Goal: Information Seeking & Learning: Learn about a topic

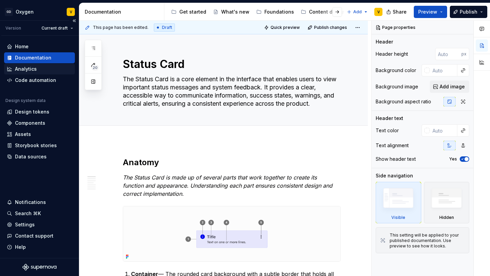
scroll to position [35, 0]
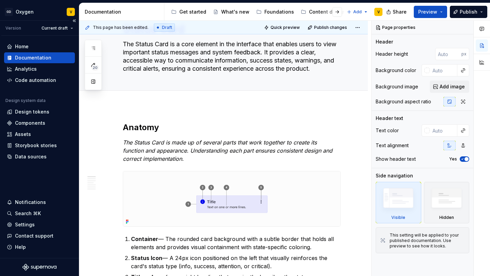
click at [41, 57] on div "Documentation" at bounding box center [33, 57] width 36 height 7
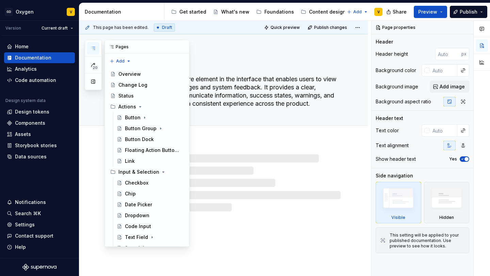
click at [93, 50] on icon "button" at bounding box center [92, 48] width 5 height 5
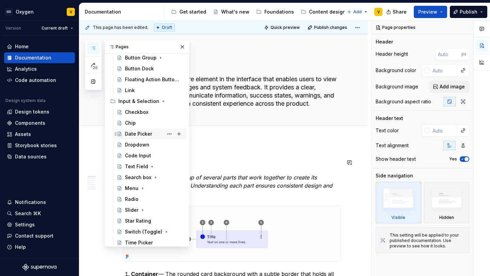
scroll to position [90, 0]
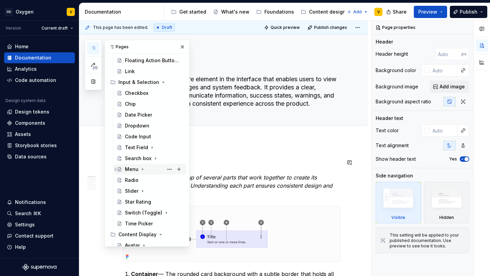
click at [131, 165] on div "Menu" at bounding box center [154, 170] width 59 height 10
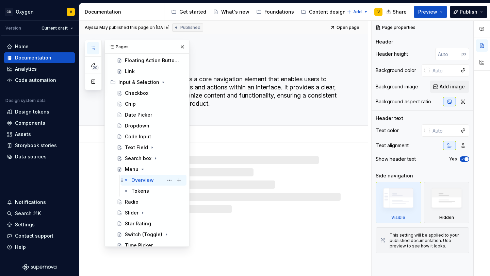
click at [139, 182] on div "Overview" at bounding box center [142, 180] width 22 height 7
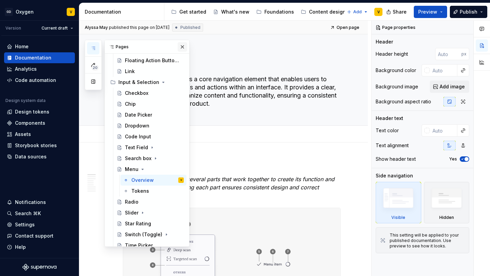
click at [182, 45] on button "button" at bounding box center [182, 47] width 10 height 10
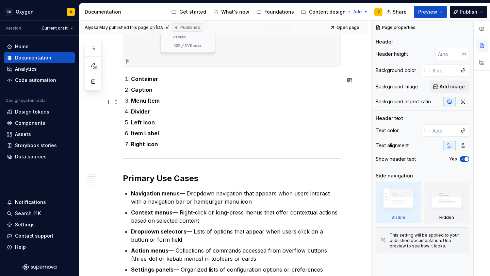
scroll to position [247, 0]
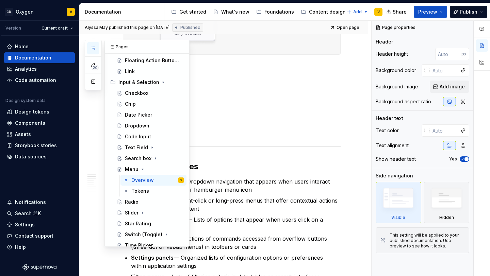
click at [92, 46] on icon "button" at bounding box center [92, 48] width 5 height 5
click at [136, 159] on div "Search box" at bounding box center [138, 158] width 27 height 7
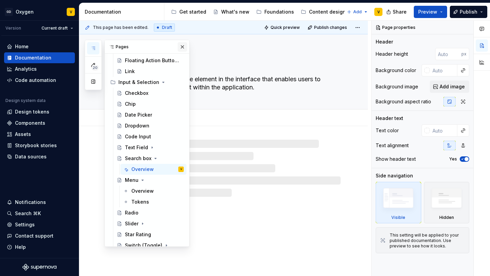
click at [181, 45] on button "button" at bounding box center [182, 47] width 10 height 10
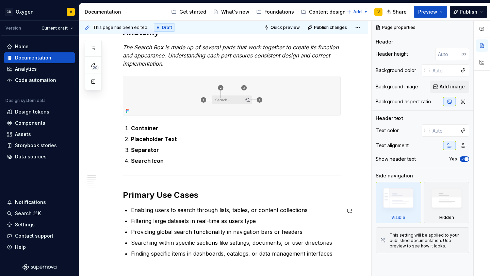
scroll to position [102, 0]
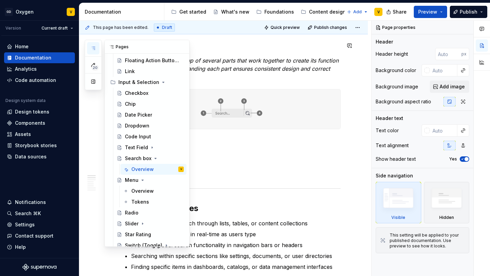
click at [90, 46] on icon "button" at bounding box center [92, 48] width 5 height 5
click at [132, 148] on div "Text Field" at bounding box center [136, 147] width 23 height 7
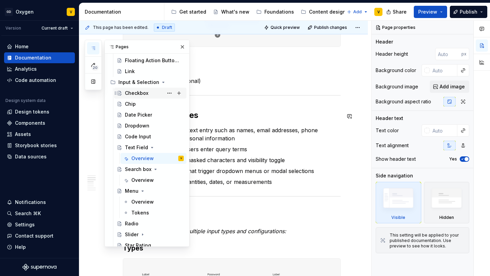
scroll to position [89, 0]
click at [133, 102] on div "Chip" at bounding box center [130, 104] width 11 height 7
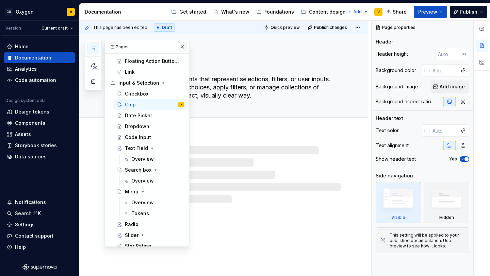
click at [182, 46] on button "button" at bounding box center [182, 47] width 10 height 10
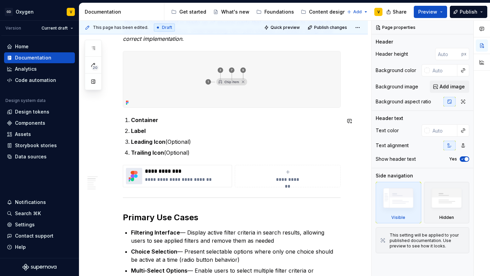
scroll to position [150, 0]
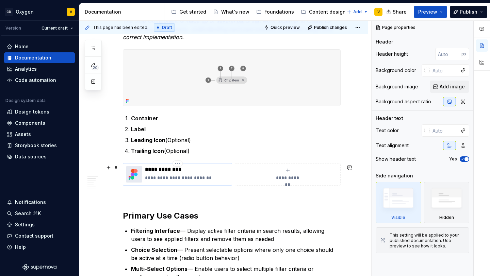
click at [185, 168] on p "**********" at bounding box center [187, 169] width 84 height 7
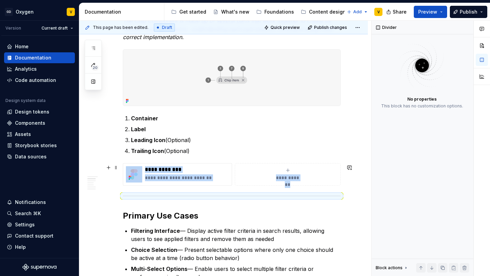
click at [340, 183] on button "**********" at bounding box center [288, 174] width 106 height 22
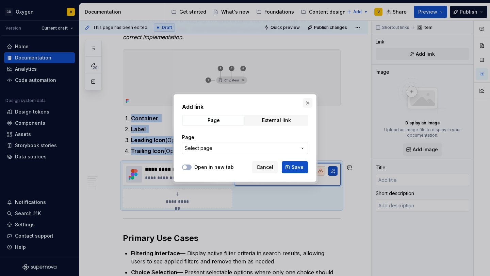
click at [307, 103] on button "button" at bounding box center [308, 103] width 10 height 10
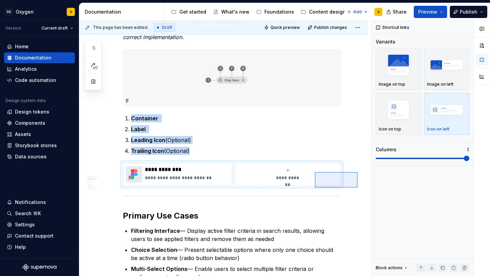
drag, startPoint x: 357, startPoint y: 188, endPoint x: 301, endPoint y: 164, distance: 61.6
click at [301, 164] on div "**********" at bounding box center [225, 149] width 292 height 256
copy ol "Container Label Leading Icon (Optional) Trailing Icon (Optional)"
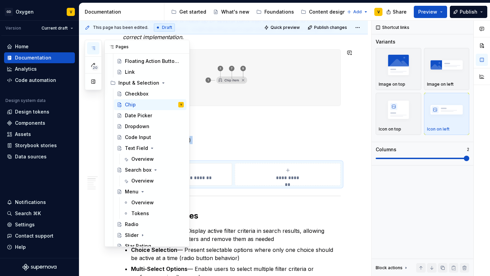
click at [97, 48] on button "button" at bounding box center [93, 48] width 12 height 12
click at [136, 147] on div "Text Field" at bounding box center [136, 148] width 23 height 7
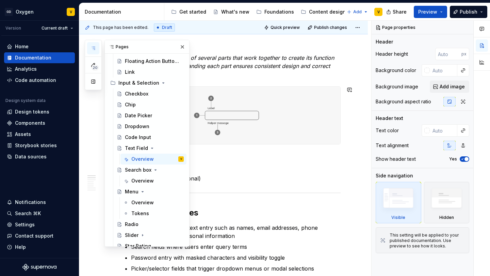
scroll to position [129, 0]
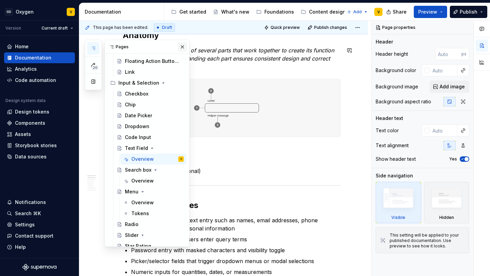
click at [183, 48] on button "button" at bounding box center [182, 47] width 10 height 10
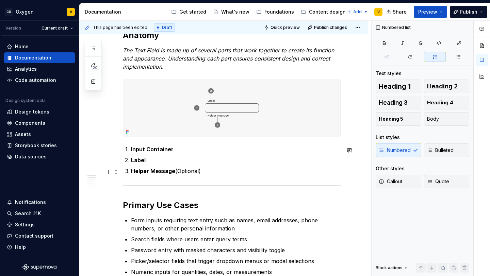
click at [212, 174] on p "Helper Message (Optional)" at bounding box center [235, 171] width 209 height 8
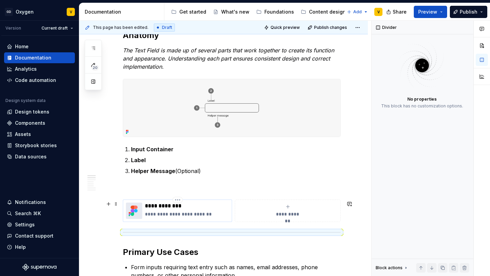
click at [161, 213] on p "**********" at bounding box center [187, 214] width 84 height 7
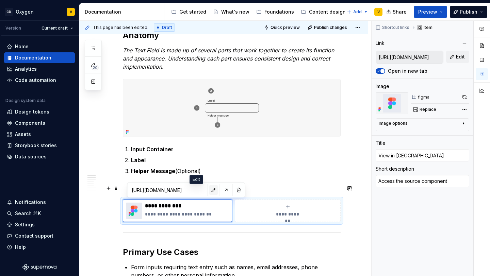
click at [209, 191] on button "button" at bounding box center [214, 190] width 10 height 10
type textarea "*"
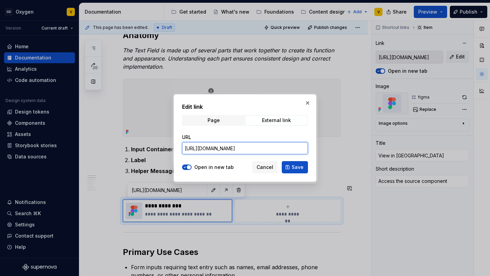
scroll to position [0, 308]
drag, startPoint x: 184, startPoint y: 148, endPoint x: 311, endPoint y: 152, distance: 126.5
click at [311, 152] on div "Edit link Page External link URL https://www.figma.com/design/7gVxshUf7mcrItnPc…" at bounding box center [244, 138] width 143 height 88
paste input "https://www.figma.com/design/7gVxshUf7mcrItnPc5f5Ig/%F0%9F%A7%B1-ODS-%E2%B8%B1-…"
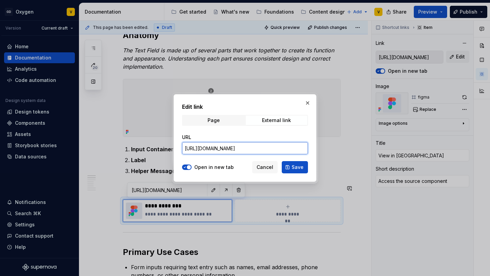
scroll to position [0, 307]
type input "https://www.figma.com/design/7gVxshUf7mcrItnPc5f5Ig/%F0%9F%A7%B1-ODS-%E2%B8%B1-…"
click at [293, 168] on span "Save" at bounding box center [297, 167] width 12 height 7
type textarea "*"
type input "https://www.figma.com/design/7gVxshUf7mcrItnPc5f5Ig/%F0%9F%A7%B1-ODS-%E2%B8%B1-…"
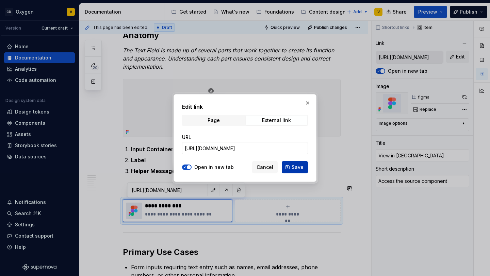
type input "https://www.figma.com/design/7gVxshUf7mcrItnPc5f5Ig/%F0%9F%A7%B1-ODS-%E2%B8%B1-…"
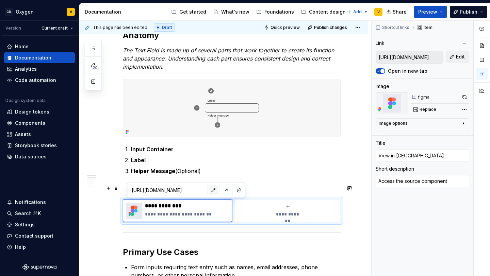
click at [209, 190] on button "button" at bounding box center [214, 190] width 10 height 10
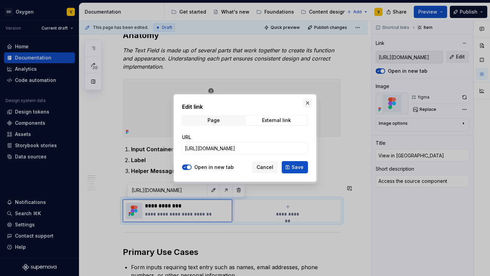
click at [308, 101] on button "button" at bounding box center [308, 103] width 10 height 10
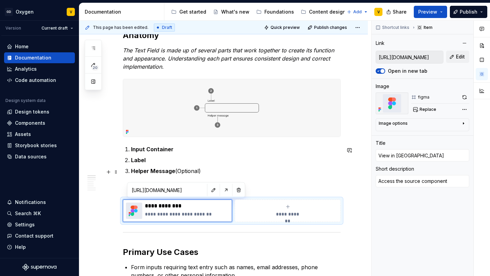
click at [237, 167] on ol "Input Container Label Helper Message (Optional)" at bounding box center [235, 160] width 209 height 30
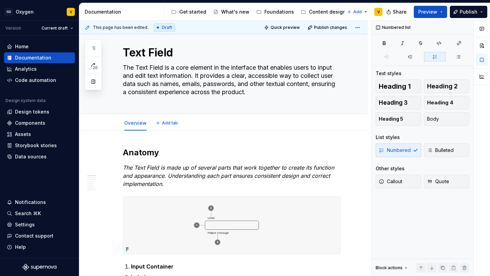
scroll to position [3, 0]
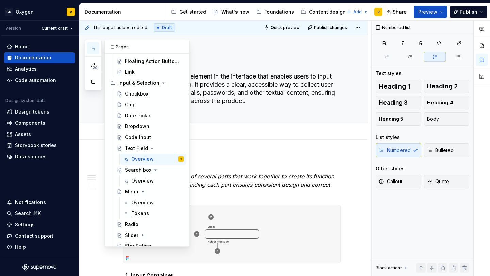
click at [92, 50] on icon "button" at bounding box center [92, 48] width 5 height 5
click at [141, 182] on div "Overview" at bounding box center [142, 180] width 22 height 7
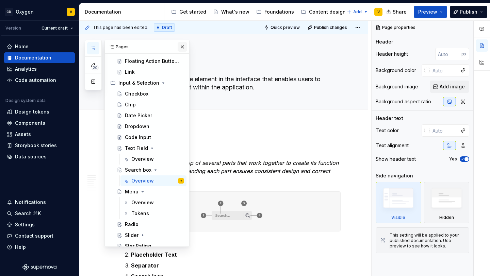
click at [182, 48] on button "button" at bounding box center [182, 47] width 10 height 10
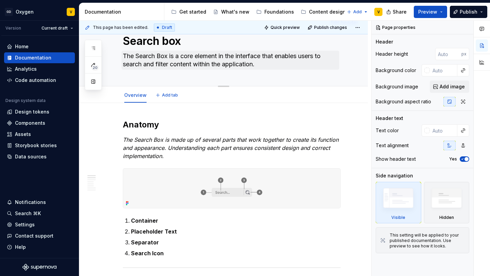
scroll to position [41, 0]
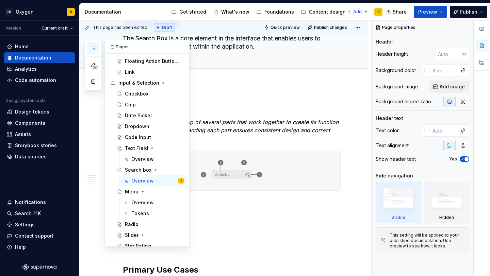
click at [96, 46] on button "button" at bounding box center [93, 48] width 12 height 12
click at [141, 159] on div "Overview" at bounding box center [142, 159] width 22 height 7
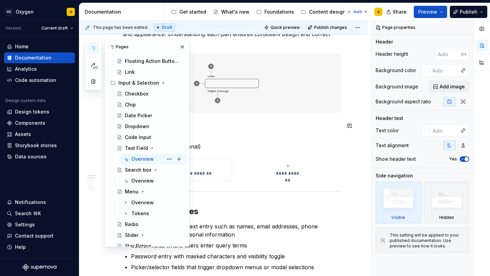
scroll to position [191, 0]
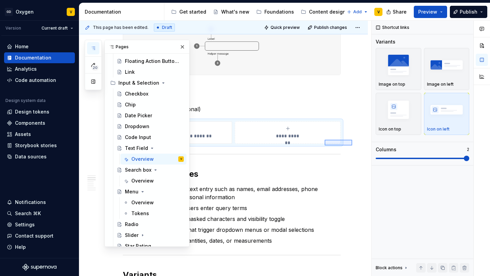
drag, startPoint x: 352, startPoint y: 146, endPoint x: 302, endPoint y: 128, distance: 52.9
click at [302, 128] on div "**********" at bounding box center [225, 149] width 292 height 256
click at [149, 181] on div "Overview" at bounding box center [142, 180] width 22 height 7
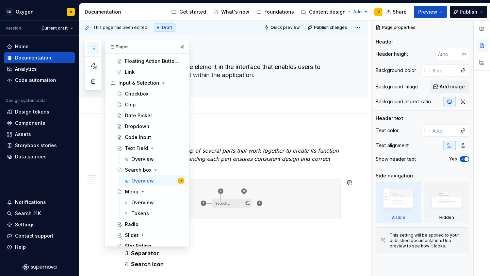
scroll to position [27, 0]
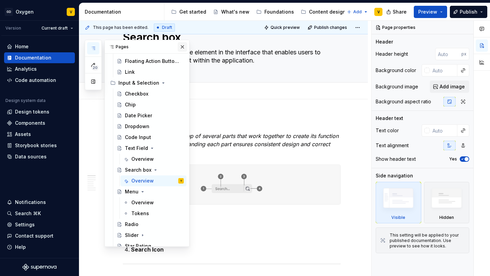
click at [182, 45] on button "button" at bounding box center [182, 47] width 10 height 10
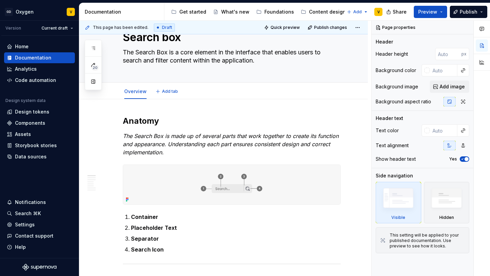
scroll to position [88, 0]
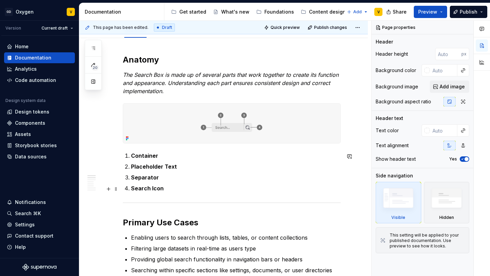
click at [184, 184] on ol "Container Placeholder Text Separator Search Icon" at bounding box center [235, 172] width 209 height 41
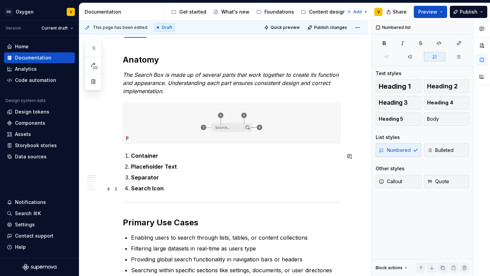
click at [184, 190] on p "Search Icon" at bounding box center [235, 188] width 209 height 8
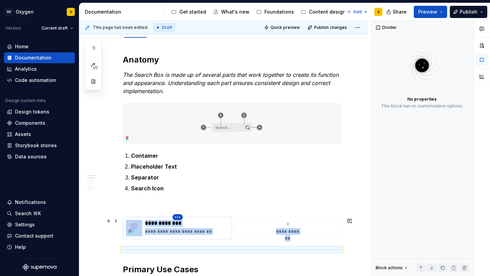
click at [178, 216] on html "GD Oxygen V Version Current draft Home Documentation Analytics Code automation …" at bounding box center [245, 138] width 490 height 276
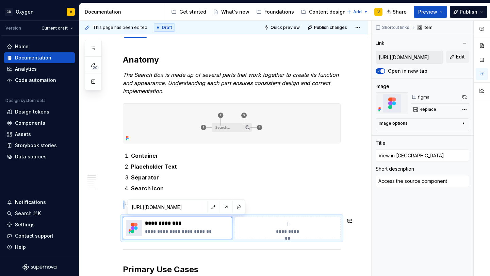
click at [196, 206] on html "GD Oxygen V Version Current draft Home Documentation Analytics Code automation …" at bounding box center [245, 138] width 490 height 276
click at [209, 209] on button "button" at bounding box center [214, 207] width 10 height 10
type textarea "*"
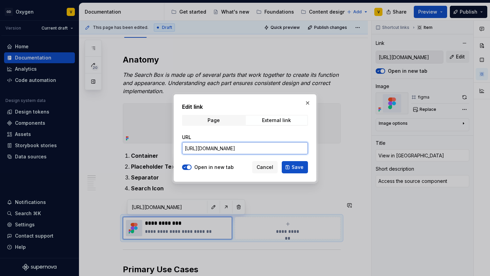
scroll to position [0, 307]
drag, startPoint x: 185, startPoint y: 149, endPoint x: 360, endPoint y: 150, distance: 175.4
click at [360, 150] on div "Edit link Page External link URL https://www.figma.com/design/7gVxshUf7mcrItnPc…" at bounding box center [245, 138] width 490 height 276
paste input "https://www.figma.com/design/7gVxshUf7mcrItnPc5f5Ig/%F0%9F%A7%B1-ODS-%E2%B8%B1-…"
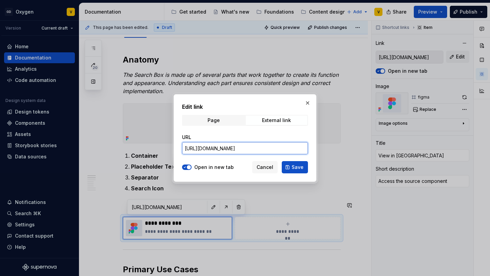
scroll to position [0, 308]
type input "https://www.figma.com/design/7gVxshUf7mcrItnPc5f5Ig/%F0%9F%A7%B1-ODS-%E2%B8%B1-…"
click at [297, 170] on span "Save" at bounding box center [297, 167] width 12 height 7
type textarea "*"
type input "https://www.figma.com/design/7gVxshUf7mcrItnPc5f5Ig/%F0%9F%A7%B1-ODS-%E2%B8%B1-…"
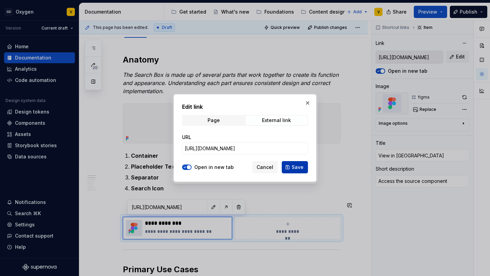
type input "https://www.figma.com/design/7gVxshUf7mcrItnPc5f5Ig/%F0%9F%A7%B1-ODS-%E2%B8%B1-…"
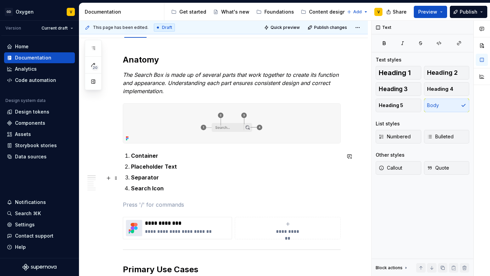
click at [198, 179] on p "Separator" at bounding box center [235, 177] width 209 height 8
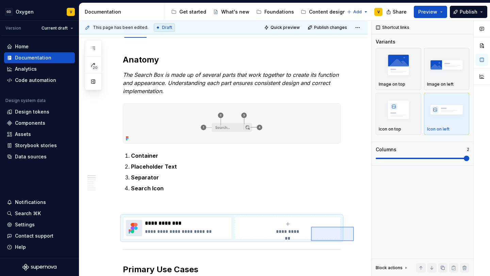
drag, startPoint x: 353, startPoint y: 241, endPoint x: 309, endPoint y: 226, distance: 46.6
click at [309, 226] on div "**********" at bounding box center [225, 149] width 292 height 256
copy br
click at [156, 206] on p at bounding box center [232, 205] width 218 height 8
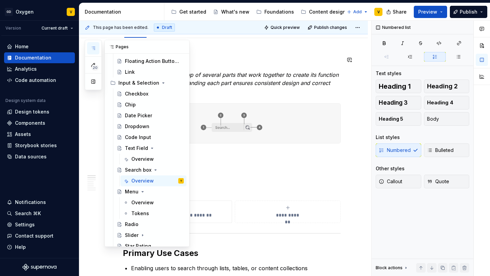
click at [95, 47] on icon "button" at bounding box center [92, 48] width 5 height 5
click at [144, 204] on div "Overview" at bounding box center [142, 202] width 22 height 7
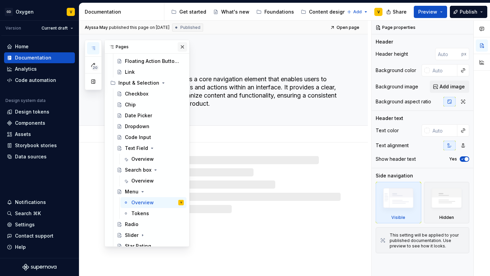
click at [185, 48] on button "button" at bounding box center [182, 47] width 10 height 10
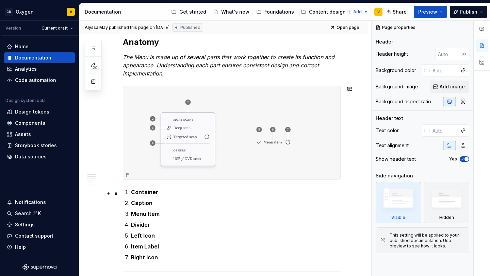
scroll to position [167, 0]
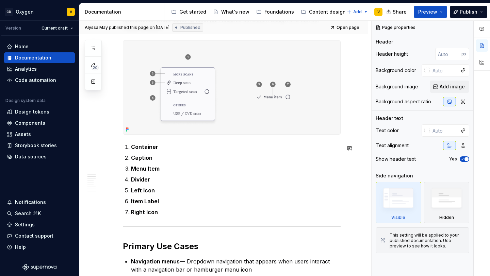
click at [169, 214] on p "Right Icon" at bounding box center [235, 212] width 209 height 8
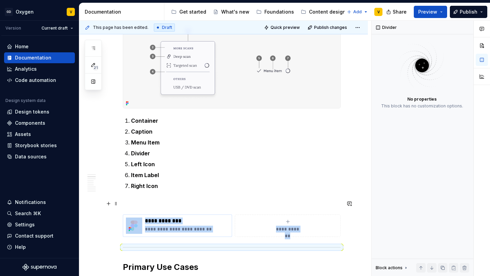
scroll to position [195, 0]
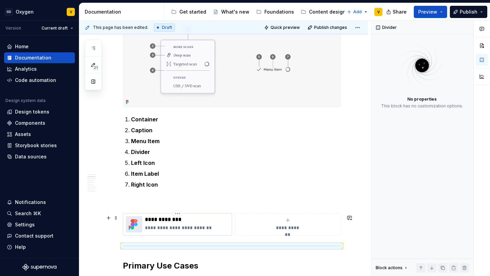
click at [171, 229] on p "**********" at bounding box center [187, 227] width 84 height 7
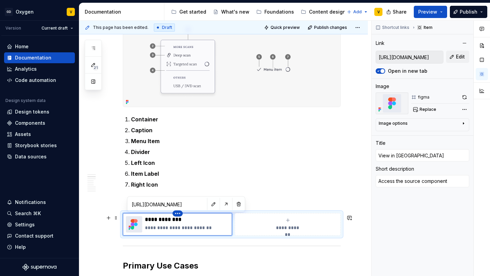
click at [176, 214] on html "GD Oxygen V Version Current draft Home Documentation Analytics Code automation …" at bounding box center [245, 138] width 490 height 276
click at [194, 205] on html "GD Oxygen V Version Current draft Home Documentation Analytics Code automation …" at bounding box center [245, 138] width 490 height 276
click at [209, 205] on button "button" at bounding box center [214, 205] width 10 height 10
type textarea "*"
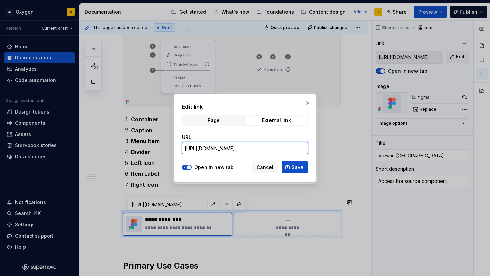
scroll to position [0, 309]
drag, startPoint x: 184, startPoint y: 149, endPoint x: 310, endPoint y: 148, distance: 125.8
click at [310, 148] on div "Edit link Page External link URL https://www.figma.com/design/7gVxshUf7mcrItnPc…" at bounding box center [244, 138] width 143 height 88
paste input "https://www.figma.com/design/7gVxshUf7mcrItnPc5f5Ig/%F0%9F%A7%B1-ODS-%E2%B8%B1-…"
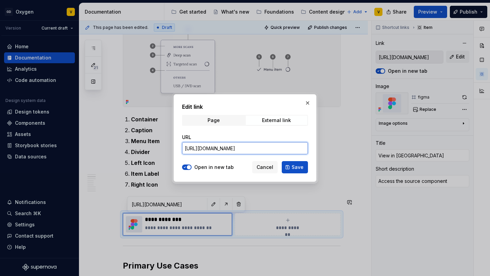
scroll to position [0, 311]
type input "https://www.figma.com/design/7gVxshUf7mcrItnPc5f5Ig/%F0%9F%A7%B1-ODS-%E2%B8%B1-…"
click at [299, 164] on span "Save" at bounding box center [297, 167] width 12 height 7
type textarea "*"
type input "https://www.figma.com/design/7gVxshUf7mcrItnPc5f5Ig/%F0%9F%A7%B1-ODS-%E2%B8%B1-…"
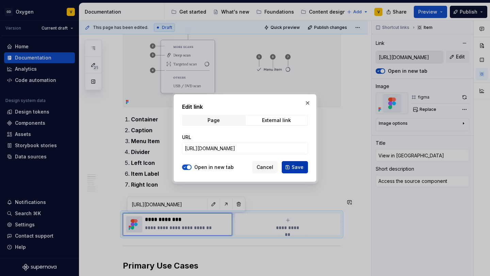
type input "https://www.figma.com/design/7gVxshUf7mcrItnPc5f5Ig/%F0%9F%A7%B1-ODS-%E2%B8%B1-…"
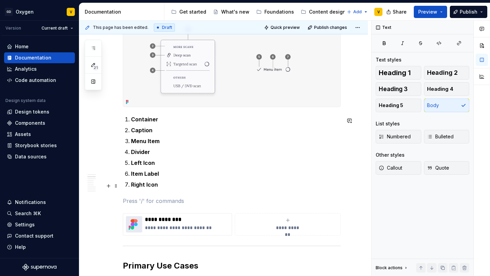
click at [181, 186] on p "Right Icon" at bounding box center [235, 185] width 209 height 8
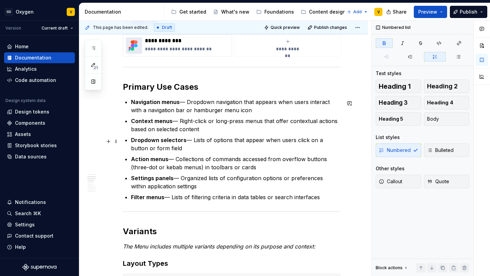
scroll to position [358, 0]
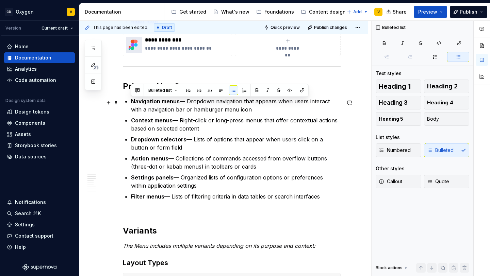
drag, startPoint x: 198, startPoint y: 97, endPoint x: 269, endPoint y: 108, distance: 72.7
click at [269, 108] on p "Navigation menus — Dropdown navigation that appears when users interact with a …" at bounding box center [235, 105] width 209 height 16
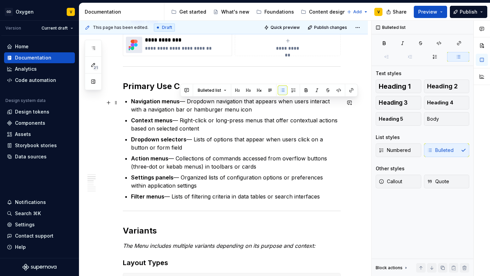
drag, startPoint x: 251, startPoint y: 111, endPoint x: 182, endPoint y: 104, distance: 69.7
click at [182, 104] on p "Navigation menus — Dropdown navigation that appears when users interact with a …" at bounding box center [235, 105] width 209 height 16
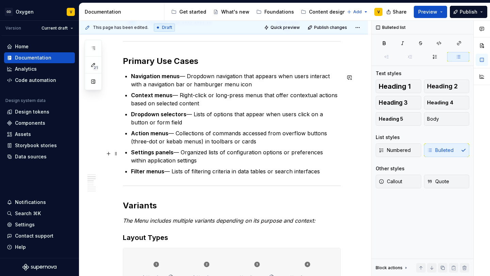
scroll to position [384, 0]
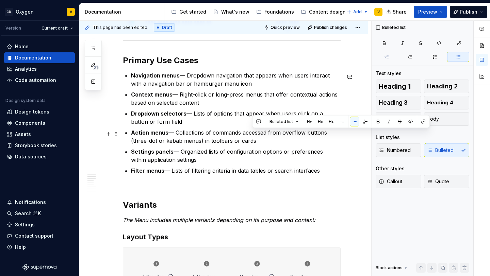
drag, startPoint x: 252, startPoint y: 134, endPoint x: 267, endPoint y: 139, distance: 15.5
click at [267, 139] on p "Action menus — Collections of commands accessed from overflow buttons (three-do…" at bounding box center [235, 137] width 209 height 16
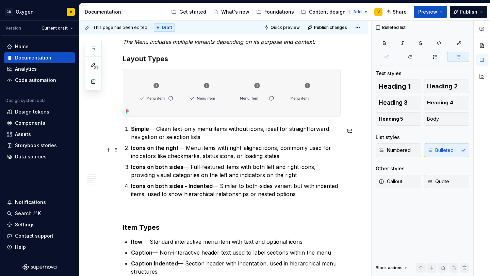
scroll to position [561, 0]
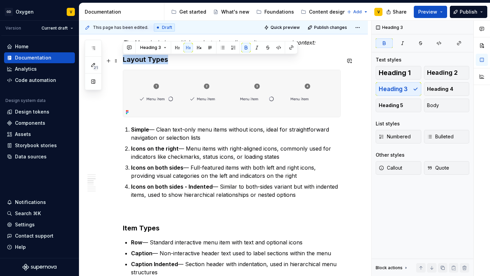
drag, startPoint x: 174, startPoint y: 60, endPoint x: 121, endPoint y: 57, distance: 53.1
copy strong "Layout Types"
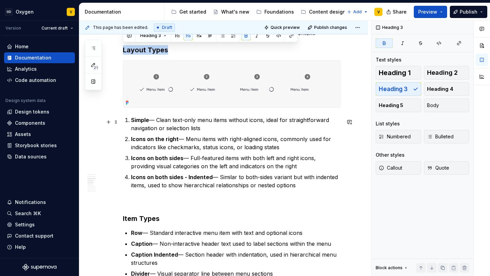
scroll to position [573, 0]
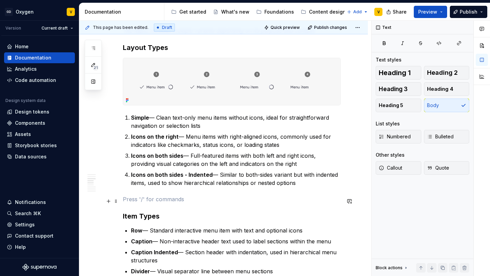
click at [135, 198] on p at bounding box center [232, 199] width 218 height 8
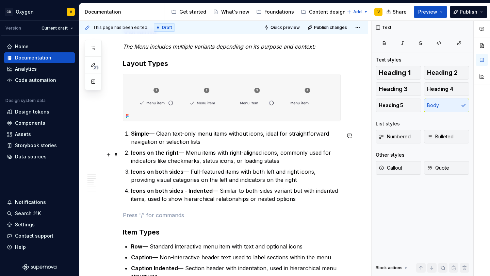
scroll to position [552, 0]
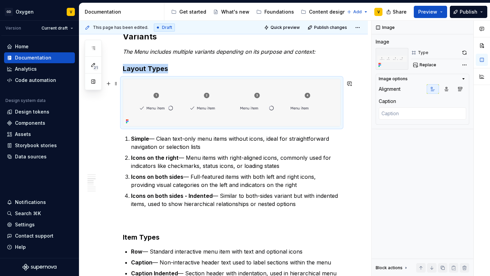
click at [149, 101] on img at bounding box center [231, 102] width 217 height 47
click at [153, 154] on ol "Simple — Clean text-only menu items without icons, ideal for straightforward na…" at bounding box center [235, 171] width 209 height 73
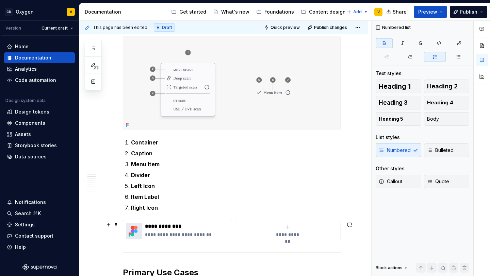
scroll to position [166, 0]
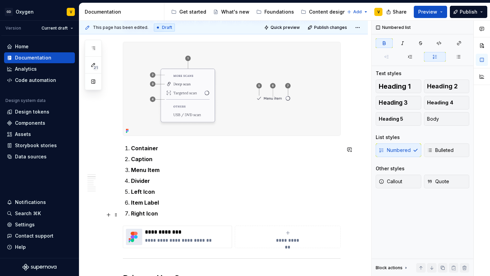
click at [163, 209] on ol "Container Caption Menu Item Divider Left Icon Item Label Right Icon" at bounding box center [235, 180] width 209 height 73
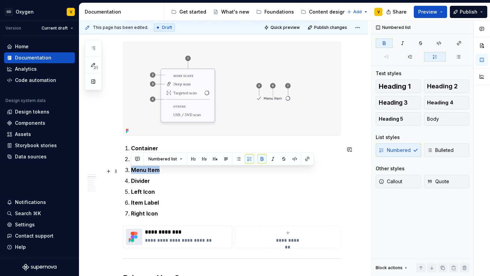
drag, startPoint x: 162, startPoint y: 172, endPoint x: 129, endPoint y: 170, distance: 33.0
click at [131, 170] on li "Menu Item" at bounding box center [235, 170] width 209 height 8
click at [136, 171] on strong "Menu Item" at bounding box center [145, 170] width 29 height 7
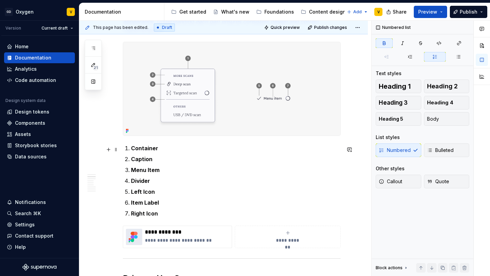
type textarea "*"
click at [162, 169] on p "Menu Item" at bounding box center [235, 170] width 209 height 8
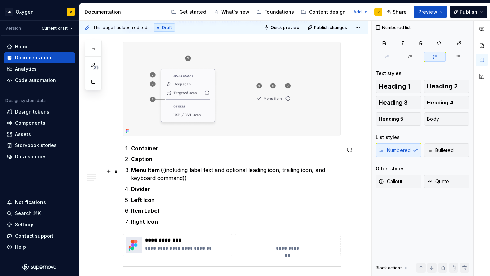
click at [224, 172] on p "Menu Item ( (including label text and optional leading icon, trailing icon, and…" at bounding box center [235, 174] width 209 height 16
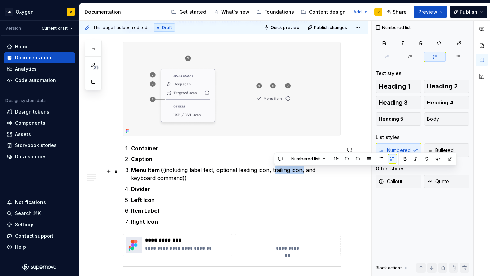
drag, startPoint x: 304, startPoint y: 173, endPoint x: 274, endPoint y: 172, distance: 29.9
click at [274, 172] on p "Menu Item ( (including label text, optional leading icon, trailing icon, and ke…" at bounding box center [235, 174] width 209 height 16
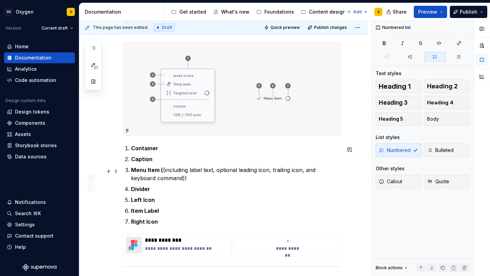
click at [309, 170] on p "Menu Item ( (including label text, optional leading icon, trailing icon, and ke…" at bounding box center [235, 174] width 209 height 16
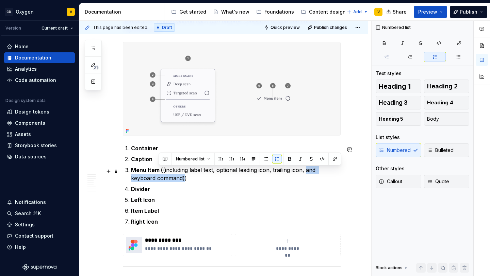
drag, startPoint x: 305, startPoint y: 171, endPoint x: 159, endPoint y: 180, distance: 146.2
click at [159, 180] on p "Menu Item ( (including label text, optional leading icon, trailing icon, and ke…" at bounding box center [235, 174] width 209 height 16
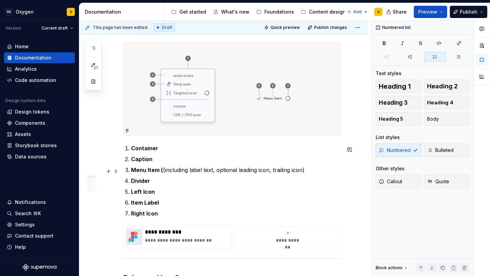
click at [270, 172] on p "Menu Item ( (including label text, optional leading icon, trailing icon)" at bounding box center [235, 170] width 209 height 8
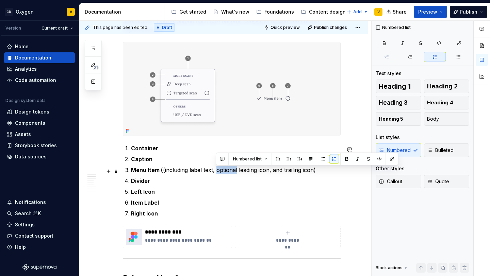
drag, startPoint x: 236, startPoint y: 170, endPoint x: 216, endPoint y: 172, distance: 20.2
click at [216, 172] on p "Menu Item ( (including label text, optional leading icon, and trailing icon)" at bounding box center [235, 170] width 209 height 8
copy p "optional"
click at [282, 170] on p "Menu Item ( (including label text, optional leading icon, and trailing icon)" at bounding box center [235, 170] width 209 height 8
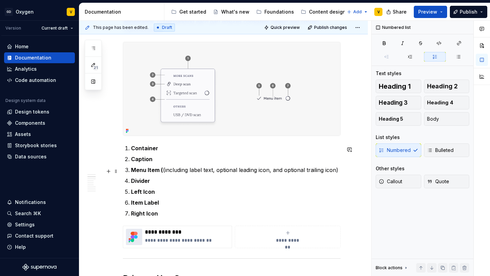
click at [162, 172] on p "Menu Item ( (including label text, optional leading icon, and optional trailing…" at bounding box center [235, 170] width 209 height 8
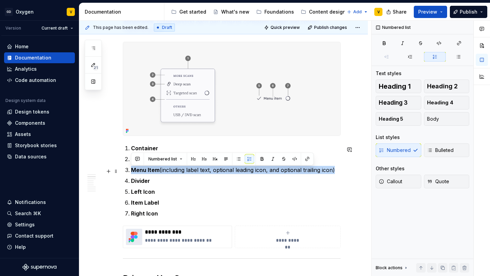
drag, startPoint x: 130, startPoint y: 170, endPoint x: 342, endPoint y: 174, distance: 212.2
click at [340, 174] on li "Menu Item (including label text, optional leading icon, and optional trailing i…" at bounding box center [235, 170] width 209 height 8
copy p "Menu Item (including label text, optional leading icon, and optional trailing i…"
click at [189, 173] on p "Menu Item (including label text, optional leading icon, and optional trailing i…" at bounding box center [235, 170] width 209 height 8
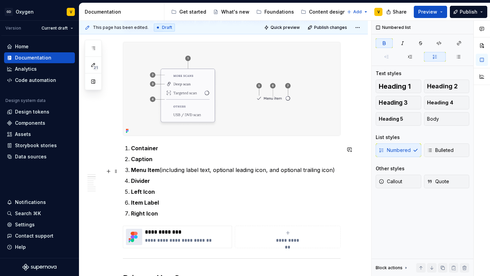
click at [161, 172] on p "Menu Item (including label text, optional leading icon, and optional trailing i…" at bounding box center [235, 170] width 209 height 8
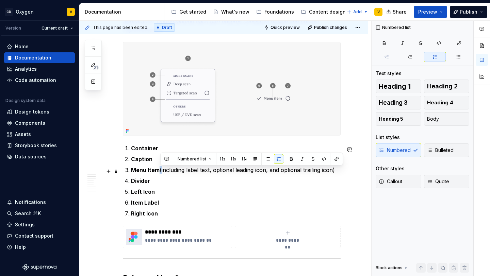
click at [160, 171] on p "Menu Item (including label text, optional leading icon, and optional trailing i…" at bounding box center [235, 170] width 209 height 8
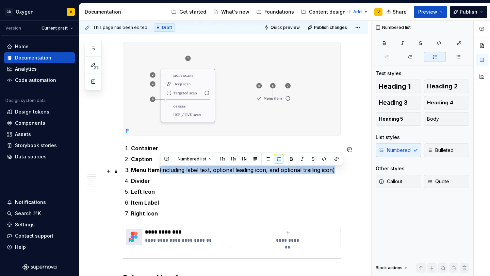
drag, startPoint x: 160, startPoint y: 171, endPoint x: 337, endPoint y: 174, distance: 176.5
click at [337, 174] on p "Menu Item (including label text, optional leading icon, and optional trailing i…" at bounding box center [235, 170] width 209 height 8
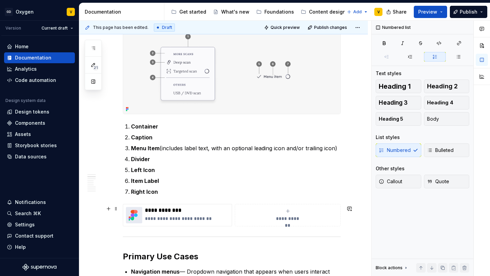
scroll to position [188, 0]
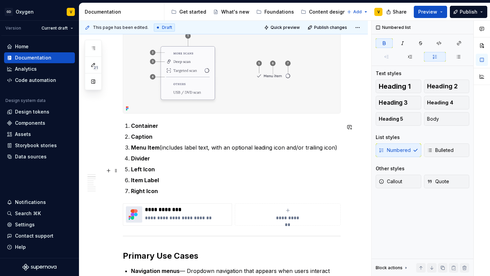
click at [145, 169] on strong "Left Icon" at bounding box center [143, 169] width 24 height 7
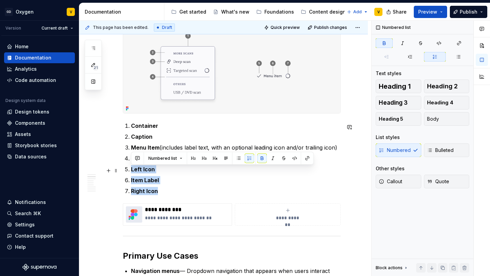
drag, startPoint x: 161, startPoint y: 194, endPoint x: 122, endPoint y: 170, distance: 46.1
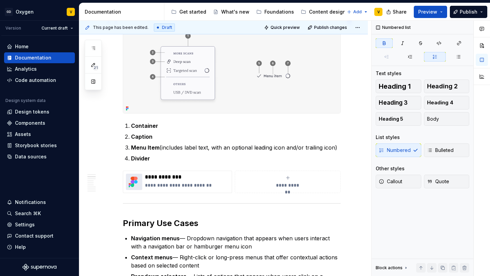
click at [264, 94] on img at bounding box center [231, 66] width 217 height 93
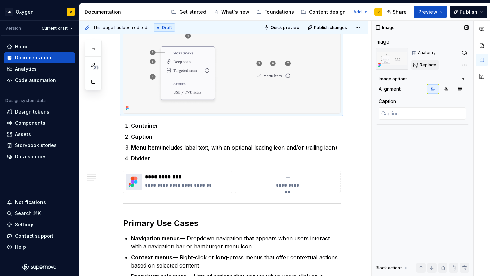
click at [425, 67] on span "Replace" at bounding box center [427, 64] width 17 height 5
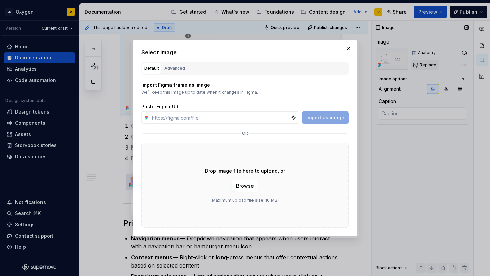
type textarea "*"
type input "https://www.figma.com/design/rzxjdfGE9CHhfV7rU8czbq/ODS-%E2%B8%B1-Internal-%E2%…"
type textarea "*"
type input "https://www.figma.com/design/rzxjdfGE9CHhfV7rU8czbq/ODS-%E2%B8%B1-Internal-%E2%…"
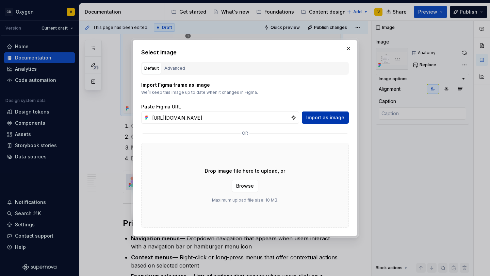
scroll to position [0, 0]
click at [327, 120] on span "Import as image" at bounding box center [325, 117] width 38 height 7
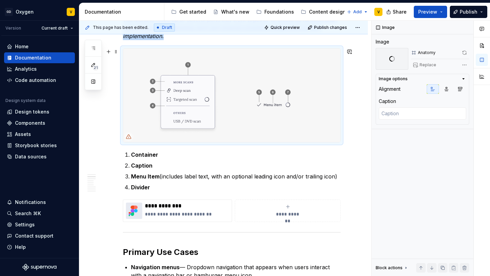
scroll to position [152, 0]
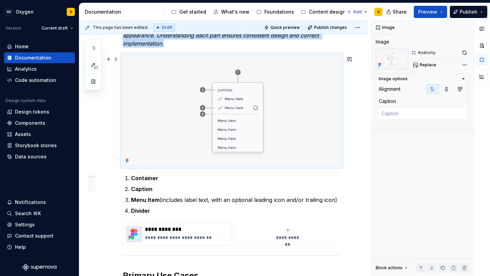
click at [241, 102] on img at bounding box center [231, 110] width 217 height 109
click at [425, 66] on span "Replace" at bounding box center [427, 64] width 17 height 5
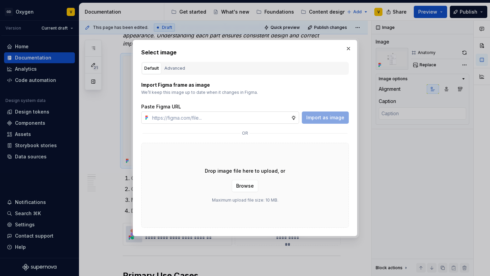
type textarea "*"
type input "https://www.figma.com/design/rzxjdfGE9CHhfV7rU8czbq/ODS-%E2%B8%B1-Internal-%E2%…"
click at [322, 120] on span "Import as image" at bounding box center [325, 117] width 38 height 7
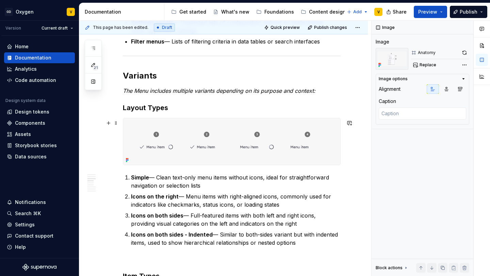
scroll to position [498, 0]
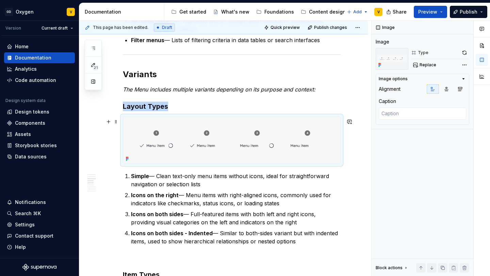
click at [205, 148] on img at bounding box center [231, 140] width 217 height 47
click at [427, 61] on button "Replace" at bounding box center [425, 65] width 28 height 10
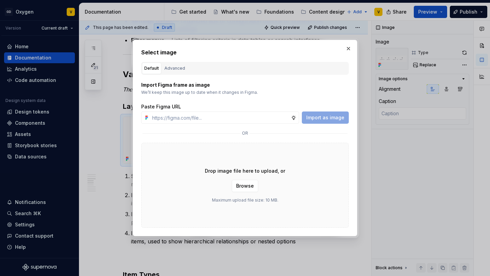
type textarea "*"
type input "https://www.figma.com/design/rzxjdfGE9CHhfV7rU8czbq/ODS-%E2%B8%B1-Internal-%E2%…"
click at [307, 120] on button "Import as image" at bounding box center [325, 118] width 47 height 12
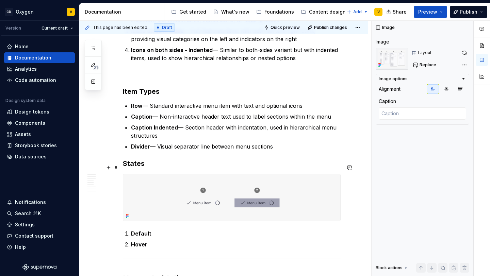
scroll to position [780, 0]
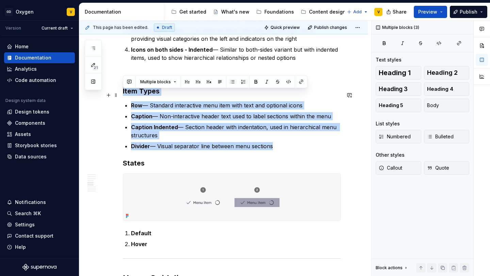
drag, startPoint x: 288, startPoint y: 154, endPoint x: 119, endPoint y: 93, distance: 179.5
click at [119, 93] on div "**********" at bounding box center [223, 197] width 288 height 1668
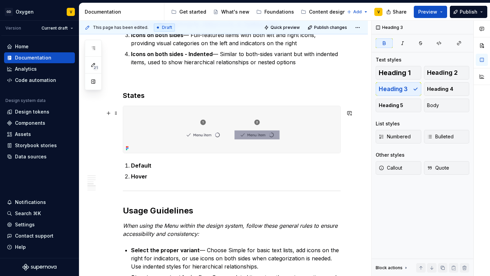
scroll to position [774, 0]
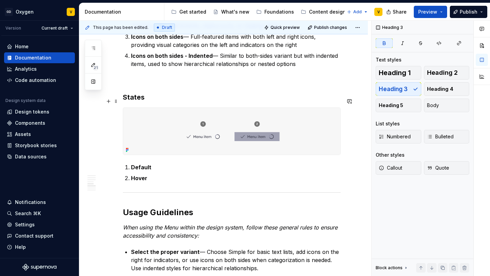
click at [152, 101] on h3 "States" at bounding box center [232, 97] width 218 height 10
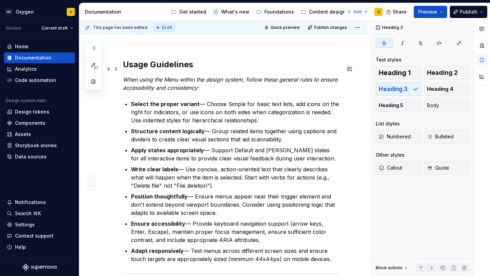
scroll to position [873, 0]
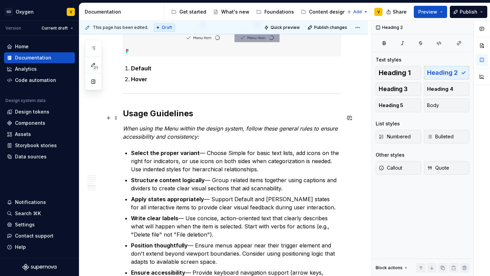
click at [201, 119] on h2 "Usage Guidelines" at bounding box center [232, 113] width 218 height 11
click at [108, 133] on button "button" at bounding box center [109, 133] width 10 height 10
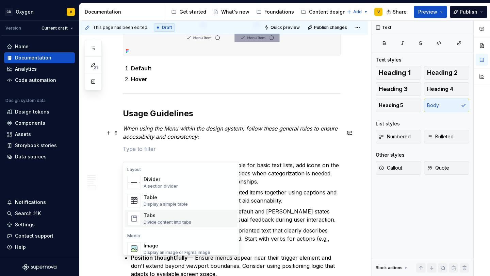
scroll to position [235, 0]
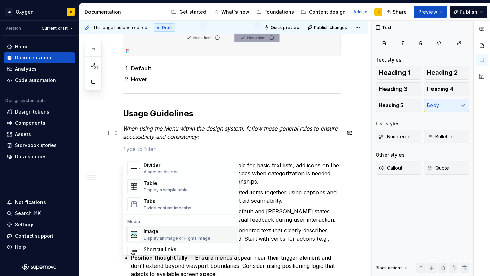
click at [178, 233] on div "Image" at bounding box center [176, 231] width 67 height 7
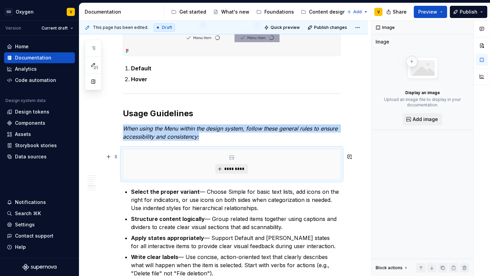
click at [235, 171] on span "*********" at bounding box center [234, 168] width 21 height 5
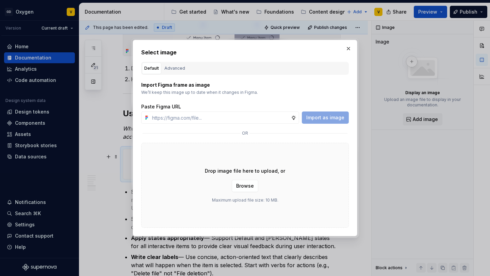
type textarea "*"
type input "https://www.figma.com/design/rzxjdfGE9CHhfV7rU8czbq/ODS-%E2%B8%B1-Internal-%E2%…"
type textarea "*"
type input "https://www.figma.com/design/rzxjdfGE9CHhfV7rU8czbq/ODS-%E2%B8%B1-Internal-%E2%…"
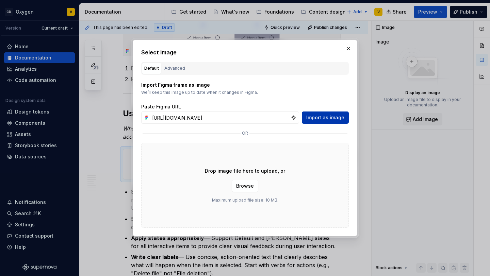
scroll to position [0, 0]
click at [320, 118] on span "Import as image" at bounding box center [325, 117] width 38 height 7
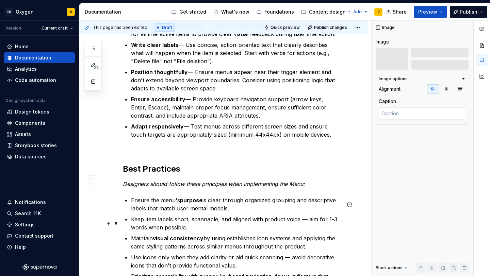
scroll to position [1043, 0]
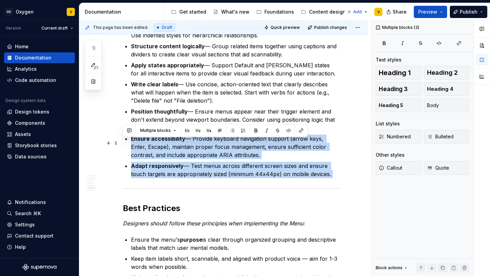
drag, startPoint x: 321, startPoint y: 183, endPoint x: 126, endPoint y: 140, distance: 199.3
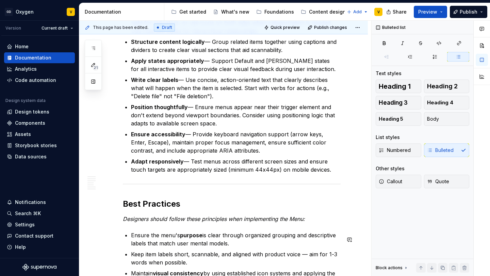
scroll to position [1053, 0]
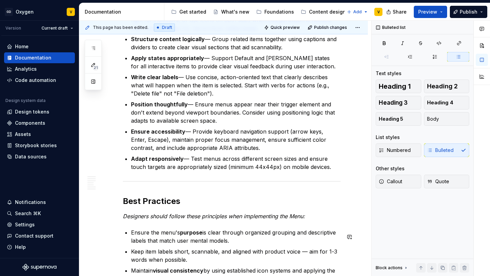
drag, startPoint x: 313, startPoint y: 172, endPoint x: 130, endPoint y: 137, distance: 186.2
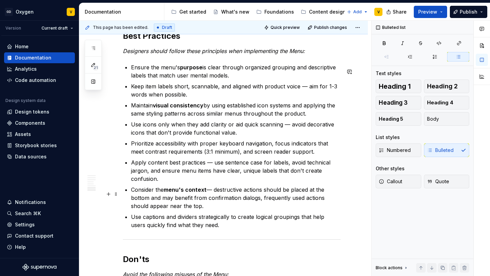
scroll to position [1174, 0]
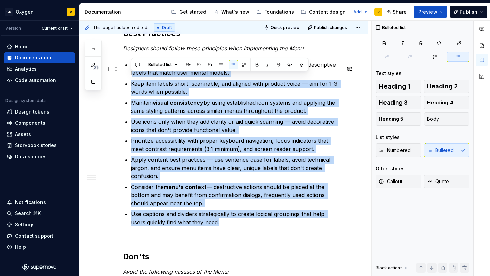
drag, startPoint x: 205, startPoint y: 225, endPoint x: 124, endPoint y: 73, distance: 171.7
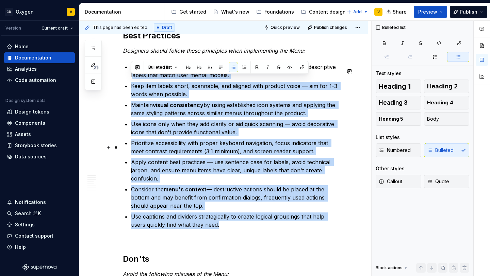
scroll to position [1172, 0]
click at [179, 201] on p "Consider the menu's context — destructive actions should be placed at the botto…" at bounding box center [235, 198] width 209 height 24
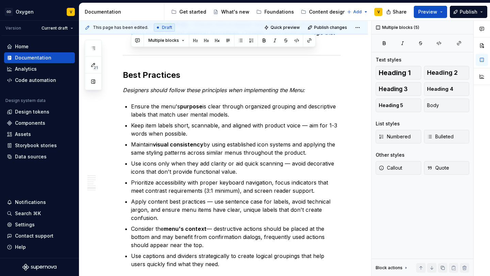
scroll to position [1125, 0]
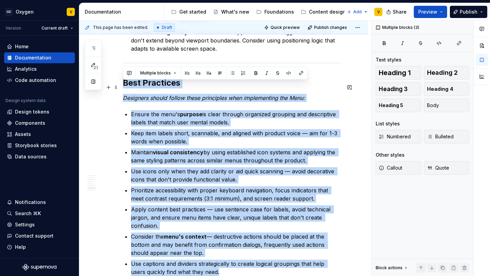
drag, startPoint x: 209, startPoint y: 228, endPoint x: 121, endPoint y: 90, distance: 163.4
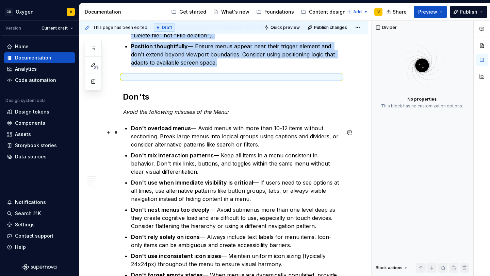
scroll to position [1129, 0]
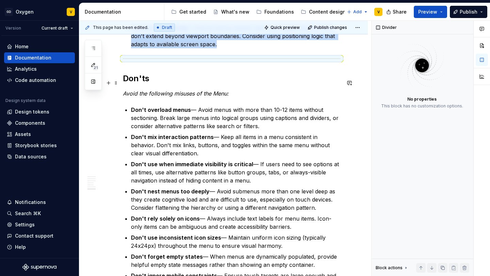
click at [125, 84] on h2 "Don'ts" at bounding box center [232, 78] width 218 height 11
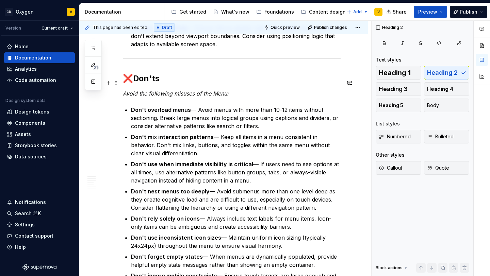
click at [158, 83] on h2 "❌Don'ts" at bounding box center [232, 78] width 218 height 11
click at [134, 83] on h2 "❌Don't" at bounding box center [232, 78] width 218 height 11
click at [132, 83] on h2 "❌Don't" at bounding box center [232, 78] width 218 height 11
click at [154, 119] on p "Don't overload menus — Avoid menus with more than 10-12 items without sectionin…" at bounding box center [235, 118] width 209 height 24
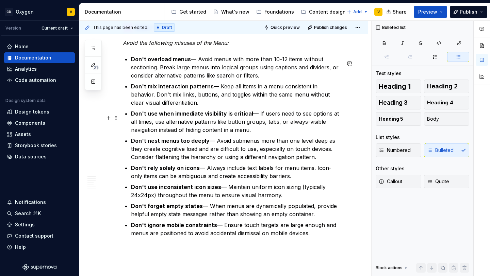
scroll to position [1182, 0]
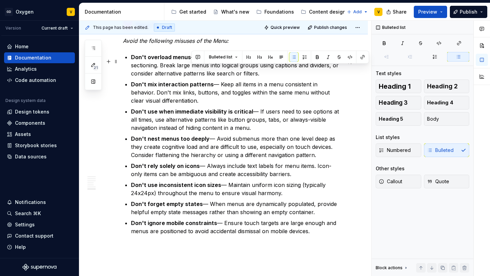
drag, startPoint x: 269, startPoint y: 76, endPoint x: 193, endPoint y: 71, distance: 75.6
click at [193, 71] on p "Don't overload menus — Avoid menus with more than 10-12 items without sectionin…" at bounding box center [235, 65] width 209 height 24
click at [189, 164] on ul "Don't overload menus — Avoid menus with more than 10-12 items without sectionin…" at bounding box center [235, 144] width 209 height 182
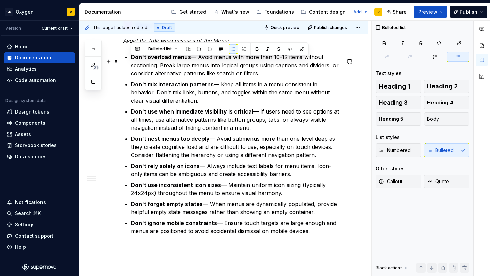
drag, startPoint x: 267, startPoint y: 75, endPoint x: 124, endPoint y: 62, distance: 143.1
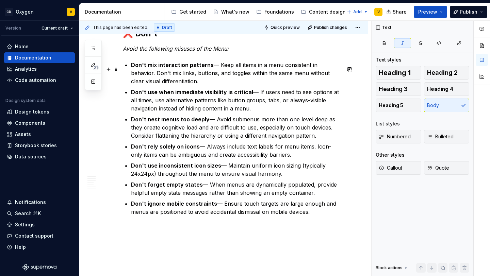
scroll to position [1170, 0]
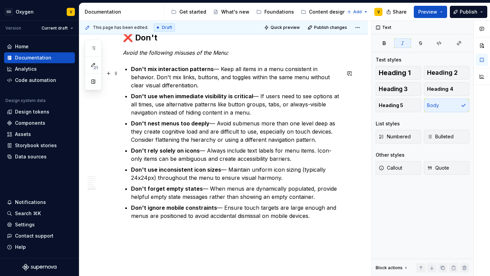
click at [155, 89] on p "Don't mix interaction patterns — Keep all items in a menu consistent in behavio…" at bounding box center [235, 77] width 209 height 24
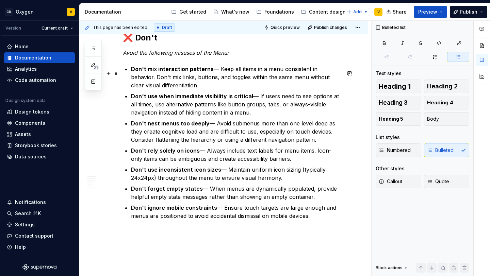
click at [229, 77] on p "Don't mix interaction patterns — Keep all items in a menu consistent in behavio…" at bounding box center [235, 77] width 209 height 24
drag, startPoint x: 188, startPoint y: 88, endPoint x: 143, endPoint y: 77, distance: 46.3
click at [143, 77] on p "Don't mix interaction patterns — Keep all items in a menu consistent in behavio…" at bounding box center [235, 77] width 209 height 24
click at [205, 84] on p "Don't mix interaction patterns — Keep all items in a menu consistent in behavio…" at bounding box center [235, 77] width 209 height 24
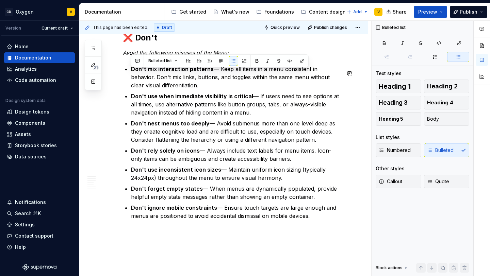
drag, startPoint x: 204, startPoint y: 91, endPoint x: 153, endPoint y: 67, distance: 56.6
click at [155, 72] on strong "Don't mix interaction patterns" at bounding box center [172, 69] width 83 height 7
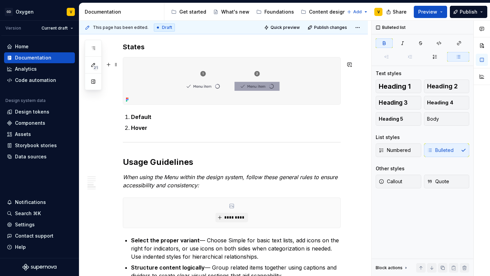
scroll to position [827, 0]
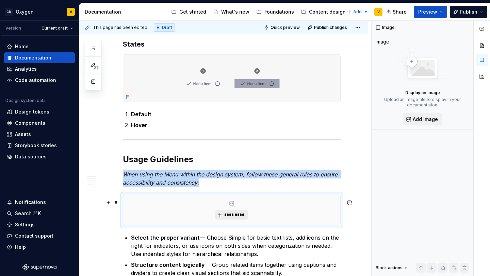
click at [235, 218] on span "*********" at bounding box center [234, 214] width 21 height 5
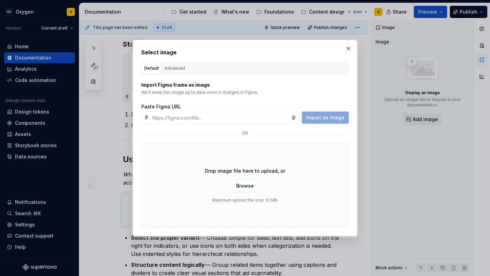
type textarea "*"
type input "https://www.figma.com/design/rzxjdfGE9CHhfV7rU8czbq/ODS-%E2%B8%B1-Internal-%E2%…"
click at [307, 115] on button "Import as image" at bounding box center [325, 118] width 47 height 12
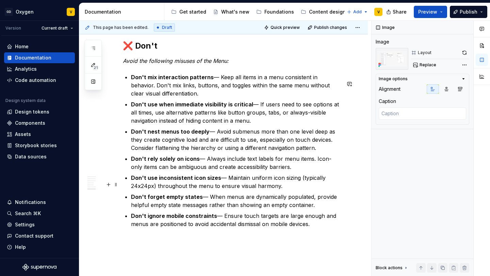
scroll to position [1254, 0]
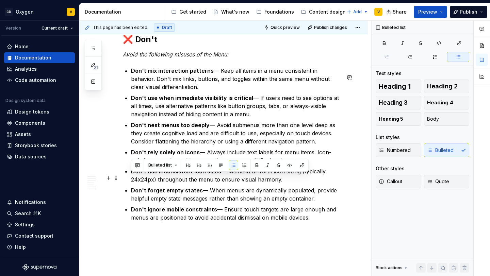
drag, startPoint x: 281, startPoint y: 188, endPoint x: 129, endPoint y: 175, distance: 152.8
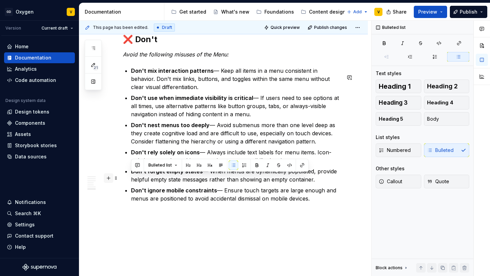
drag, startPoint x: 319, startPoint y: 188, endPoint x: 110, endPoint y: 177, distance: 209.4
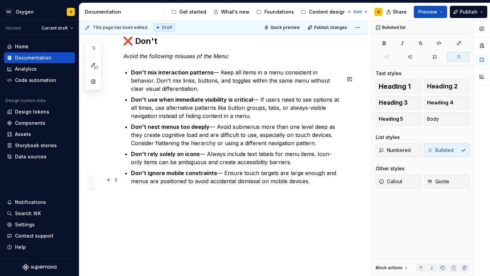
scroll to position [1249, 0]
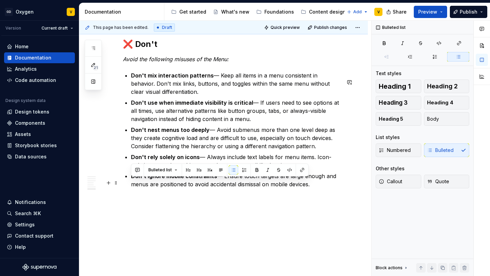
drag, startPoint x: 314, startPoint y: 192, endPoint x: 129, endPoint y: 183, distance: 185.5
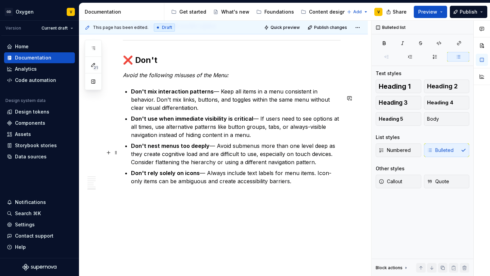
scroll to position [1226, 0]
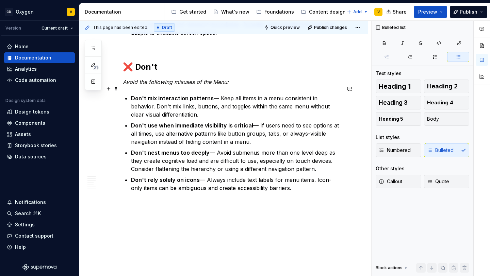
click at [240, 86] on p "Avoid the following misuses of the Menu:" at bounding box center [232, 82] width 218 height 8
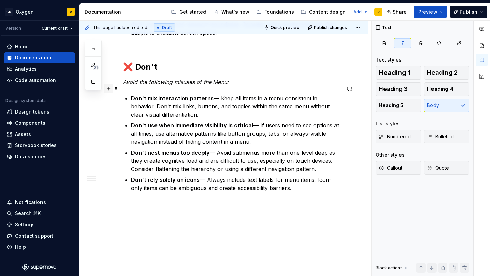
click at [109, 90] on button "button" at bounding box center [109, 89] width 10 height 10
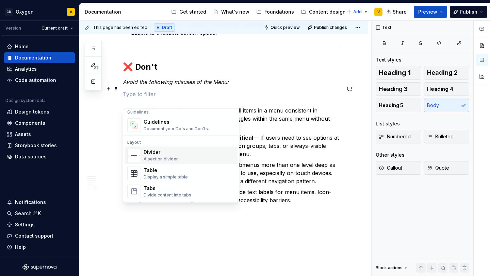
scroll to position [194, 0]
click at [155, 124] on div "Guidelines" at bounding box center [175, 123] width 65 height 7
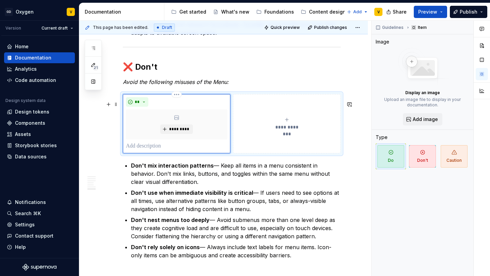
click at [194, 130] on div "*********" at bounding box center [176, 124] width 101 height 30
click at [270, 130] on div "**********" at bounding box center [286, 124] width 101 height 14
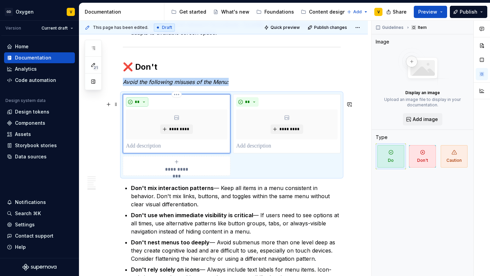
click at [138, 105] on span "**" at bounding box center [136, 101] width 5 height 5
click at [144, 136] on span "Don't" at bounding box center [156, 132] width 58 height 11
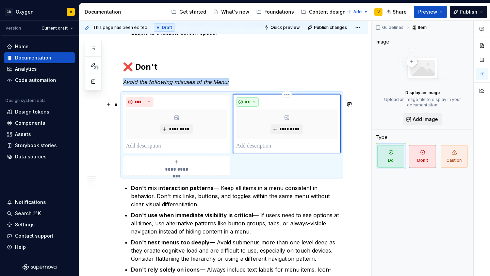
click at [251, 106] on button "**" at bounding box center [247, 102] width 22 height 10
click at [258, 133] on span "Don't" at bounding box center [268, 132] width 58 height 11
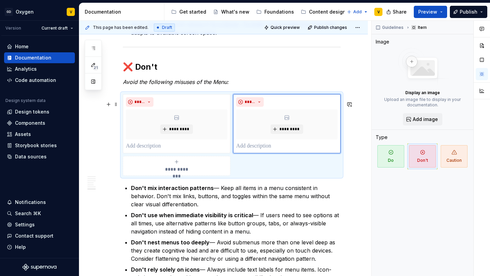
type textarea "*"
click at [164, 150] on p at bounding box center [176, 146] width 101 height 8
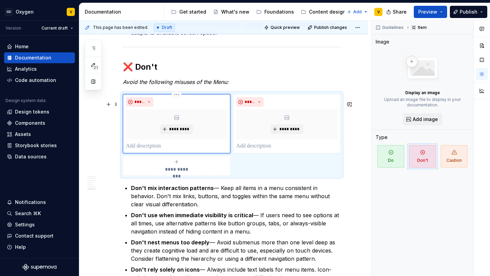
paste div
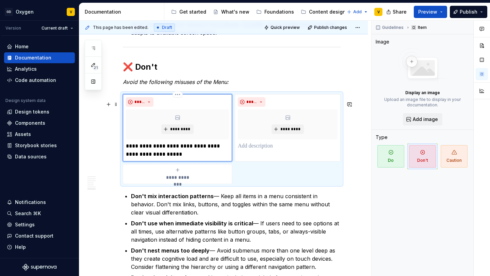
click at [129, 153] on p "**********" at bounding box center [177, 150] width 103 height 16
click at [177, 132] on span "*********" at bounding box center [180, 128] width 21 height 5
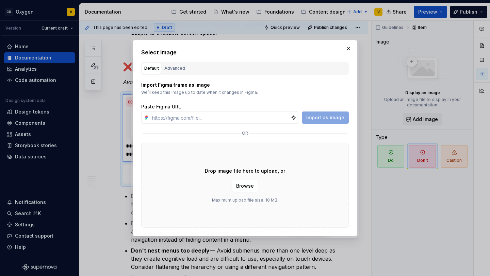
type textarea "*"
type input "https://www.figma.com/design/rzxjdfGE9CHhfV7rU8czbq/ODS-%E2%B8%B1-Internal-%E2%…"
click at [318, 121] on span "Import as image" at bounding box center [325, 117] width 38 height 7
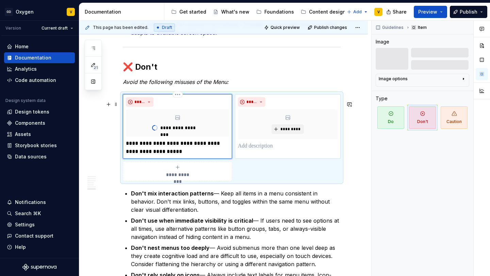
type textarea "*"
click at [310, 126] on div "*********" at bounding box center [288, 124] width 100 height 30
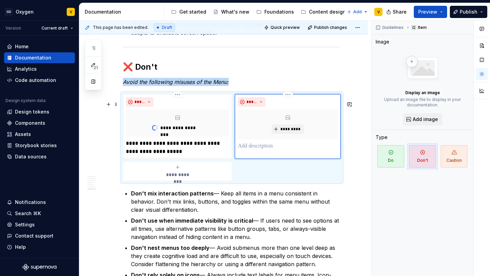
click at [295, 127] on div "*********" at bounding box center [288, 124] width 100 height 30
click at [295, 132] on span "*********" at bounding box center [290, 128] width 21 height 5
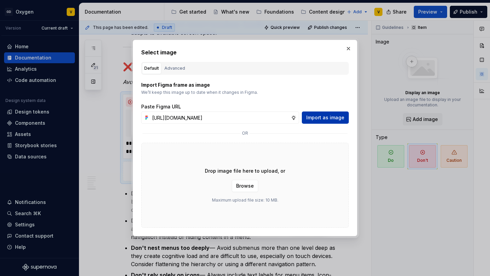
scroll to position [0, 244]
type input "https://www.figma.com/design/rzxjdfGE9CHhfV7rU8czbq/ODS-%E2%B8%B1-Internal-%E2%…"
click at [334, 116] on span "Import as image" at bounding box center [325, 117] width 38 height 7
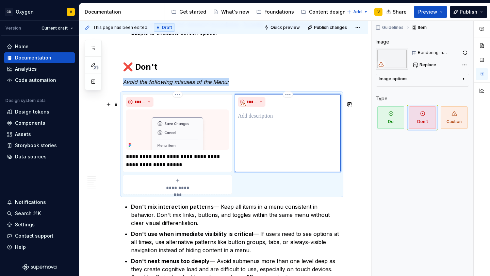
click at [272, 158] on div "*****" at bounding box center [288, 133] width 106 height 78
click at [250, 120] on p at bounding box center [288, 116] width 100 height 8
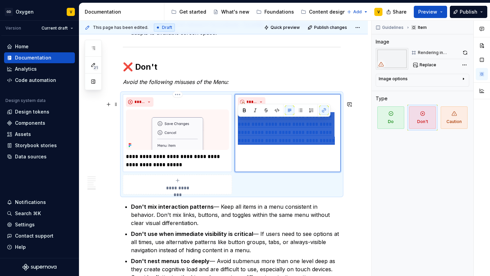
drag, startPoint x: 335, startPoint y: 154, endPoint x: 206, endPoint y: 121, distance: 133.3
click at [206, 121] on div "**********" at bounding box center [232, 144] width 218 height 100
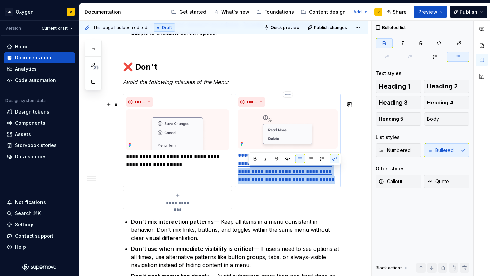
drag, startPoint x: 337, startPoint y: 197, endPoint x: 247, endPoint y: 168, distance: 95.0
click at [247, 168] on p "**********" at bounding box center [288, 167] width 100 height 33
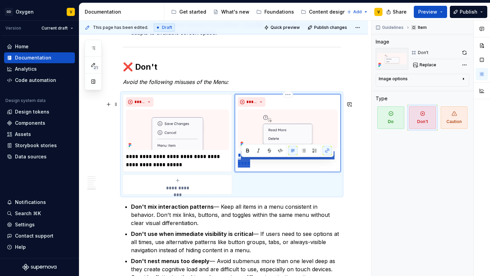
drag, startPoint x: 253, startPoint y: 172, endPoint x: 241, endPoint y: 166, distance: 14.0
click at [241, 166] on p "**********" at bounding box center [288, 159] width 100 height 16
type textarea "*"
click at [250, 159] on p at bounding box center [288, 155] width 100 height 8
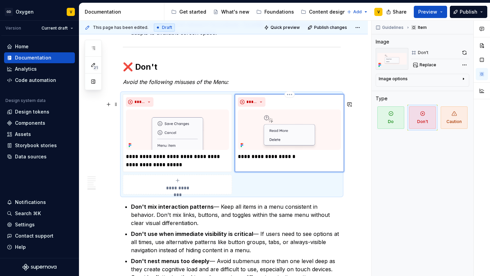
click at [241, 161] on p "**********" at bounding box center [289, 157] width 103 height 8
click at [293, 160] on p "**********" at bounding box center [289, 157] width 103 height 8
click at [209, 169] on p "**********" at bounding box center [177, 161] width 103 height 16
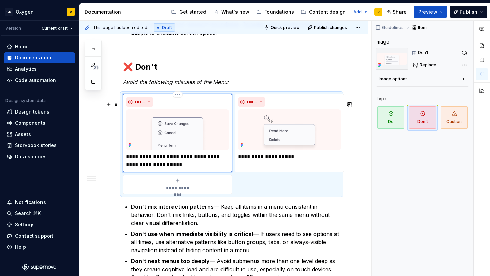
type textarea "*"
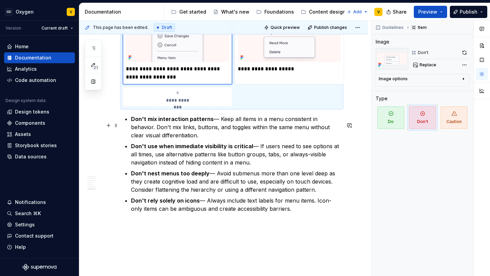
scroll to position [1348, 0]
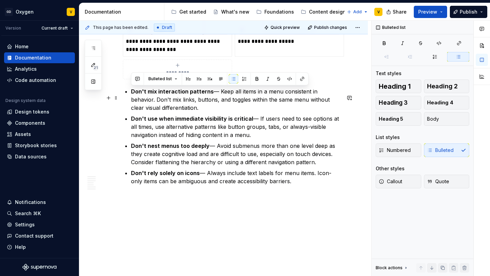
drag, startPoint x: 287, startPoint y: 182, endPoint x: 129, endPoint y: 91, distance: 182.6
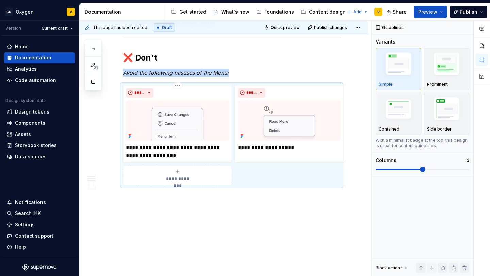
scroll to position [1242, 0]
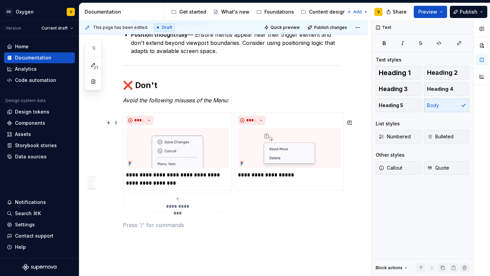
scroll to position [1204, 0]
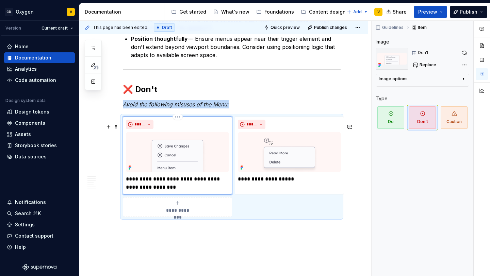
click at [183, 162] on img at bounding box center [177, 152] width 103 height 40
click at [180, 162] on img at bounding box center [177, 152] width 103 height 40
click at [426, 67] on span "Replace" at bounding box center [427, 64] width 17 height 5
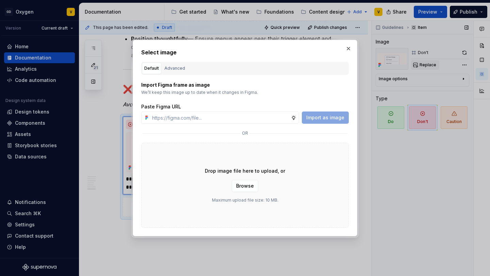
type textarea "*"
type input "https://www.figma.com/design/rzxjdfGE9CHhfV7rU8czbq/ODS-%E2%B8%B1-Internal-%E2%…"
type textarea "*"
type input "https://www.figma.com/design/rzxjdfGE9CHhfV7rU8czbq/ODS-%E2%B8%B1-Internal-%E2%…"
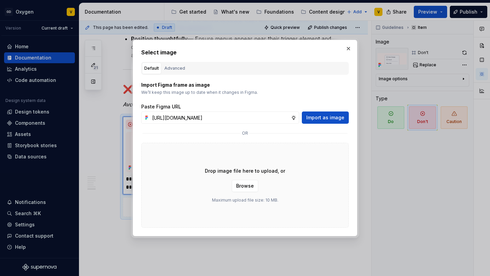
scroll to position [0, 0]
click at [325, 108] on div "Paste Figma URL" at bounding box center [244, 106] width 207 height 7
click at [326, 114] on button "Import as image" at bounding box center [325, 118] width 47 height 12
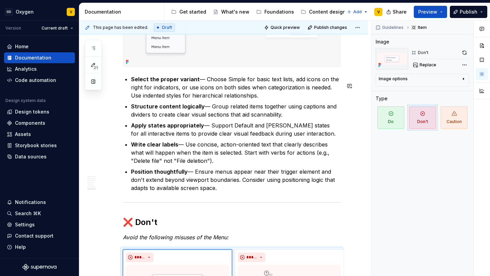
scroll to position [1071, 0]
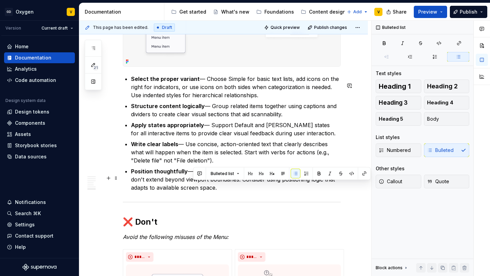
drag, startPoint x: 192, startPoint y: 186, endPoint x: 225, endPoint y: 195, distance: 35.1
click at [225, 192] on p "Position thoughtfully — Ensure menus appear near their trigger element and don'…" at bounding box center [235, 179] width 209 height 24
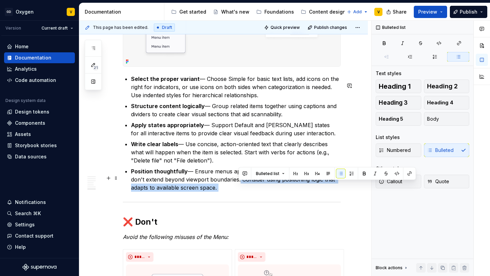
drag, startPoint x: 237, startPoint y: 183, endPoint x: 250, endPoint y: 199, distance: 19.8
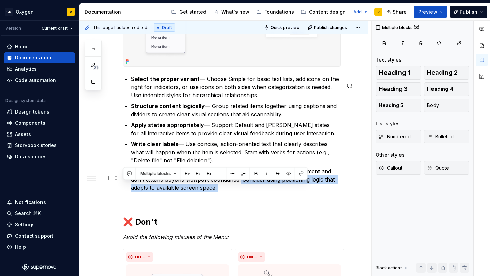
click at [208, 192] on p "Position thoughtfully — Ensure menus appear near their trigger element and don'…" at bounding box center [235, 179] width 209 height 24
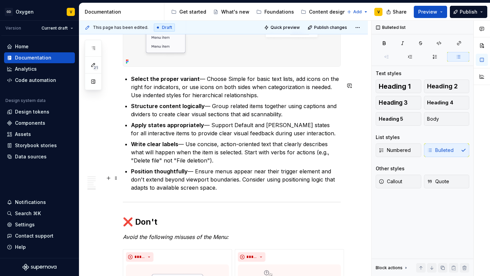
click at [212, 192] on p "Position thoughtfully — Ensure menus appear near their trigger element and don'…" at bounding box center [235, 179] width 209 height 24
click at [220, 192] on p "Position thoughtfully — Ensure menus appear near their trigger element and don'…" at bounding box center [235, 179] width 209 height 24
drag, startPoint x: 217, startPoint y: 193, endPoint x: 128, endPoint y: 175, distance: 91.2
click at [131, 175] on li "Position thoughtfully — Ensure menus appear near their trigger element and don'…" at bounding box center [235, 179] width 209 height 24
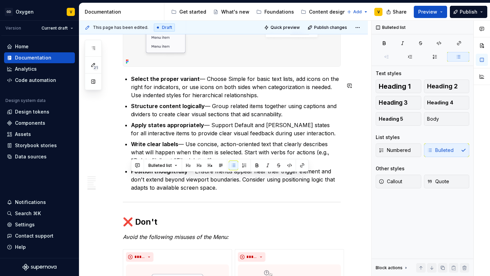
copy p "Position thoughtfully — Ensure menus appear near their trigger element and don'…"
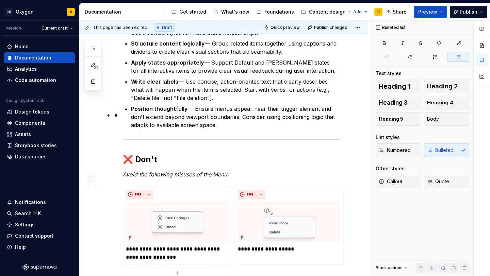
click at [232, 129] on p "Position thoughtfully — Ensure menus appear near their trigger element and don'…" at bounding box center [235, 117] width 209 height 24
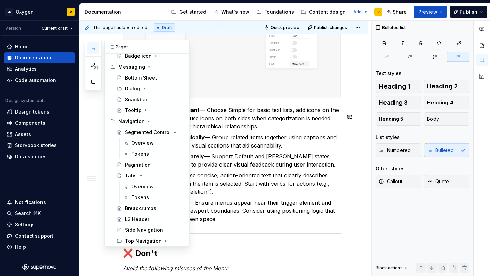
scroll to position [479, 0]
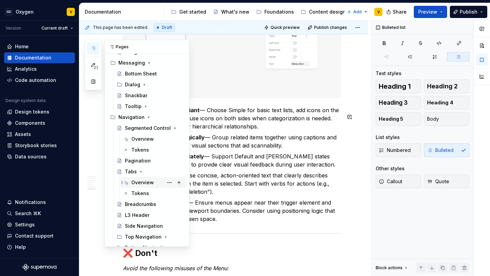
click at [137, 182] on div "Overview" at bounding box center [142, 182] width 22 height 7
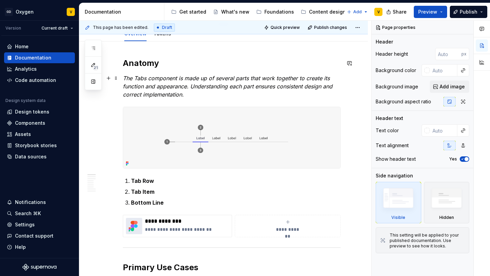
type textarea "*"
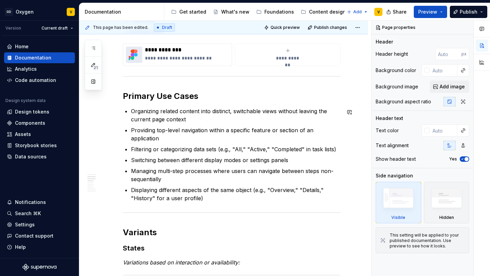
scroll to position [321, 0]
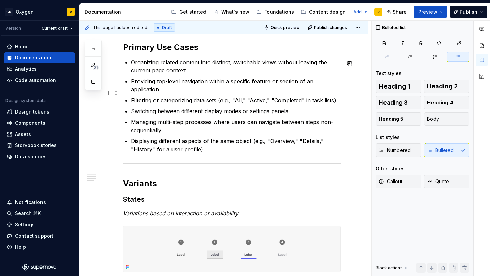
drag, startPoint x: 227, startPoint y: 92, endPoint x: 245, endPoint y: 94, distance: 18.1
click at [245, 96] on p "Filtering or categorizing data sets (e.g., "All," "Active," "Completed" in task…" at bounding box center [235, 100] width 209 height 8
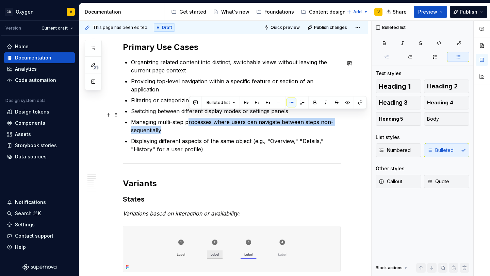
drag, startPoint x: 188, startPoint y: 115, endPoint x: 210, endPoint y: 121, distance: 22.6
click at [209, 121] on p "Managing multi-step processes where users can navigate between steps non-sequen…" at bounding box center [235, 126] width 209 height 16
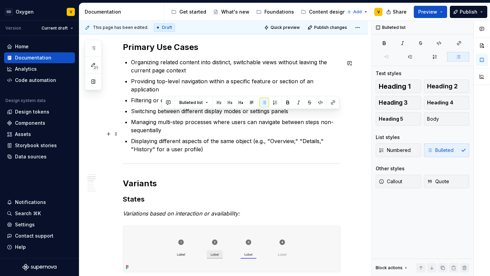
click at [209, 137] on p "Displaying different aspects of the same object (e.g., "Overview," "Details," "…" at bounding box center [235, 145] width 209 height 16
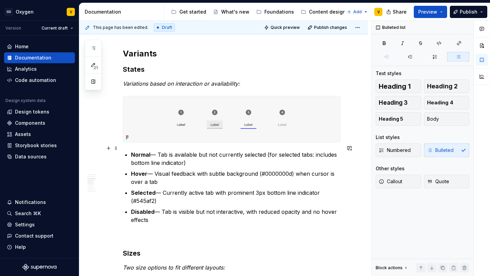
scroll to position [453, 0]
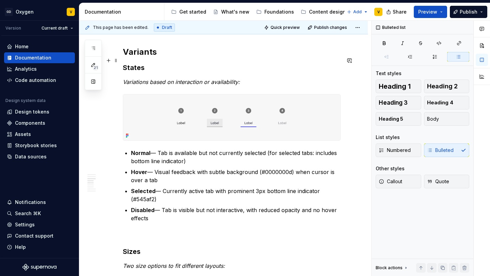
click at [123, 63] on h3 "States" at bounding box center [232, 68] width 218 height 10
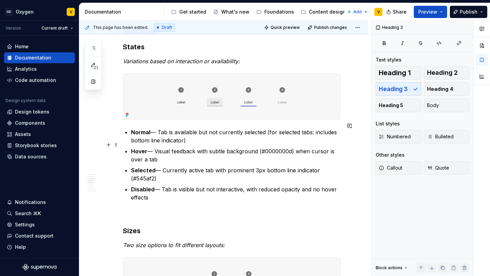
scroll to position [475, 0]
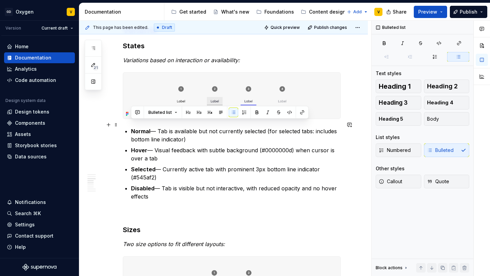
drag, startPoint x: 156, startPoint y: 191, endPoint x: 121, endPoint y: 122, distance: 77.4
click at [242, 114] on button "button" at bounding box center [244, 113] width 10 height 10
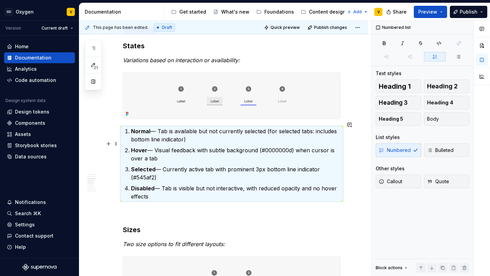
click at [168, 154] on p "Hover — Visual feedback with subtle background (#0000000d) when cursor is over …" at bounding box center [235, 154] width 209 height 16
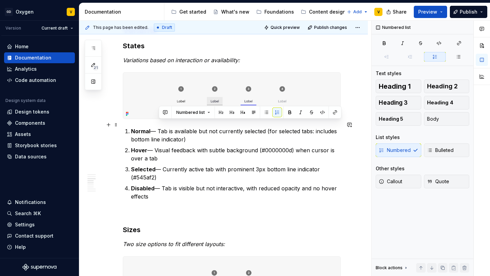
drag, startPoint x: 159, startPoint y: 124, endPoint x: 192, endPoint y: 129, distance: 34.1
click at [192, 129] on p "Normal — Tab is available but not currently selected (for selected tabs: includ…" at bounding box center [235, 135] width 209 height 16
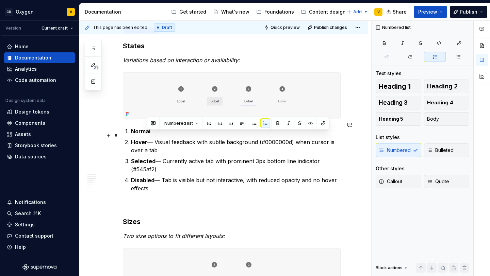
drag, startPoint x: 146, startPoint y: 136, endPoint x: 161, endPoint y: 143, distance: 17.2
click at [161, 143] on p "Hover — Visual feedback with subtle background (#0000000d) when cursor is over …" at bounding box center [235, 146] width 209 height 16
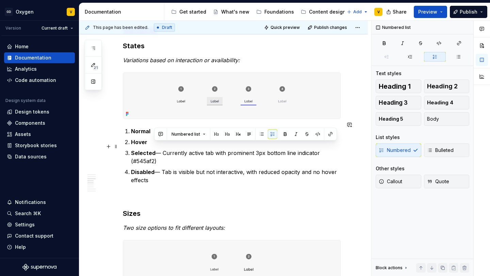
drag, startPoint x: 154, startPoint y: 146, endPoint x: 159, endPoint y: 156, distance: 11.7
click at [159, 156] on p "Selected — Currently active tab with prominent 3px bottom line indicator (#545a…" at bounding box center [235, 157] width 209 height 16
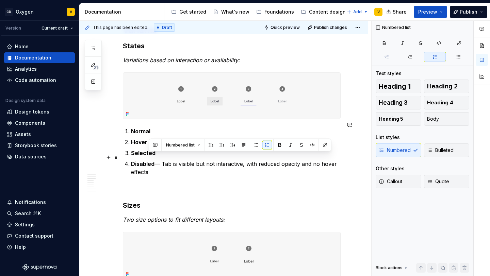
drag, startPoint x: 155, startPoint y: 158, endPoint x: 167, endPoint y: 168, distance: 15.2
click at [167, 168] on p "Disabled — Tab is visible but not interactive, with reduced opacity and no hove…" at bounding box center [235, 168] width 209 height 16
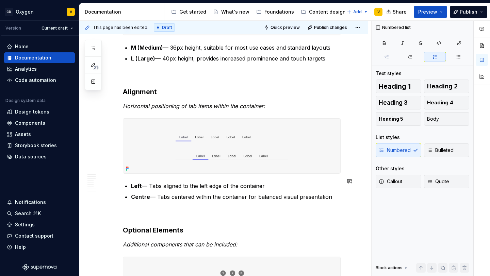
scroll to position [586, 0]
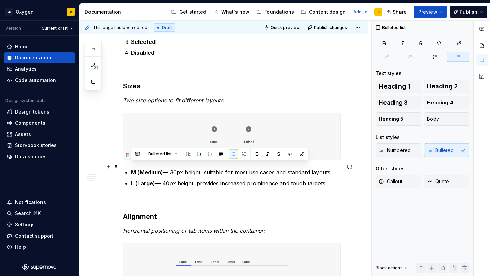
drag, startPoint x: 330, startPoint y: 180, endPoint x: 125, endPoint y: 166, distance: 205.1
click at [241, 155] on button "button" at bounding box center [244, 154] width 10 height 10
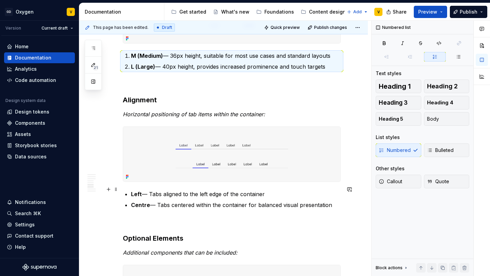
click at [188, 190] on p "Left — Tabs aligned to the left edge of the container" at bounding box center [235, 194] width 209 height 8
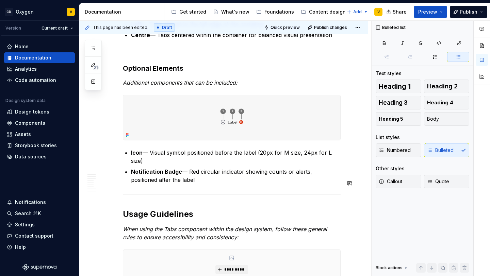
scroll to position [875, 0]
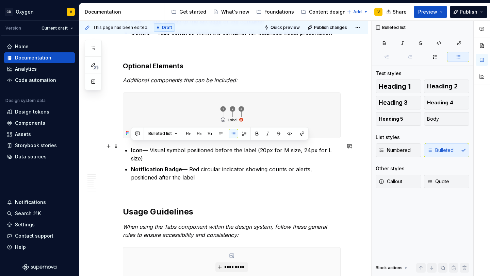
drag, startPoint x: 177, startPoint y: 169, endPoint x: 128, endPoint y: 144, distance: 55.5
click at [128, 144] on div "**********" at bounding box center [232, 74] width 218 height 1581
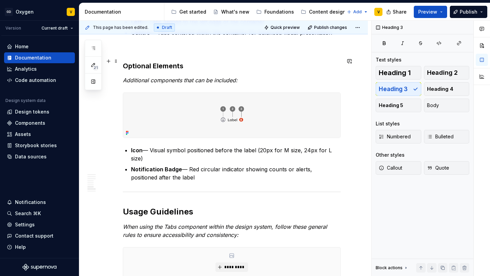
click at [160, 62] on h3 "Optional Elements" at bounding box center [232, 66] width 218 height 10
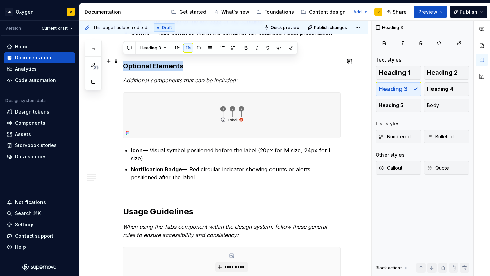
drag, startPoint x: 182, startPoint y: 62, endPoint x: 123, endPoint y: 63, distance: 59.2
click at [123, 63] on h3 "Optional Elements" at bounding box center [232, 66] width 218 height 10
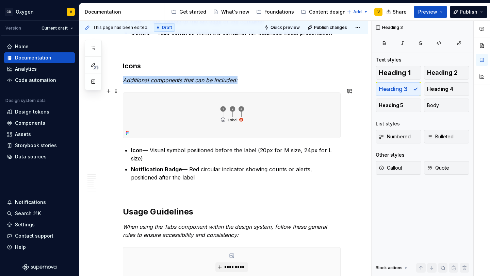
click at [212, 118] on img at bounding box center [231, 115] width 217 height 45
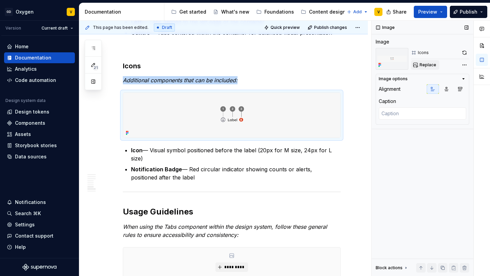
click at [422, 67] on span "Replace" at bounding box center [427, 64] width 17 height 5
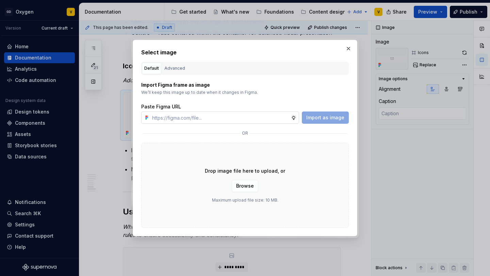
type textarea "*"
type input "https://www.figma.com/design/rzxjdfGE9CHhfV7rU8czbq/ODS-%E2%B8%B1-Internal-%E2%…"
click at [334, 119] on span "Import as image" at bounding box center [325, 117] width 38 height 7
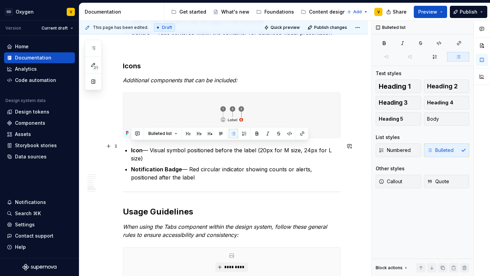
drag, startPoint x: 171, startPoint y: 166, endPoint x: 122, endPoint y: 145, distance: 53.8
click at [122, 145] on div "**********" at bounding box center [223, 112] width 288 height 1689
click at [241, 134] on button "button" at bounding box center [244, 134] width 10 height 10
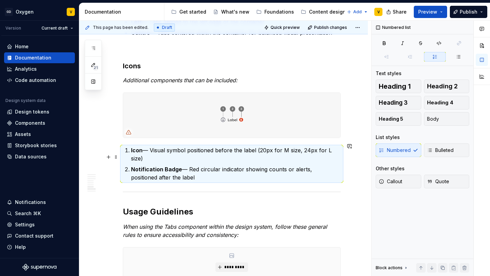
click at [178, 165] on p "Notification Badge — Red circular indicator showing counts or alerts, positione…" at bounding box center [235, 173] width 209 height 16
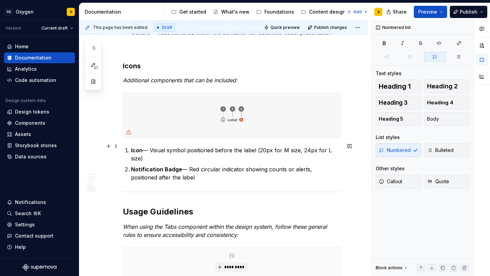
click at [145, 146] on p "Icon — Visual symbol positioned before the label (20px for M size, 24px for L s…" at bounding box center [235, 154] width 209 height 16
click at [154, 146] on p "Icon — Visual symbol positioned before the label (20px for M size, 24px for L s…" at bounding box center [235, 154] width 209 height 16
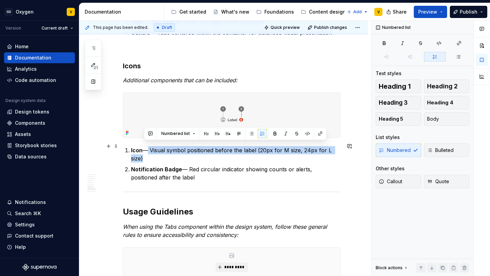
drag, startPoint x: 143, startPoint y: 147, endPoint x: 342, endPoint y: 147, distance: 198.2
click at [340, 147] on p "Icon — Visual symbol positioned before the label (20px for M size, 24px for L s…" at bounding box center [235, 154] width 209 height 16
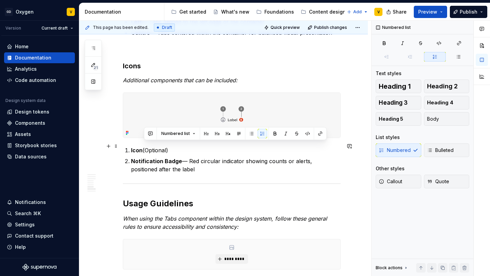
drag, startPoint x: 144, startPoint y: 145, endPoint x: 172, endPoint y: 145, distance: 28.2
click at [172, 146] on p "Icon (Optional)" at bounding box center [235, 150] width 209 height 8
copy p "(Optional)"
click at [200, 162] on p "Notification Badge — Red circular indicator showing counts or alerts, positione…" at bounding box center [235, 165] width 209 height 16
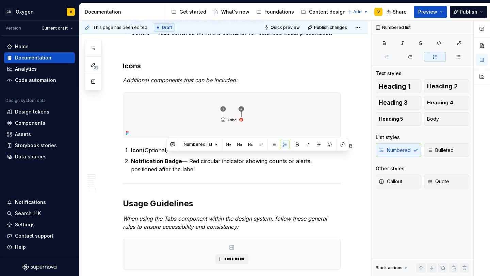
drag, startPoint x: 187, startPoint y: 159, endPoint x: 197, endPoint y: 172, distance: 16.7
click at [197, 172] on div "**********" at bounding box center [232, 70] width 218 height 1573
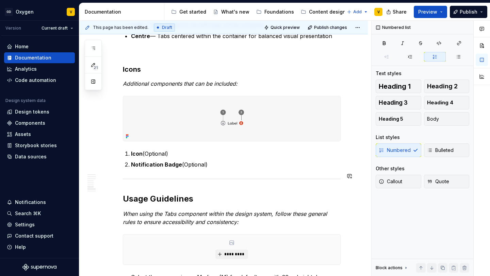
scroll to position [871, 0]
click at [186, 162] on p "Notification Badge (Optional)" at bounding box center [235, 165] width 209 height 8
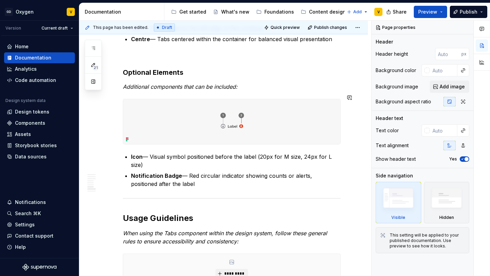
scroll to position [901, 0]
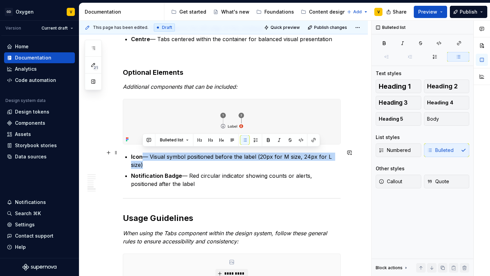
drag, startPoint x: 142, startPoint y: 153, endPoint x: 341, endPoint y: 152, distance: 198.9
click at [340, 153] on p "Icon — Visual symbol positioned before the label (20px for M size, 24px for L s…" at bounding box center [235, 161] width 209 height 16
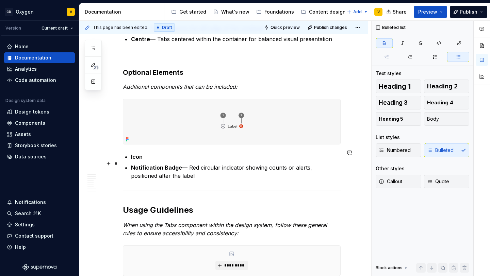
drag, startPoint x: 180, startPoint y: 164, endPoint x: 193, endPoint y: 174, distance: 16.3
click at [193, 174] on p "Notification Badge — Red circular indicator showing counts or alerts, positione…" at bounding box center [235, 172] width 209 height 16
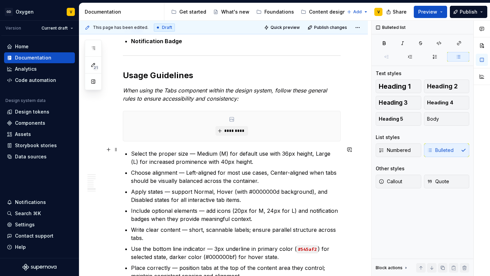
scroll to position [1032, 0]
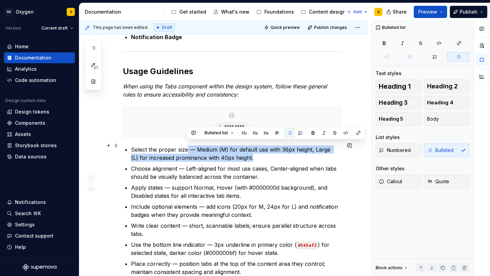
drag, startPoint x: 186, startPoint y: 147, endPoint x: 243, endPoint y: 153, distance: 57.1
click at [243, 153] on p "Select the proper size — Medium (M) for default use with 36px height, Large (L)…" at bounding box center [235, 154] width 209 height 16
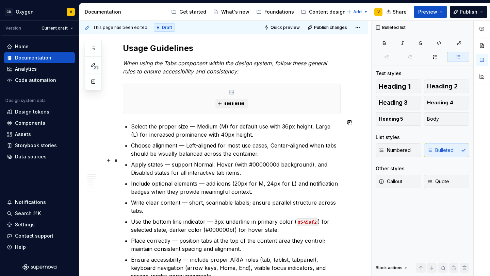
scroll to position [1058, 0]
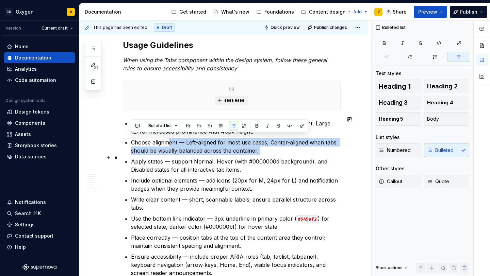
drag, startPoint x: 169, startPoint y: 137, endPoint x: 269, endPoint y: 152, distance: 101.1
click at [269, 152] on ul "Select the proper size — Medium (M) for default use with 36px height, Large (L)…" at bounding box center [235, 217] width 209 height 196
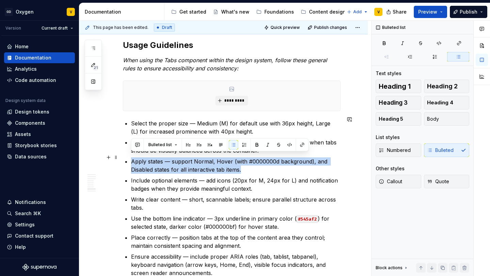
drag, startPoint x: 148, startPoint y: 152, endPoint x: 251, endPoint y: 163, distance: 103.6
click at [251, 163] on ul "Select the proper size — Medium (M) for default use with 36px height, Large (L)…" at bounding box center [235, 217] width 209 height 196
click at [251, 163] on p "Apply states — support Normal, Hover (with #0000000d background), and Disabled …" at bounding box center [235, 165] width 209 height 16
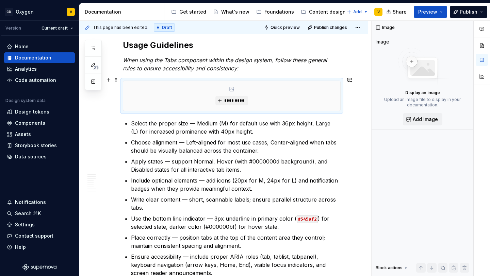
click at [238, 102] on div "*********" at bounding box center [231, 96] width 217 height 30
click at [237, 98] on span "*********" at bounding box center [234, 100] width 21 height 5
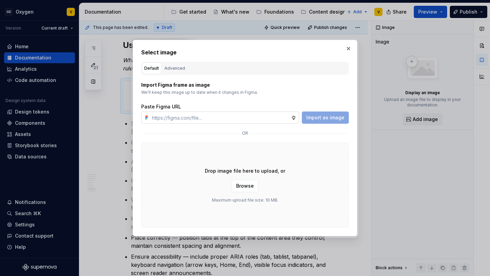
type textarea "*"
type input "https://www.figma.com/design/rzxjdfGE9CHhfV7rU8czbq/ODS-%E2%B8%B1-Internal-%E2%…"
click at [314, 118] on span "Import as image" at bounding box center [325, 117] width 38 height 7
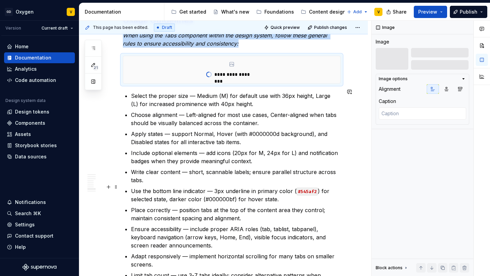
scroll to position [1084, 0]
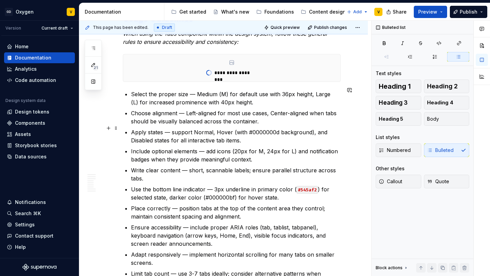
click at [217, 128] on p "Apply states — support Normal, Hover (with #0000000d background), and Disabled …" at bounding box center [235, 136] width 209 height 16
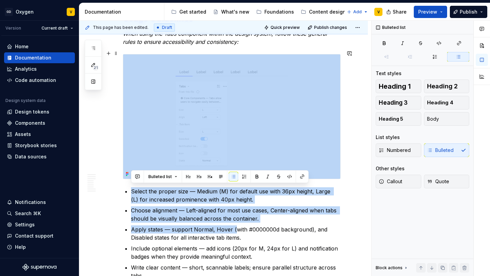
drag, startPoint x: 233, startPoint y: 130, endPoint x: 318, endPoint y: 133, distance: 85.4
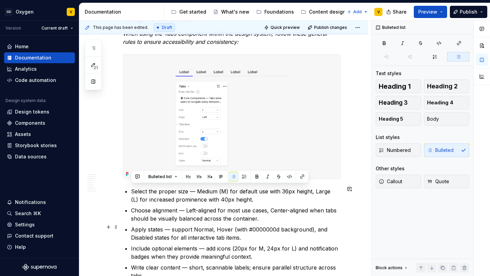
click at [264, 234] on p "Apply states — support Normal, Hover (with #0000000d background), and Disabled …" at bounding box center [235, 233] width 209 height 16
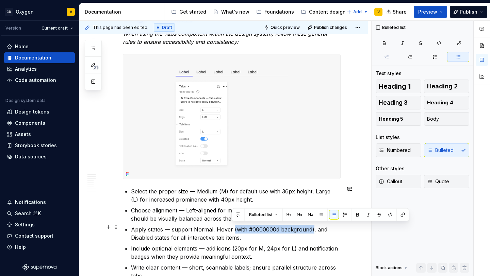
drag, startPoint x: 231, startPoint y: 227, endPoint x: 310, endPoint y: 227, distance: 78.5
click at [310, 227] on p "Apply states — support Normal, Hover (with #0000000d background), and Disabled …" at bounding box center [235, 233] width 209 height 16
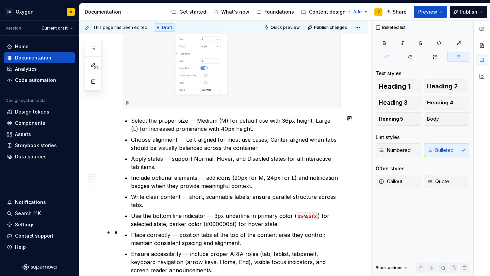
scroll to position [1157, 0]
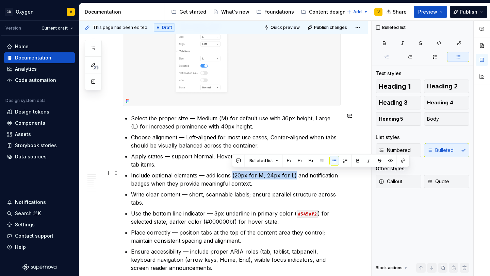
drag, startPoint x: 293, startPoint y: 174, endPoint x: 232, endPoint y: 173, distance: 61.5
click at [232, 173] on p "Include optional elements — add icons (20px for M, 24px for L) and notification…" at bounding box center [235, 179] width 209 height 16
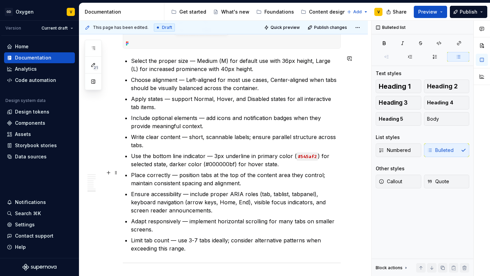
scroll to position [1219, 0]
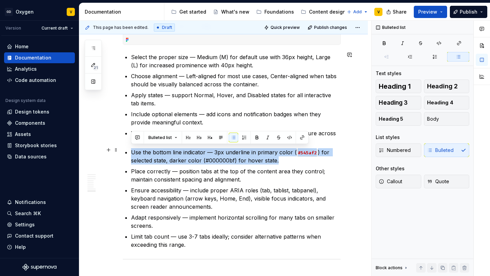
drag, startPoint x: 295, startPoint y: 156, endPoint x: 140, endPoint y: 143, distance: 155.6
click at [140, 143] on ul "Select the proper size — Medium (M) for default use with 36px height, Large (L)…" at bounding box center [235, 151] width 209 height 196
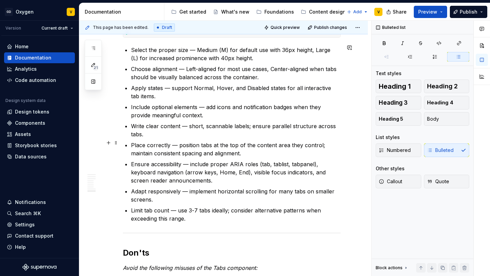
scroll to position [1226, 0]
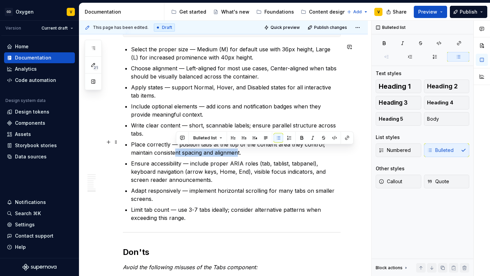
drag, startPoint x: 176, startPoint y: 152, endPoint x: 239, endPoint y: 152, distance: 62.9
click at [239, 152] on p "Place correctly — position tabs at the top of the content area they control; ma…" at bounding box center [235, 148] width 209 height 16
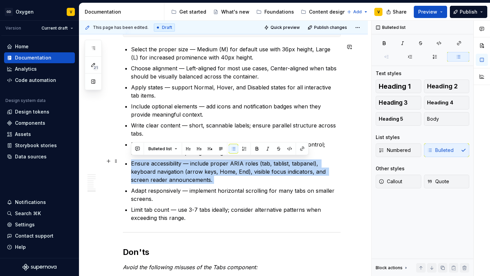
drag, startPoint x: 187, startPoint y: 182, endPoint x: 129, endPoint y: 160, distance: 62.7
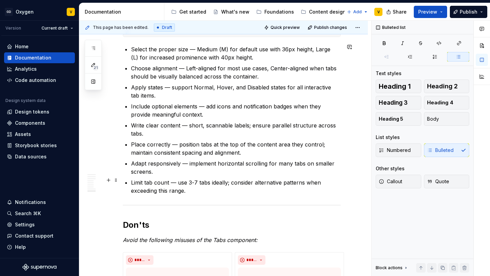
click at [170, 176] on ul "Select the proper size — Medium (M) for default use with 36px height, Large (L)…" at bounding box center [235, 120] width 209 height 150
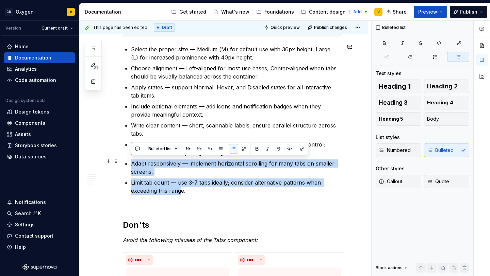
drag, startPoint x: 181, startPoint y: 188, endPoint x: 126, endPoint y: 163, distance: 60.2
click at [131, 163] on ul "Select the proper size — Medium (M) for default use with 36px height, Large (L)…" at bounding box center [235, 120] width 209 height 150
drag, startPoint x: 190, startPoint y: 191, endPoint x: 127, endPoint y: 161, distance: 69.2
click at [131, 161] on ul "Select the proper size — Medium (M) for default use with 36px height, Large (L)…" at bounding box center [235, 120] width 209 height 150
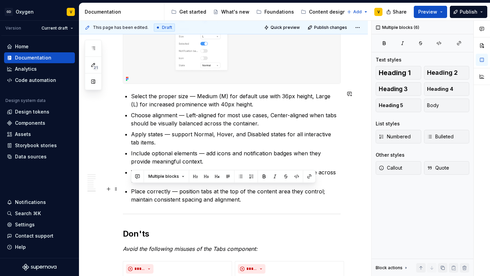
scroll to position [1446, 0]
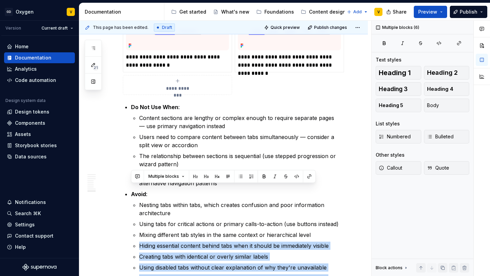
drag, startPoint x: 185, startPoint y: 241, endPoint x: 127, endPoint y: 276, distance: 67.0
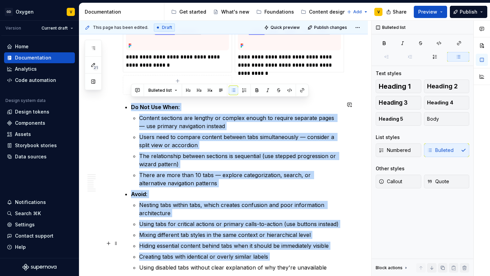
scroll to position [1579, 0]
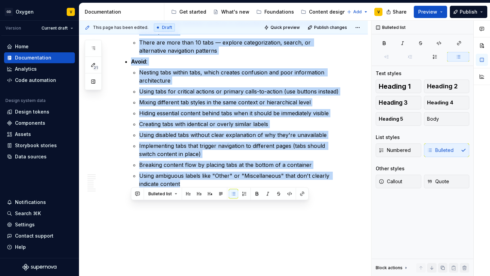
drag, startPoint x: 131, startPoint y: 102, endPoint x: 248, endPoint y: 273, distance: 207.2
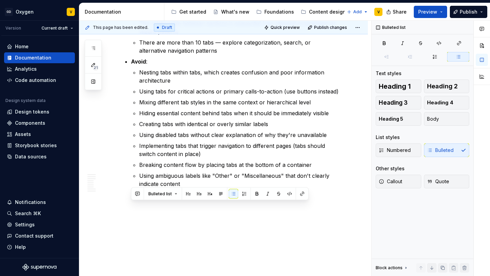
scroll to position [1353, 0]
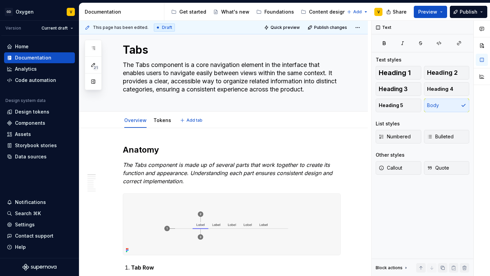
scroll to position [0, 0]
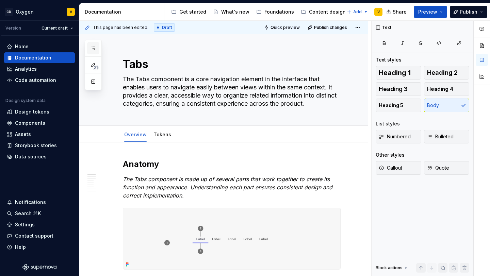
click at [93, 46] on icon "button" at bounding box center [92, 48] width 5 height 5
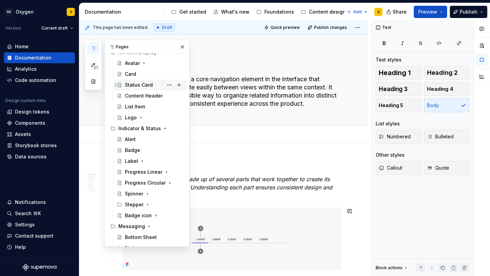
scroll to position [321, 0]
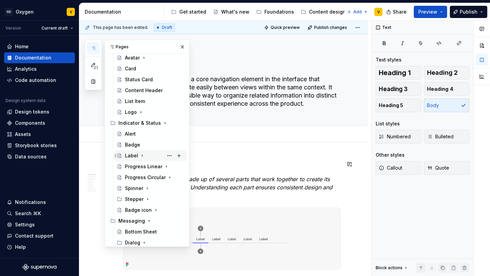
click at [126, 155] on div "Label" at bounding box center [131, 155] width 13 height 7
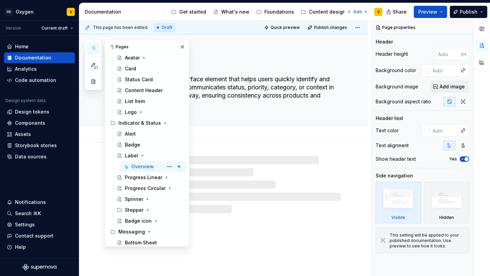
click at [137, 164] on div "Overview" at bounding box center [142, 166] width 22 height 7
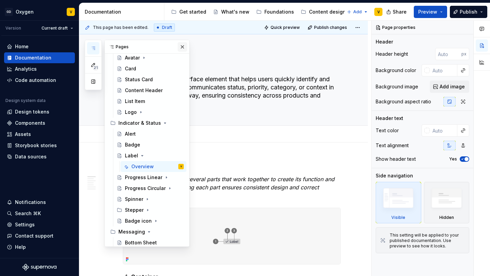
click at [183, 49] on button "button" at bounding box center [182, 47] width 10 height 10
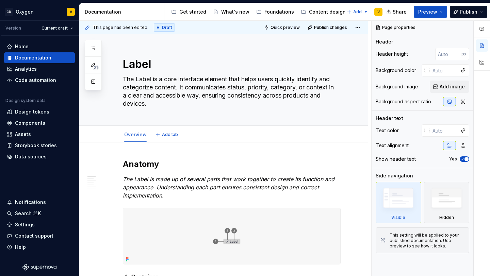
type textarea "*"
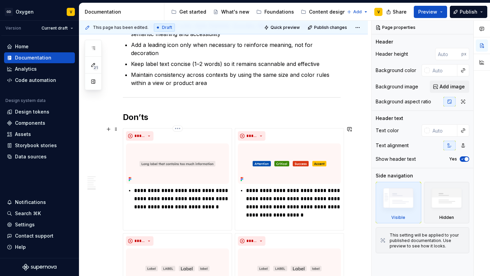
scroll to position [1141, 0]
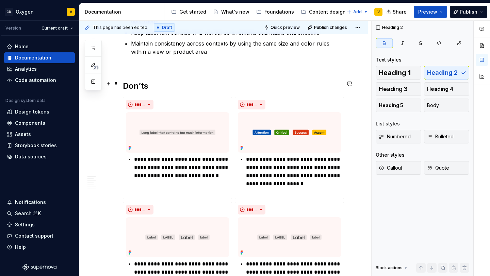
click at [123, 82] on strong "Don’ts" at bounding box center [135, 86] width 25 height 10
click at [162, 85] on h2 "❌ Don’ts" at bounding box center [232, 86] width 218 height 11
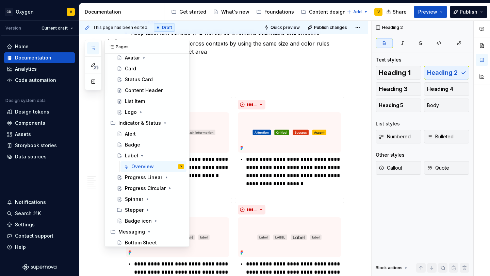
click at [97, 46] on button "button" at bounding box center [93, 48] width 12 height 12
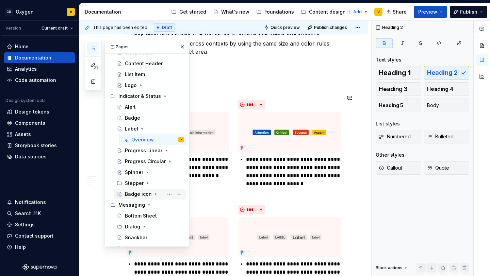
scroll to position [348, 0]
click at [141, 129] on icon "Page tree" at bounding box center [142, 128] width 2 height 1
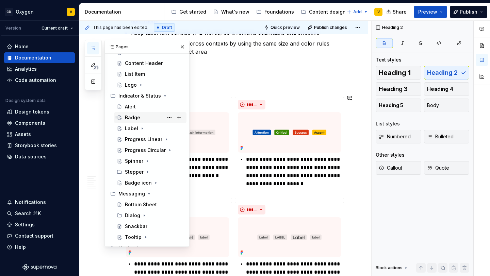
click at [137, 118] on div "Badge" at bounding box center [132, 117] width 15 height 7
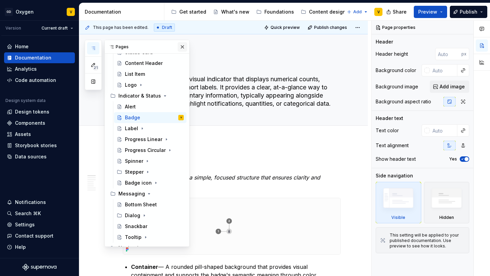
click at [182, 46] on button "button" at bounding box center [182, 47] width 10 height 10
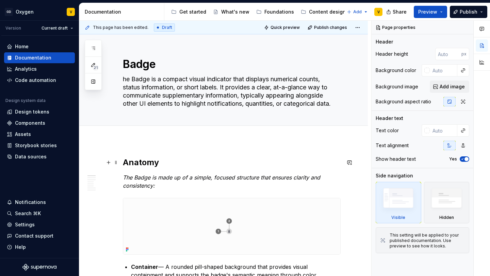
type textarea "*"
click at [137, 136] on button "Add tab" at bounding box center [137, 134] width 28 height 10
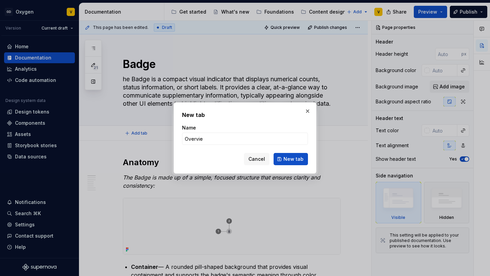
type input "Overview"
click button "New tab" at bounding box center [290, 159] width 34 height 12
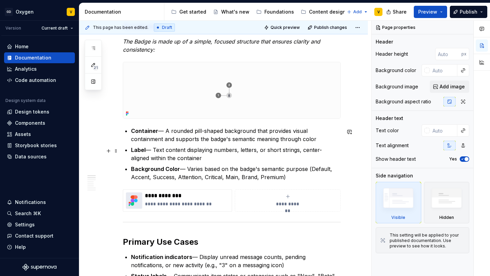
type textarea "*"
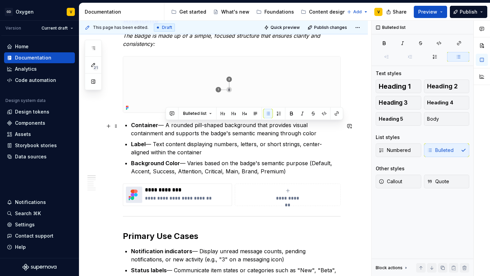
drag, startPoint x: 165, startPoint y: 126, endPoint x: 311, endPoint y: 136, distance: 146.2
click at [311, 137] on p "Container — A rounded pill-shaped background that provides visual containment a…" at bounding box center [235, 129] width 209 height 16
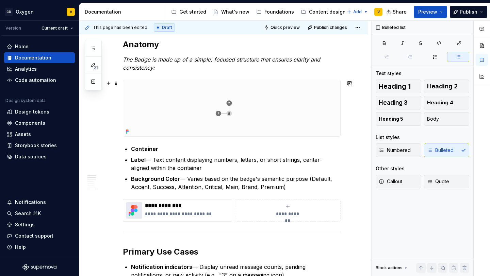
scroll to position [107, 0]
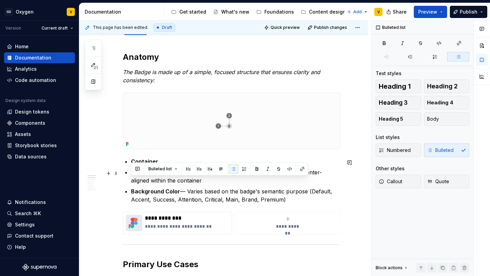
drag, startPoint x: 290, startPoint y: 202, endPoint x: 120, endPoint y: 185, distance: 171.2
click at [146, 196] on p "Background Color — Varies based on the badge's semantic purpose (Default, Accen…" at bounding box center [235, 195] width 209 height 16
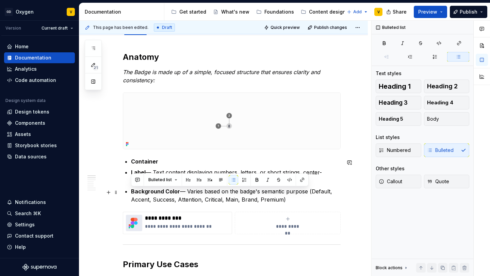
drag, startPoint x: 286, startPoint y: 200, endPoint x: 129, endPoint y: 190, distance: 157.7
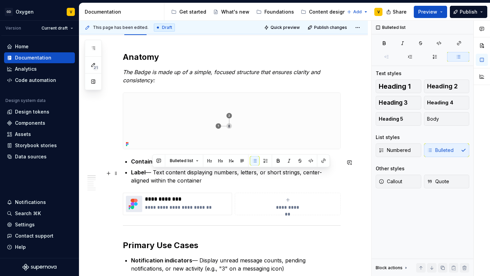
drag, startPoint x: 152, startPoint y: 174, endPoint x: 203, endPoint y: 180, distance: 51.7
click at [203, 180] on p "Label — Text content displaying numbers, letters, or short strings, center-alig…" at bounding box center [235, 176] width 209 height 16
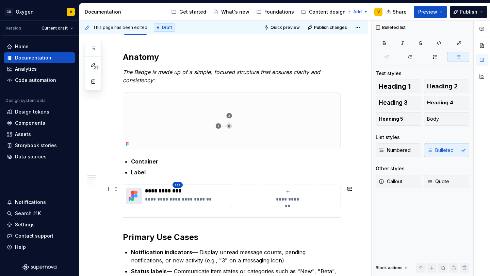
click at [175, 186] on html "GD Oxygen V Version Current draft Home Documentation Analytics Code automation …" at bounding box center [245, 138] width 490 height 276
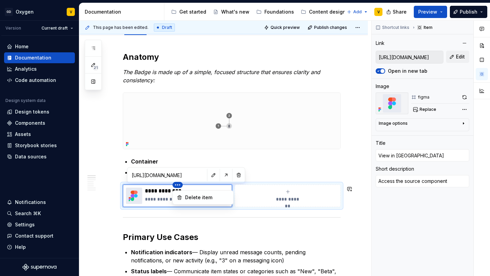
click at [207, 175] on html "GD Oxygen V Version Current draft Home Documentation Analytics Code automation …" at bounding box center [245, 138] width 490 height 276
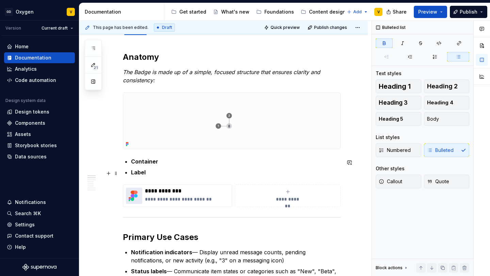
click at [188, 172] on p "Label" at bounding box center [235, 172] width 209 height 8
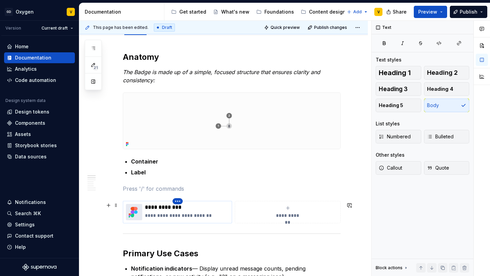
click at [177, 204] on html "GD Oxygen V Version Current draft Home Documentation Analytics Code automation …" at bounding box center [245, 138] width 490 height 276
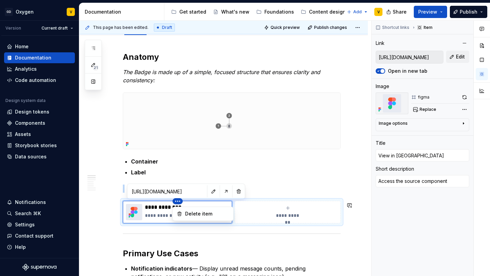
click at [208, 192] on html "GD Oxygen V Version Current draft Home Documentation Analytics Code automation …" at bounding box center [245, 138] width 490 height 276
click at [221, 192] on button "button" at bounding box center [226, 192] width 10 height 10
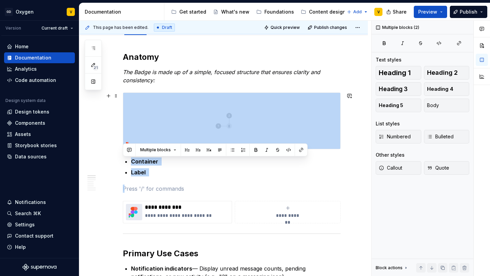
drag, startPoint x: 158, startPoint y: 178, endPoint x: 120, endPoint y: 150, distance: 47.1
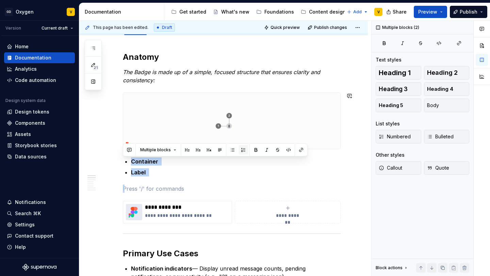
click at [242, 150] on button "button" at bounding box center [243, 150] width 10 height 10
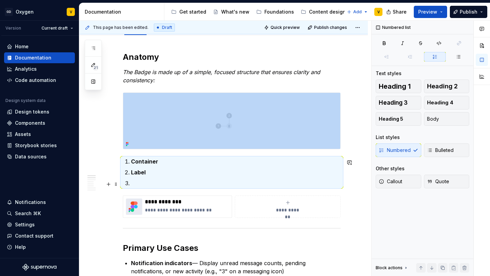
click at [148, 186] on p at bounding box center [235, 183] width 209 height 8
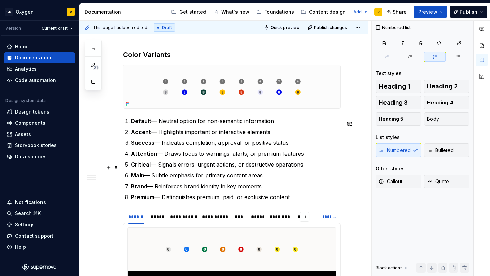
scroll to position [651, 0]
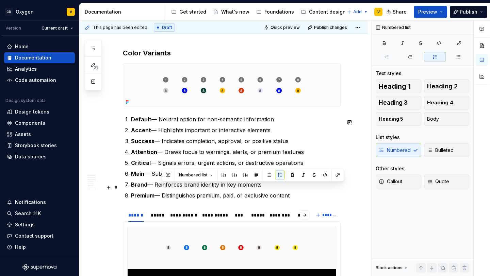
drag, startPoint x: 159, startPoint y: 200, endPoint x: 304, endPoint y: 198, distance: 144.8
click at [304, 198] on p "Premium — Distinguishes premium, paid, or exclusive content" at bounding box center [235, 195] width 209 height 8
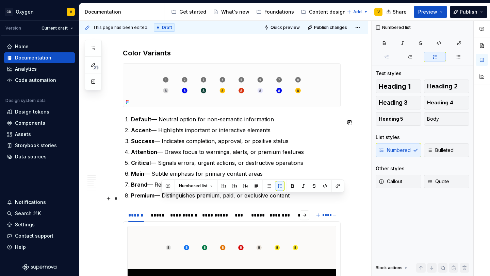
click at [304, 198] on p "Premium — Distinguishes premium, paid, or exclusive content" at bounding box center [235, 195] width 209 height 8
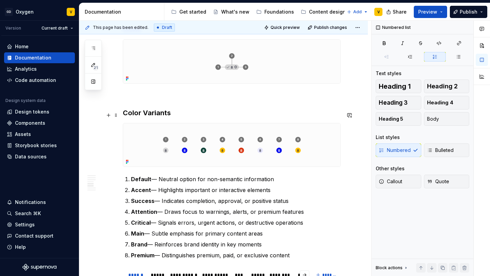
scroll to position [516, 0]
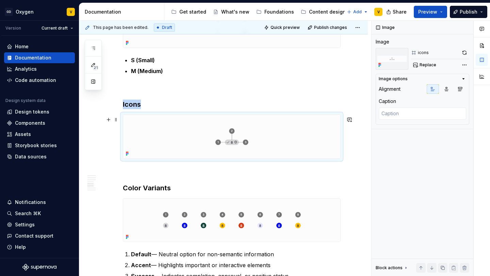
click at [230, 145] on img at bounding box center [231, 137] width 217 height 44
click at [224, 143] on img at bounding box center [231, 137] width 217 height 44
click at [428, 66] on span "Replace" at bounding box center [427, 64] width 17 height 5
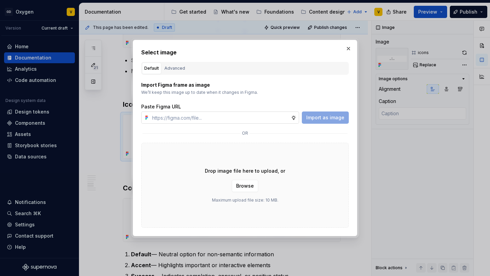
type textarea "*"
type input "https://www.figma.com/design/rzxjdfGE9CHhfV7rU8czbq/ODS-%E2%B8%B1-Internal-%E2%…"
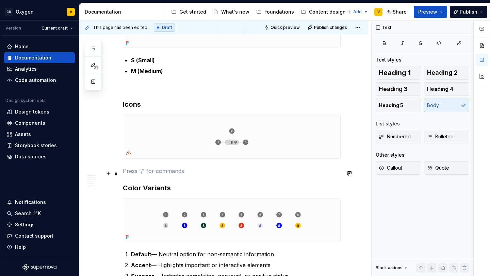
click at [134, 175] on p at bounding box center [232, 171] width 218 height 8
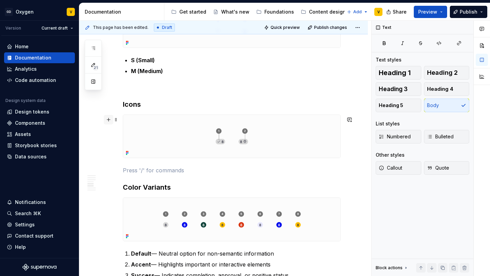
click at [107, 118] on button "button" at bounding box center [109, 120] width 10 height 10
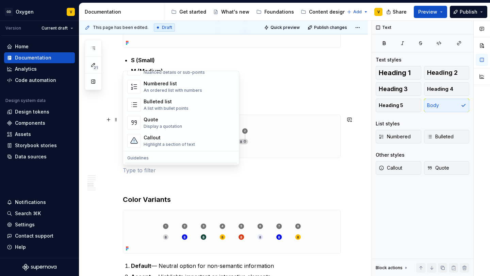
scroll to position [76, 0]
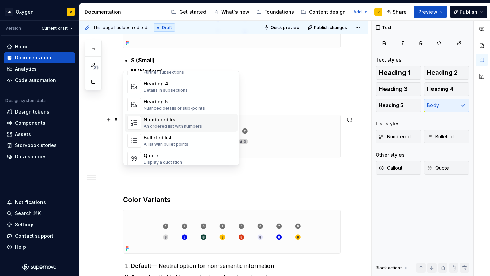
click at [174, 118] on div "Numbered list" at bounding box center [172, 119] width 58 height 7
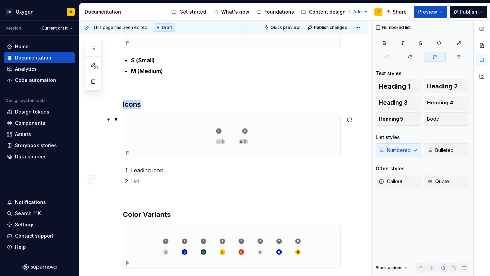
click at [247, 142] on img at bounding box center [231, 136] width 217 height 43
click at [142, 184] on p at bounding box center [235, 181] width 209 height 8
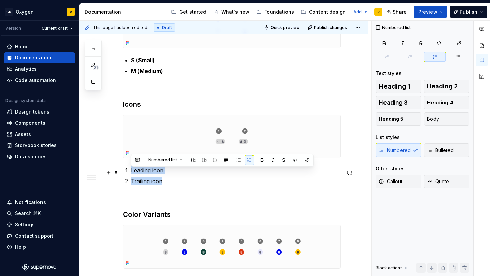
drag, startPoint x: 167, startPoint y: 187, endPoint x: 121, endPoint y: 171, distance: 48.1
click at [260, 160] on button "button" at bounding box center [262, 160] width 10 height 10
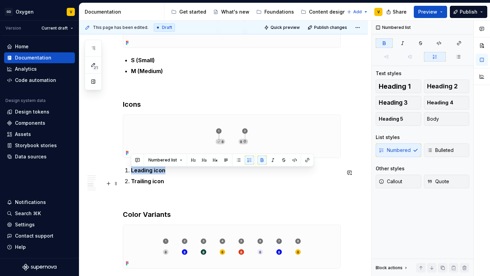
click at [243, 178] on ol "Leading icon Trailing icon" at bounding box center [235, 175] width 209 height 19
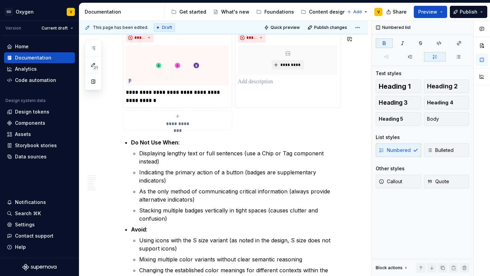
scroll to position [1332, 0]
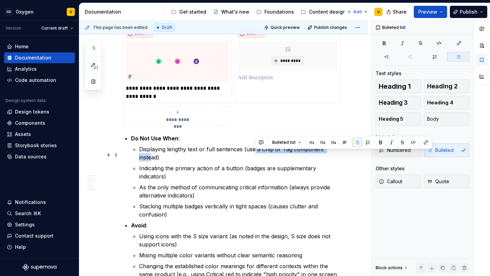
drag, startPoint x: 253, startPoint y: 153, endPoint x: 335, endPoint y: 155, distance: 82.3
click at [335, 155] on p "Displaying lengthy text or full sentences (use a Chip or Tag component instead)" at bounding box center [239, 153] width 201 height 16
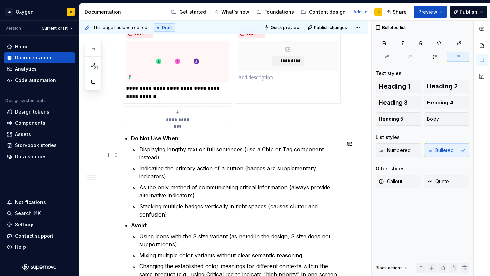
click at [335, 155] on p "Displaying lengthy text or full sentences (use a Chip or Tag component instead)" at bounding box center [239, 153] width 201 height 16
drag, startPoint x: 193, startPoint y: 156, endPoint x: 173, endPoint y: 156, distance: 19.7
click at [173, 156] on p "Displaying lengthy text or full sentences (use a Chip or Tag component instead)" at bounding box center [239, 153] width 201 height 16
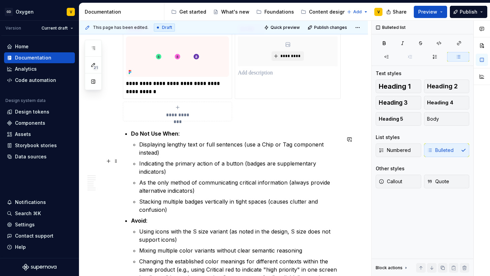
scroll to position [1346, 0]
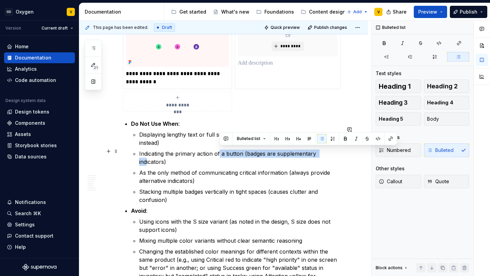
drag, startPoint x: 219, startPoint y: 152, endPoint x: 324, endPoint y: 155, distance: 105.1
click at [324, 155] on p "Indicating the primary action of a button (badges are supplementary indicators)" at bounding box center [239, 158] width 201 height 16
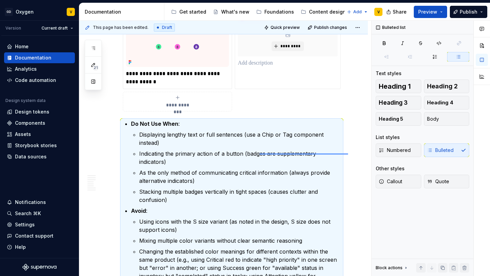
drag, startPoint x: 348, startPoint y: 154, endPoint x: 245, endPoint y: 153, distance: 102.7
click at [245, 153] on div "**********" at bounding box center [225, 149] width 292 height 256
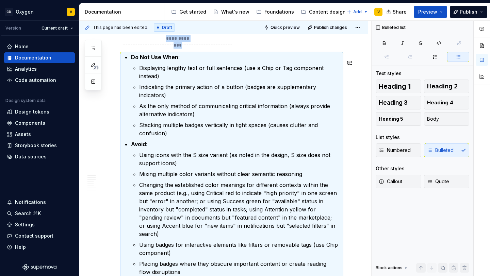
click at [245, 153] on p "Using icons with the S size variant (as noted in the design, S size does not su…" at bounding box center [239, 159] width 201 height 16
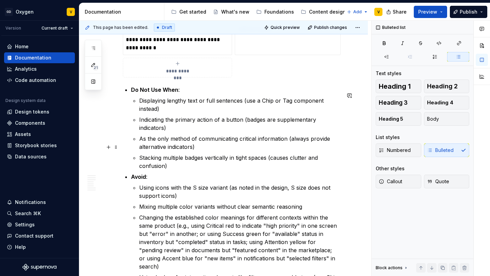
scroll to position [1380, 0]
click at [194, 135] on p "As the only method of communicating critical information (always provide altern…" at bounding box center [239, 143] width 201 height 16
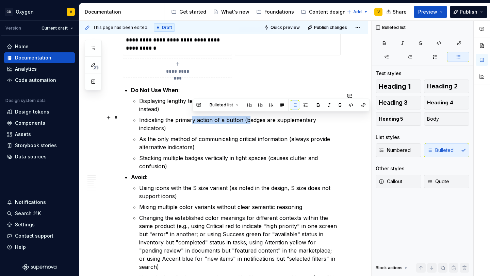
drag, startPoint x: 191, startPoint y: 117, endPoint x: 248, endPoint y: 117, distance: 56.8
click at [248, 117] on p "Indicating the primary action of a button (badges are supplementary indicators)" at bounding box center [239, 124] width 201 height 16
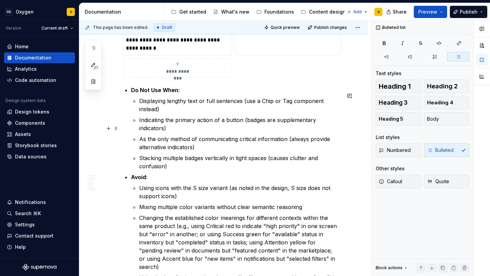
click at [152, 135] on p "As the only method of communicating critical information (always provide altern…" at bounding box center [239, 143] width 201 height 16
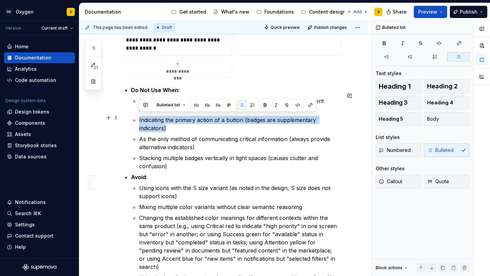
drag, startPoint x: 138, startPoint y: 117, endPoint x: 343, endPoint y: 118, distance: 205.0
click at [340, 118] on li "Do Not Use When : Displaying lengthy text or full sentences (use a Chip or Tag …" at bounding box center [235, 128] width 209 height 84
copy p "Indicating the primary action of a button (badges are supplementary indicators)"
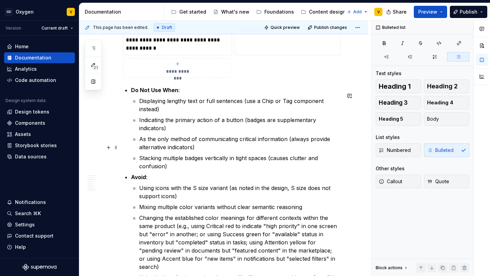
click at [184, 142] on ul "Displaying lengthy text or full sentences (use a Chip or Tag component instead)…" at bounding box center [239, 133] width 201 height 73
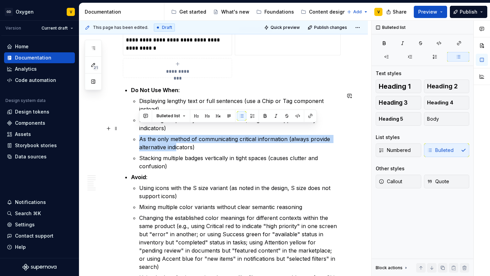
drag, startPoint x: 139, startPoint y: 127, endPoint x: 177, endPoint y: 138, distance: 39.3
click at [177, 138] on p "As the only method of communicating critical information (always provide altern…" at bounding box center [239, 143] width 201 height 16
drag, startPoint x: 195, startPoint y: 138, endPoint x: 140, endPoint y: 130, distance: 55.0
click at [140, 135] on p "As the only method of communicating critical information (always provide altern…" at bounding box center [239, 143] width 201 height 16
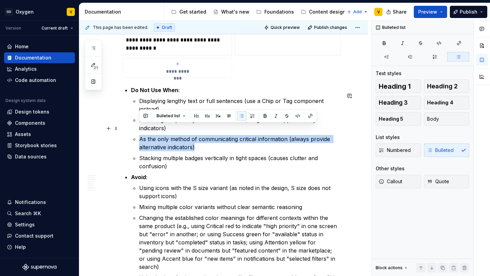
click at [140, 135] on p "As the only method of communicating critical information (always provide altern…" at bounding box center [239, 143] width 201 height 16
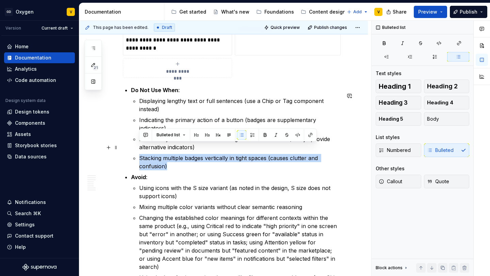
drag, startPoint x: 168, startPoint y: 156, endPoint x: 139, endPoint y: 148, distance: 29.8
click at [139, 154] on p "Stacking multiple badges vertically in tight spaces (causes clutter and confusi…" at bounding box center [239, 162] width 201 height 16
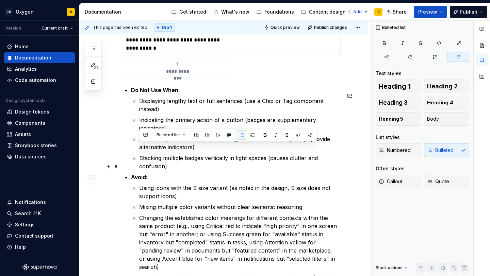
click at [155, 173] on p "Avoid :" at bounding box center [235, 177] width 209 height 8
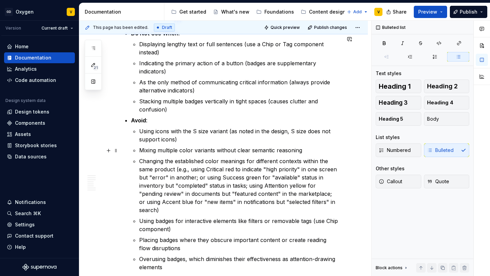
scroll to position [1438, 0]
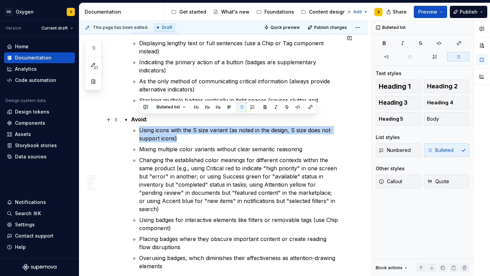
drag, startPoint x: 140, startPoint y: 120, endPoint x: 182, endPoint y: 126, distance: 41.7
click at [182, 126] on p "Using icons with the S size variant (as noted in the design, S size does not su…" at bounding box center [239, 134] width 201 height 16
drag, startPoint x: 188, startPoint y: 126, endPoint x: 139, endPoint y: 116, distance: 50.3
click at [139, 126] on p "Using icons with the S size variant (as noted in the design, S size does not su…" at bounding box center [239, 134] width 201 height 16
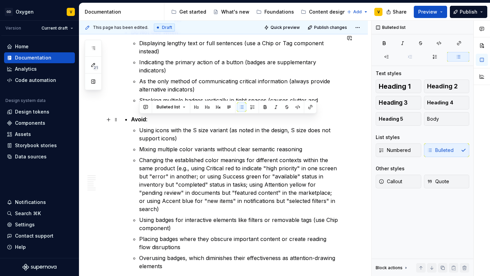
click at [158, 126] on p "Using icons with the S size variant (as noted in the design, S size does not su…" at bounding box center [239, 134] width 201 height 16
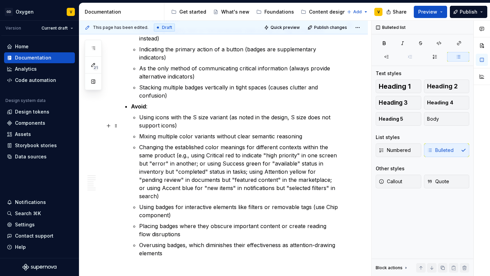
scroll to position [1452, 0]
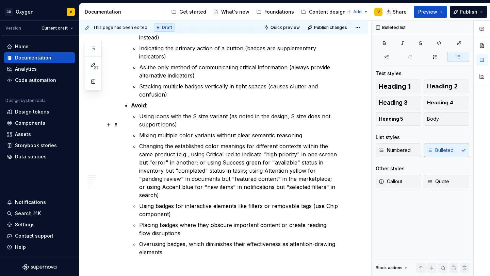
click at [142, 131] on p "Mixing multiple color variants without clear semantic reasoning" at bounding box center [239, 135] width 201 height 8
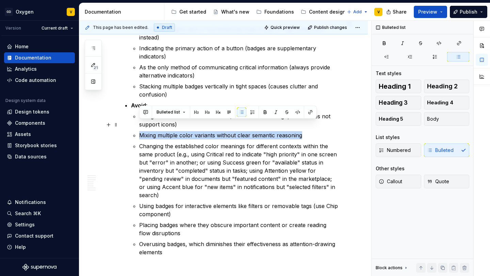
drag, startPoint x: 139, startPoint y: 123, endPoint x: 309, endPoint y: 129, distance: 170.1
click at [309, 131] on p "Mixing multiple color variants without clear semantic reasoning" at bounding box center [239, 135] width 201 height 8
drag, startPoint x: 139, startPoint y: 125, endPoint x: 310, endPoint y: 125, distance: 170.7
click at [310, 131] on p "Mixing multiple color variants without clear semantic reasoning" at bounding box center [239, 135] width 201 height 8
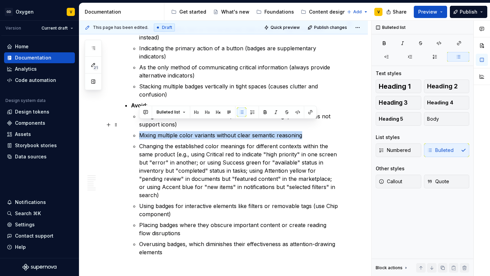
click at [310, 131] on p "Mixing multiple color variants without clear semantic reasoning" at bounding box center [239, 135] width 201 height 8
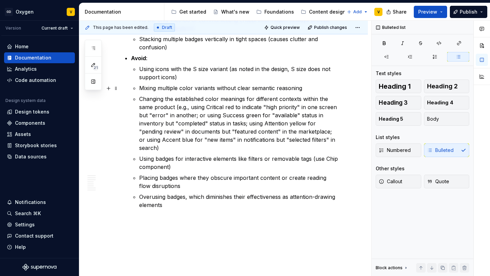
scroll to position [1500, 0]
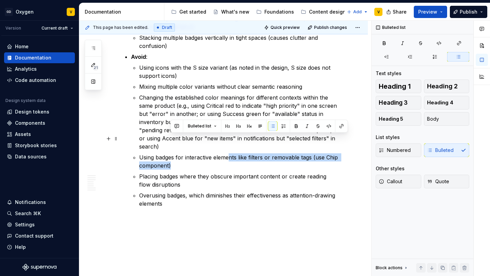
drag, startPoint x: 228, startPoint y: 141, endPoint x: 235, endPoint y: 147, distance: 8.2
click at [235, 153] on p "Using badges for interactive elements like filters or removable tags (use Chip …" at bounding box center [239, 161] width 201 height 16
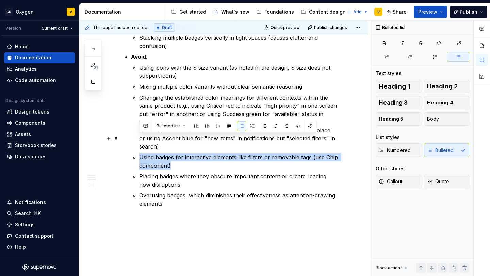
drag, startPoint x: 201, startPoint y: 147, endPoint x: 137, endPoint y: 134, distance: 65.3
click at [137, 134] on li "Avoid : Using icons with the S size variant (as noted in the design, S size doe…" at bounding box center [235, 130] width 209 height 155
click at [149, 153] on p "Using badges for interactive elements like filters or removable tags (use Chip …" at bounding box center [239, 161] width 201 height 16
drag, startPoint x: 175, startPoint y: 143, endPoint x: 129, endPoint y: 137, distance: 47.1
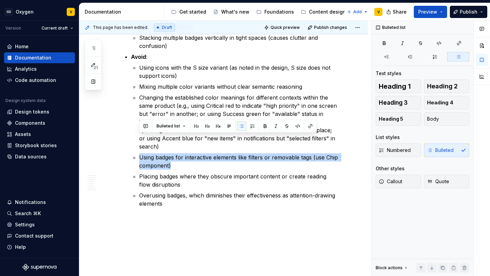
copy p "Using badges for interactive elements like filters or removable tags (use Chip …"
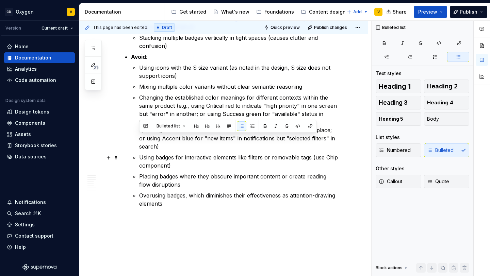
click at [183, 172] on p "Placing badges where they obscure important content or create reading flow disr…" at bounding box center [239, 180] width 201 height 16
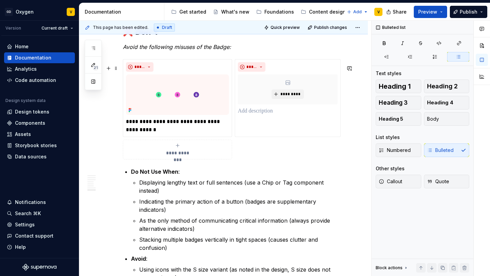
scroll to position [1290, 0]
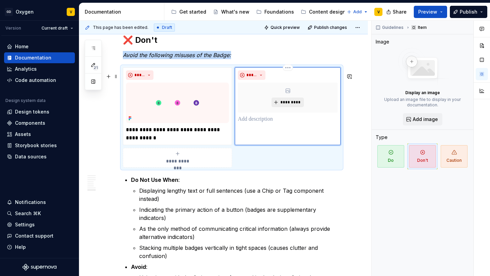
click at [297, 105] on span "*********" at bounding box center [290, 102] width 21 height 5
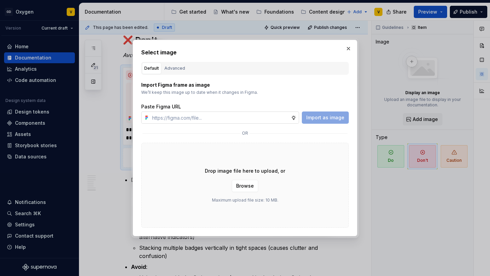
type textarea "*"
type input "https://www.figma.com/design/rzxjdfGE9CHhfV7rU8czbq/ODS-%E2%B8%B1-Internal-%E2%…"
click at [314, 118] on span "Import as image" at bounding box center [325, 117] width 38 height 7
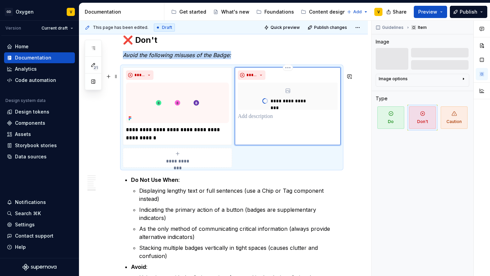
click at [268, 128] on div "**********" at bounding box center [288, 106] width 106 height 78
click at [263, 121] on p at bounding box center [288, 117] width 100 height 8
paste div
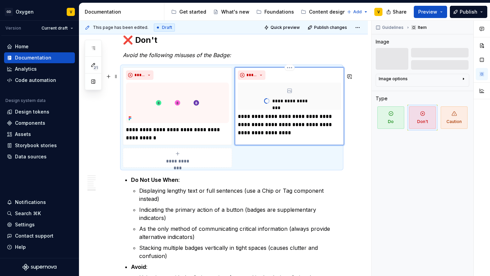
click at [254, 123] on p "**********" at bounding box center [289, 125] width 103 height 24
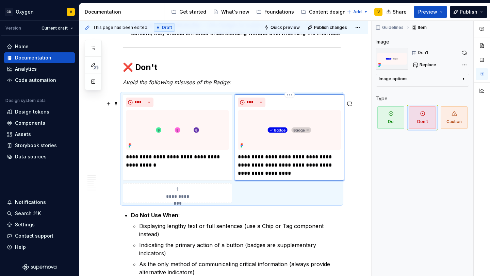
scroll to position [1304, 0]
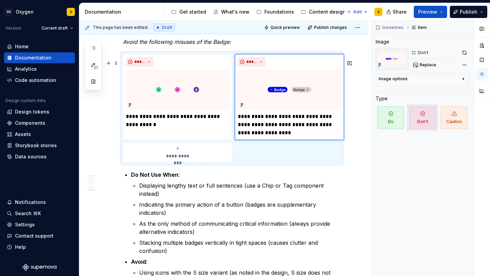
type textarea "*"
click at [288, 137] on p "**********" at bounding box center [289, 125] width 103 height 24
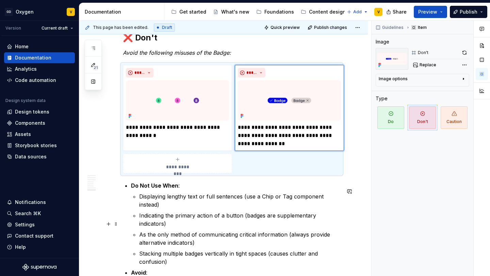
scroll to position [1294, 0]
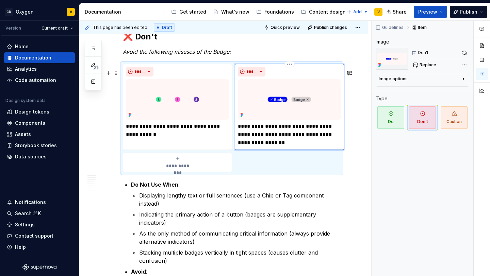
click at [278, 146] on p "**********" at bounding box center [289, 134] width 103 height 24
click at [269, 202] on p "Displaying lengthy text or full sentences (use a Chip or Tag component instead)" at bounding box center [239, 199] width 201 height 16
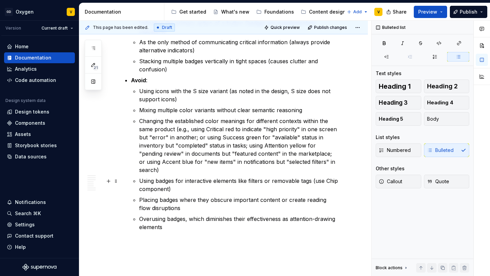
scroll to position [1491, 0]
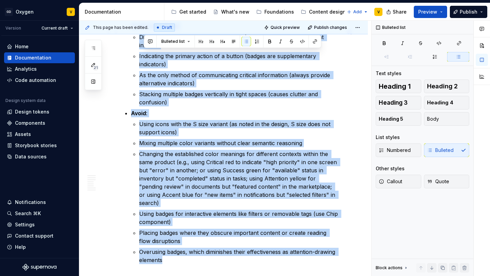
drag, startPoint x: 185, startPoint y: 205, endPoint x: 139, endPoint y: 52, distance: 159.2
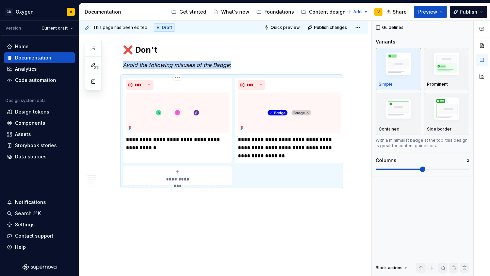
scroll to position [1286, 0]
click at [173, 184] on button "**********" at bounding box center [177, 176] width 109 height 20
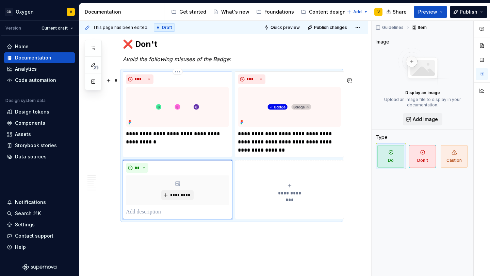
click at [178, 146] on p "**********" at bounding box center [177, 138] width 103 height 16
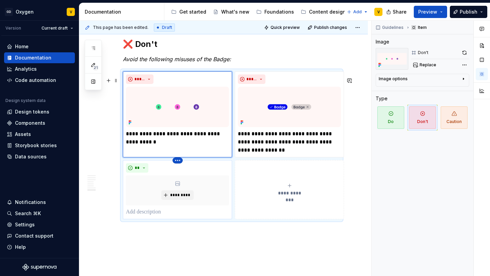
click at [177, 167] on html "GD Oxygen V Version Current draft Home Documentation Analytics Code automation …" at bounding box center [245, 138] width 490 height 276
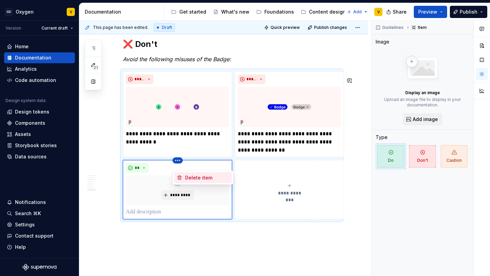
click at [188, 179] on div "Delete item" at bounding box center [207, 177] width 44 height 7
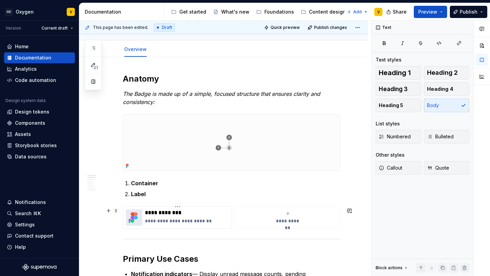
scroll to position [150, 0]
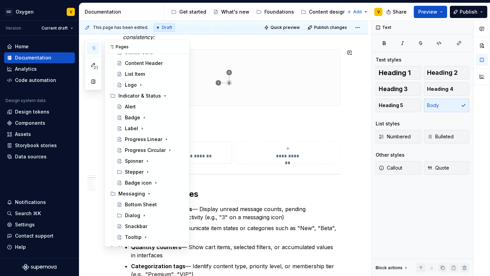
click at [93, 46] on icon "button" at bounding box center [92, 48] width 5 height 5
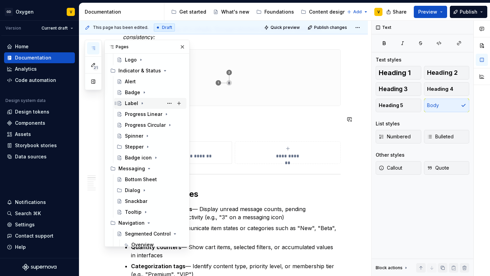
scroll to position [372, 0]
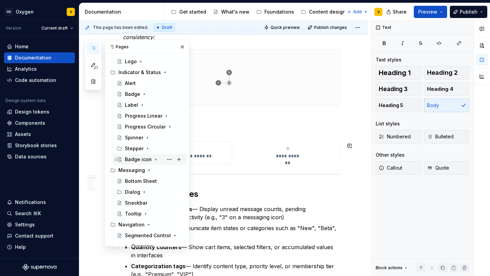
click at [133, 157] on div "Badge icon" at bounding box center [138, 159] width 27 height 7
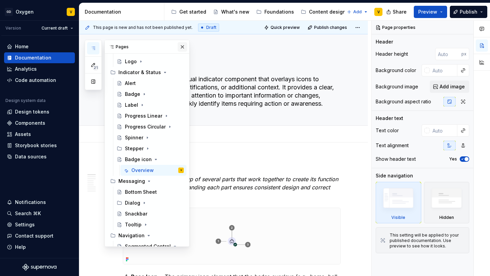
click at [183, 45] on button "button" at bounding box center [182, 47] width 10 height 10
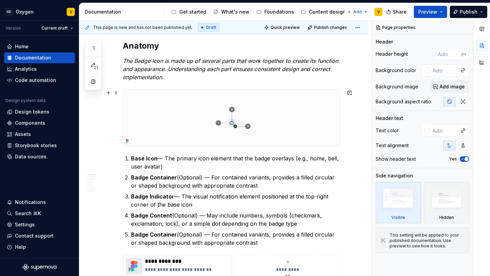
scroll to position [120, 0]
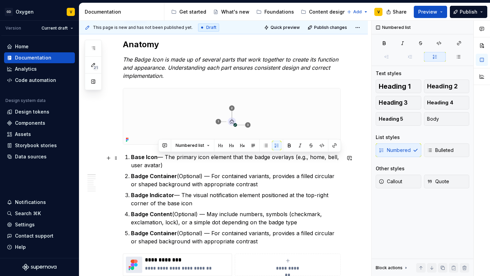
drag, startPoint x: 158, startPoint y: 158, endPoint x: 167, endPoint y: 166, distance: 11.5
click at [167, 166] on p "Base Icon — The primary icon element that the badge overlays (e.g., home, bell,…" at bounding box center [235, 161] width 209 height 16
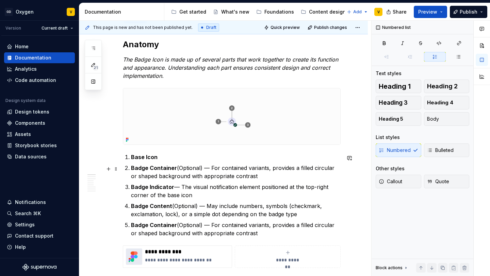
scroll to position [122, 0]
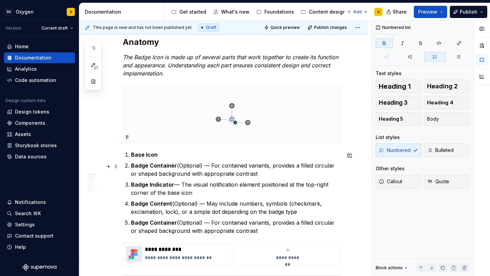
click at [174, 166] on strong "Badge Container" at bounding box center [154, 165] width 46 height 7
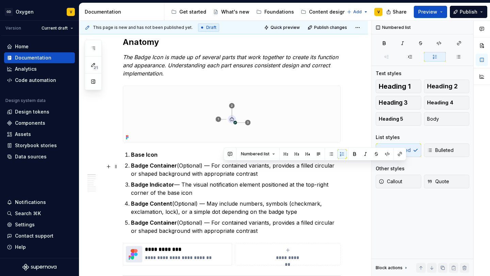
drag, startPoint x: 224, startPoint y: 168, endPoint x: 261, endPoint y: 174, distance: 36.9
click at [261, 175] on p "Badge Container (Optional) — For contained variants, provides a filled circular…" at bounding box center [235, 169] width 209 height 16
click at [261, 174] on p "Badge Container (Optional) — For contained variants, provides a filled circular…" at bounding box center [235, 169] width 209 height 16
drag, startPoint x: 266, startPoint y: 174, endPoint x: 219, endPoint y: 166, distance: 48.3
click at [219, 166] on p "Badge Container (Optional) — For contained variants, provides a filled circular…" at bounding box center [235, 169] width 209 height 16
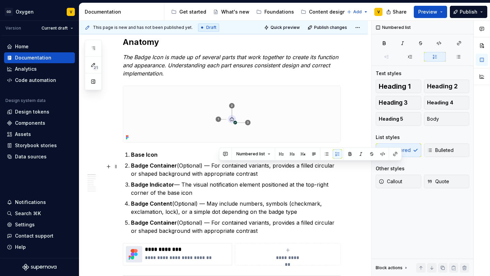
click at [205, 174] on p "Badge Container (Optional) — For contained variants, provides a filled circular…" at bounding box center [235, 169] width 209 height 16
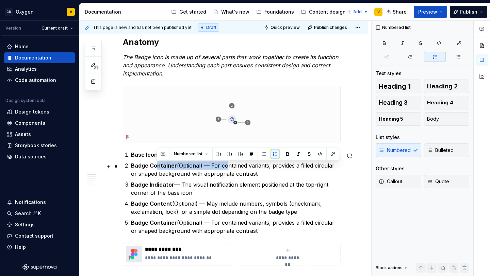
drag, startPoint x: 155, startPoint y: 167, endPoint x: 222, endPoint y: 169, distance: 67.4
click at [222, 169] on p "Badge Container (Optional) — For contained variants, provides a filled circular…" at bounding box center [235, 169] width 209 height 16
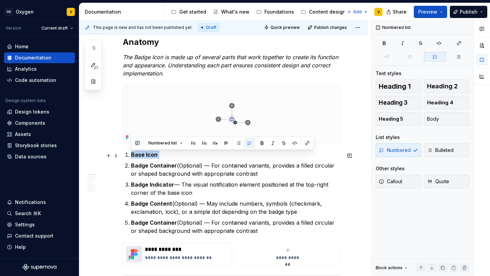
drag, startPoint x: 159, startPoint y: 157, endPoint x: 129, endPoint y: 157, distance: 30.3
click at [131, 157] on li "Base Icon" at bounding box center [235, 155] width 209 height 8
click at [143, 167] on strong "Badge Container" at bounding box center [154, 165] width 46 height 7
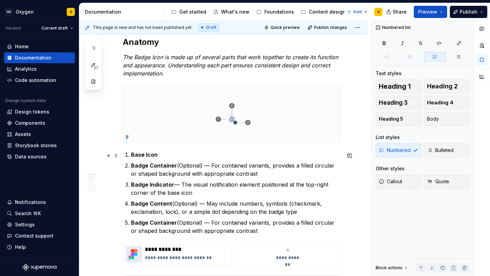
click at [170, 152] on p "Base Icon" at bounding box center [235, 155] width 209 height 8
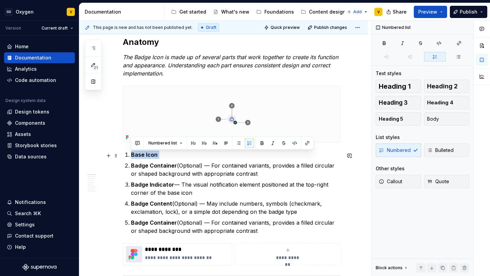
drag, startPoint x: 168, startPoint y: 155, endPoint x: 125, endPoint y: 154, distance: 43.2
click at [131, 154] on li "Base Icon" at bounding box center [235, 155] width 209 height 8
copy p "Base Icon"
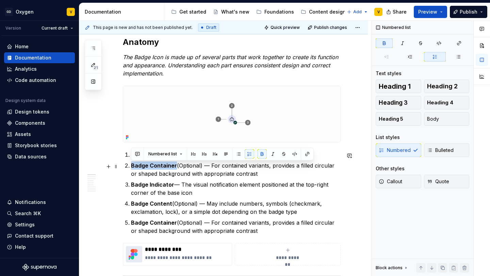
drag, startPoint x: 175, startPoint y: 167, endPoint x: 132, endPoint y: 166, distance: 42.8
click at [132, 166] on p "Badge Container (Optional) — For contained variants, provides a filled circular…" at bounding box center [235, 169] width 209 height 16
click at [142, 174] on p "Badge Container (Optional) — For contained variants, provides a filled circular…" at bounding box center [235, 169] width 209 height 16
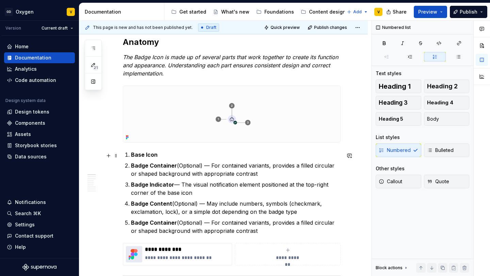
click at [131, 157] on strong "Base Icon" at bounding box center [144, 154] width 27 height 7
click at [169, 183] on strong "Badge Indicator" at bounding box center [152, 184] width 43 height 7
click at [177, 190] on p "Badge Indicator — The visual notification element positioned at the top-right c…" at bounding box center [235, 189] width 209 height 16
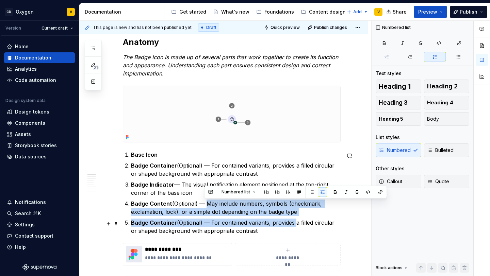
drag, startPoint x: 202, startPoint y: 205, endPoint x: 292, endPoint y: 219, distance: 90.9
click at [292, 220] on ol "Base Icon Badge Container (Optional) — For contained variants, provides a fille…" at bounding box center [235, 193] width 209 height 84
click at [299, 214] on p "Badge Content (Optional) — May include numbers, symbols (checkmark, exclamation…" at bounding box center [235, 208] width 209 height 16
drag, startPoint x: 304, startPoint y: 214, endPoint x: 190, endPoint y: 203, distance: 113.7
click at [190, 203] on p "Badge Content (Optional) — May include numbers, symbols (checkmark, exclamation…" at bounding box center [235, 208] width 209 height 16
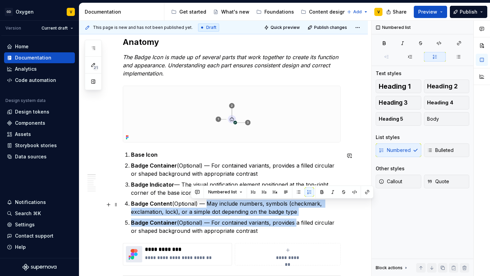
click at [190, 203] on p "Badge Content (Optional) — May include numbers, symbols (checkmark, exclamation…" at bounding box center [235, 208] width 209 height 16
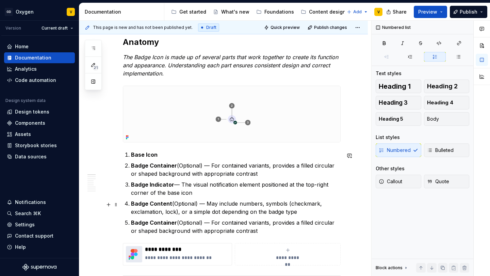
click at [189, 207] on p "Badge Content (Optional) — May include numbers, symbols (checkmark, exclamation…" at bounding box center [235, 208] width 209 height 16
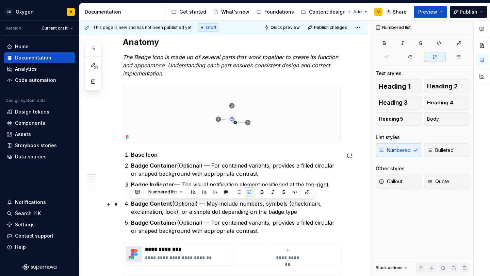
drag, startPoint x: 300, startPoint y: 217, endPoint x: 191, endPoint y: 200, distance: 109.4
click at [191, 200] on ol "Base Icon Badge Container (Optional) — For contained variants, provides a fille…" at bounding box center [235, 193] width 209 height 84
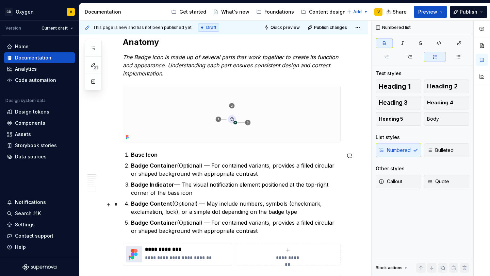
click at [191, 200] on ol "Base Icon Badge Container (Optional) — For contained variants, provides a fille…" at bounding box center [235, 193] width 209 height 84
click at [165, 205] on strong "Badge Content" at bounding box center [151, 203] width 41 height 7
click at [174, 186] on p "Badge Indicator — The visual notification element positioned at the top-right c…" at bounding box center [235, 189] width 209 height 16
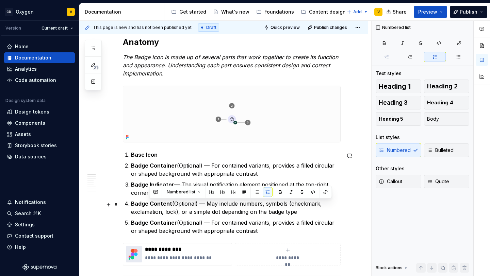
drag, startPoint x: 149, startPoint y: 204, endPoint x: 305, endPoint y: 210, distance: 156.2
click at [305, 210] on p "Badge Content (Optional) — May include numbers, symbols (checkmark, exclamation…" at bounding box center [235, 208] width 209 height 16
click at [296, 211] on p "Badge Content (Optional) — May include numbers, symbols (checkmark, exclamation…" at bounding box center [235, 208] width 209 height 16
drag, startPoint x: 172, startPoint y: 205, endPoint x: 149, endPoint y: 206, distance: 22.4
click at [149, 206] on p "Badge Content (Optional) — May include numbers, symbols (checkmark, exclamation…" at bounding box center [235, 208] width 209 height 16
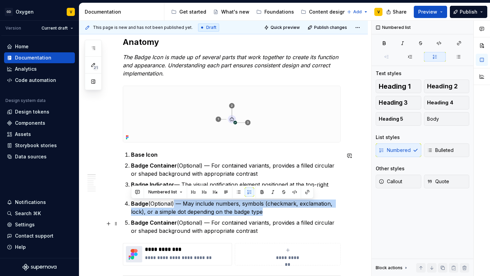
drag, startPoint x: 175, startPoint y: 206, endPoint x: 268, endPoint y: 217, distance: 93.8
click at [268, 216] on p "Badge (Optional) — May include numbers, symbols (checkmark, exclamation, lock),…" at bounding box center [235, 208] width 209 height 16
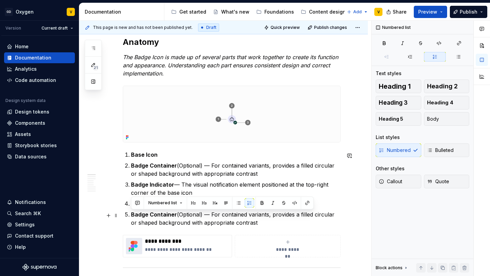
drag, startPoint x: 251, startPoint y: 227, endPoint x: 101, endPoint y: 216, distance: 151.0
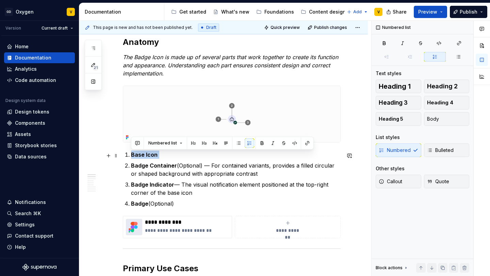
drag, startPoint x: 166, startPoint y: 156, endPoint x: 130, endPoint y: 154, distance: 36.1
click at [131, 154] on li "Base Icon" at bounding box center [235, 155] width 209 height 8
click at [196, 194] on p "Badge Indicator — The visual notification element positioned at the top-right c…" at bounding box center [235, 189] width 209 height 16
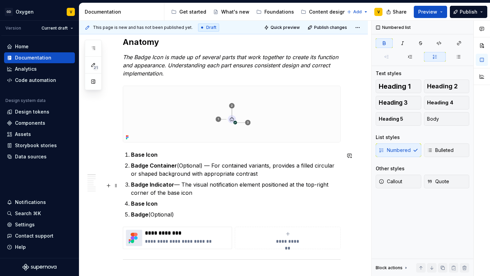
click at [171, 185] on strong "Badge Indicator" at bounding box center [152, 184] width 43 height 7
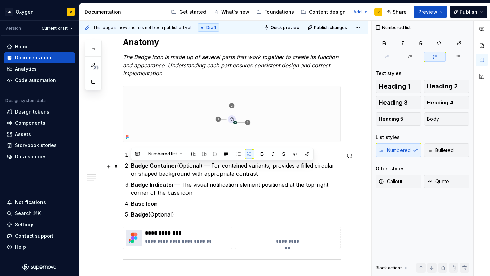
drag, startPoint x: 265, startPoint y: 175, endPoint x: 132, endPoint y: 164, distance: 133.1
click at [132, 164] on p "Badge Container (Optional) — For contained variants, provides a filled circular…" at bounding box center [235, 169] width 209 height 16
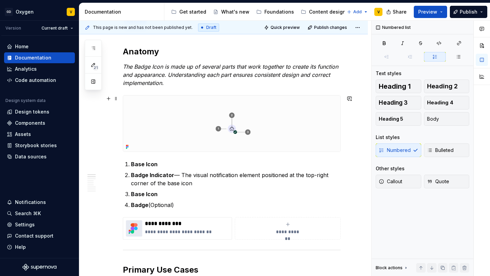
scroll to position [112, 0]
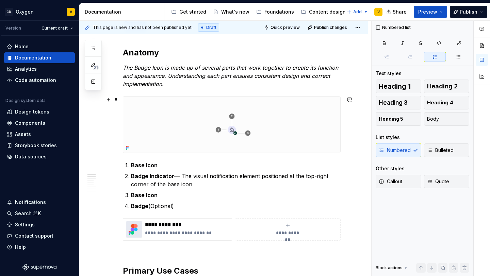
type textarea "*"
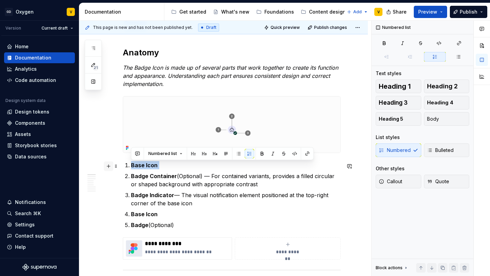
drag, startPoint x: 170, startPoint y: 164, endPoint x: 109, endPoint y: 164, distance: 61.2
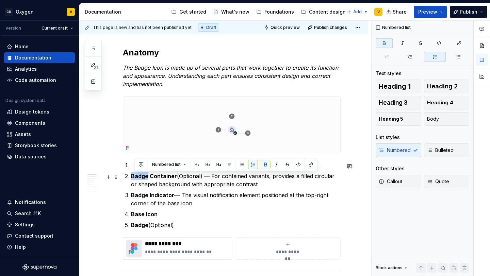
drag, startPoint x: 148, startPoint y: 176, endPoint x: 123, endPoint y: 176, distance: 24.8
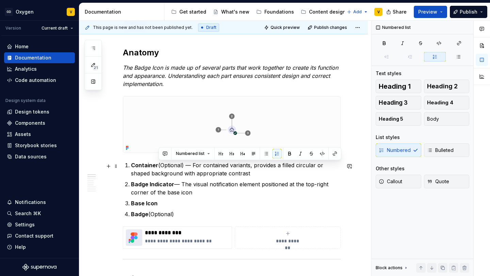
drag, startPoint x: 158, startPoint y: 167, endPoint x: 236, endPoint y: 174, distance: 77.8
click at [236, 174] on p "Container (Optional) — For contained variants, provides a filled circular or sh…" at bounding box center [235, 169] width 209 height 16
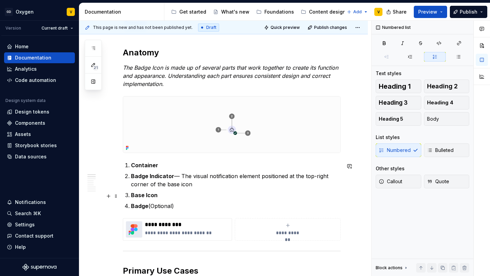
click at [202, 194] on p "Base Icon" at bounding box center [235, 195] width 209 height 8
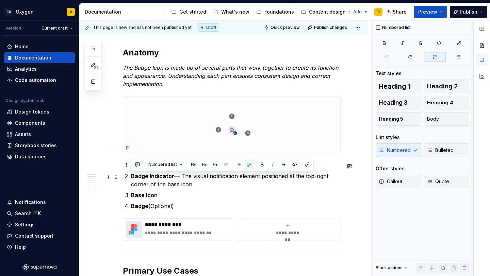
drag, startPoint x: 198, startPoint y: 187, endPoint x: 124, endPoint y: 174, distance: 75.0
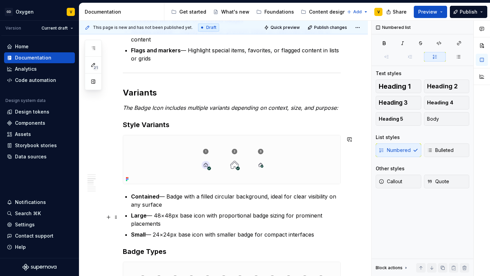
scroll to position [477, 0]
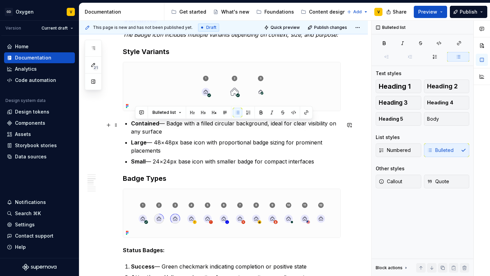
drag, startPoint x: 320, startPoint y: 163, endPoint x: 127, endPoint y: 125, distance: 196.8
click at [131, 125] on ul "Contained — Badge with a filled circular background, ideal for clear visibility…" at bounding box center [235, 142] width 209 height 46
click at [242, 114] on button "button" at bounding box center [244, 113] width 10 height 10
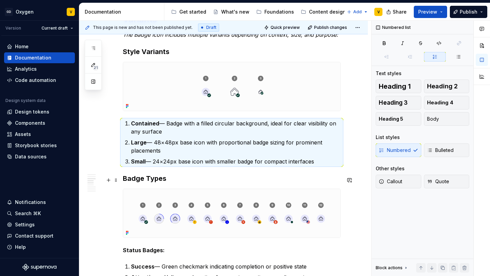
click at [123, 183] on h3 "Badge Types" at bounding box center [232, 179] width 218 height 10
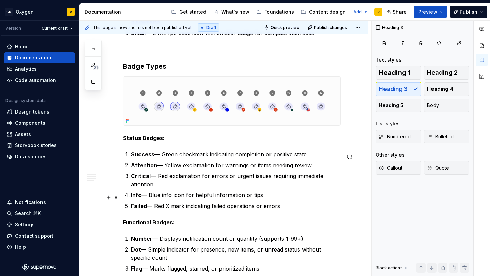
scroll to position [573, 0]
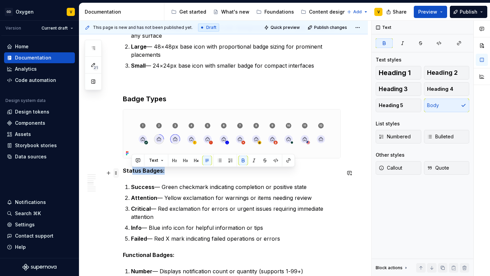
drag, startPoint x: 163, startPoint y: 171, endPoint x: 115, endPoint y: 174, distance: 47.7
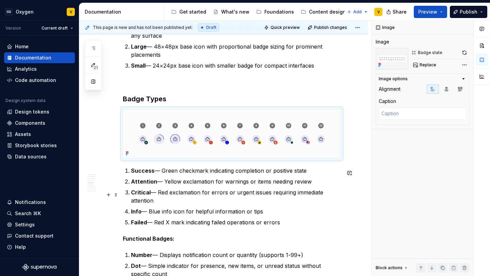
click at [162, 199] on p "Critical — Red exclamation for errors or urgent issues requiring immediate atte…" at bounding box center [235, 196] width 209 height 16
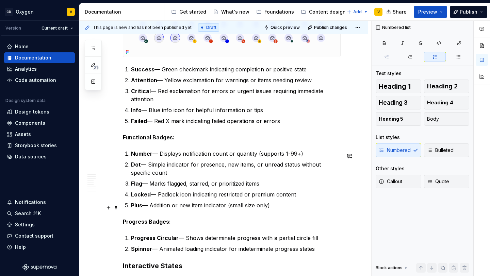
scroll to position [679, 0]
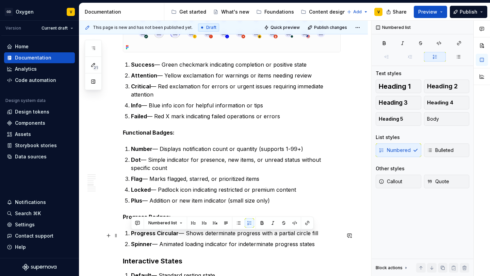
drag, startPoint x: 320, startPoint y: 235, endPoint x: 125, endPoint y: 234, distance: 195.2
click at [131, 234] on li "Progress Circular — Shows determinate progress with a partial circle fill" at bounding box center [235, 233] width 209 height 8
click at [313, 66] on p "Success — Green checkmark indicating completion or positive state" at bounding box center [235, 65] width 209 height 8
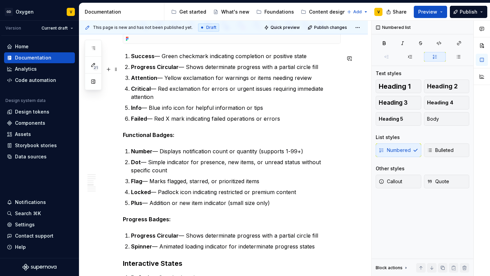
scroll to position [689, 0]
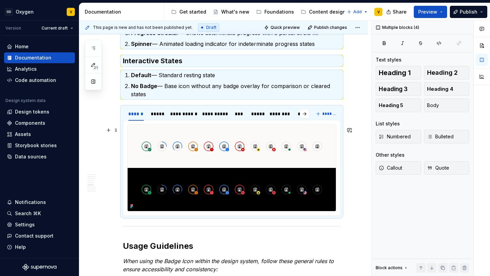
drag, startPoint x: 322, startPoint y: 250, endPoint x: 157, endPoint y: 161, distance: 186.7
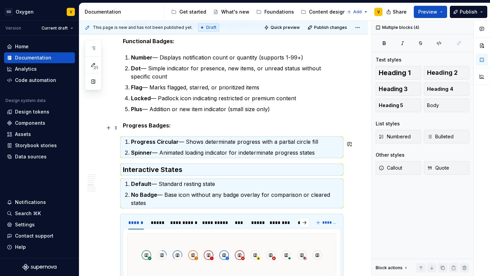
click at [154, 108] on p "Plus — Addition or new item indicator (small size only)" at bounding box center [235, 109] width 209 height 8
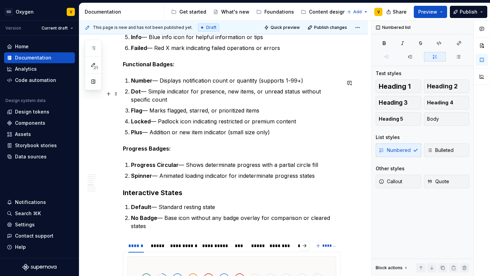
scroll to position [741, 0]
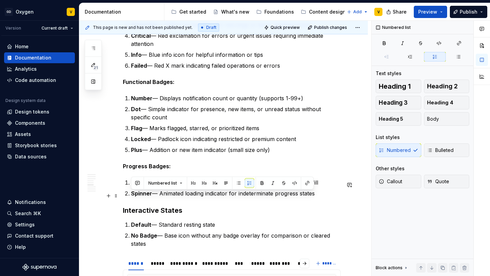
drag, startPoint x: 130, startPoint y: 194, endPoint x: 336, endPoint y: 194, distance: 206.0
click at [336, 194] on li "Spinner — Animated loading indicator for indeterminate progress states" at bounding box center [235, 193] width 209 height 8
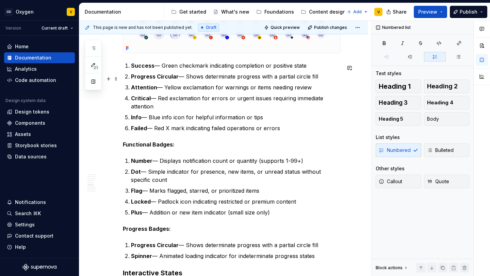
click at [324, 81] on p "Progress Circular — Shows determinate progress with a partial circle fill" at bounding box center [235, 76] width 209 height 8
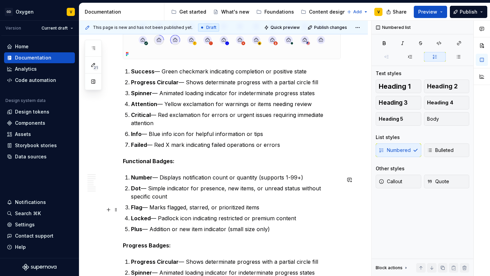
scroll to position [665, 0]
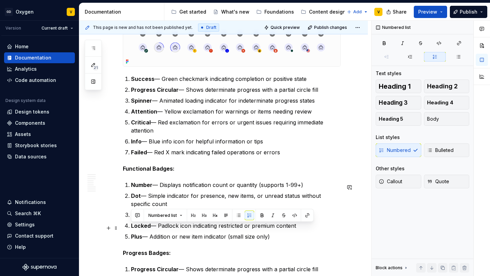
drag, startPoint x: 311, startPoint y: 230, endPoint x: 128, endPoint y: 226, distance: 183.3
click at [131, 226] on li "Locked — Padlock icon indicating restricted or premium content" at bounding box center [235, 226] width 209 height 8
click at [285, 151] on p "Failed — Red X mark indicating failed operations or errors" at bounding box center [235, 152] width 209 height 8
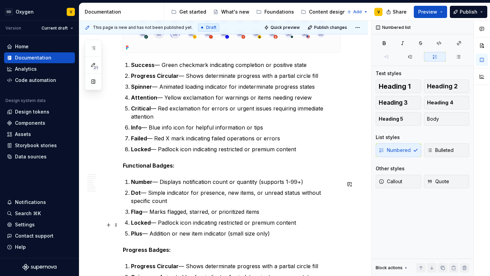
scroll to position [682, 0]
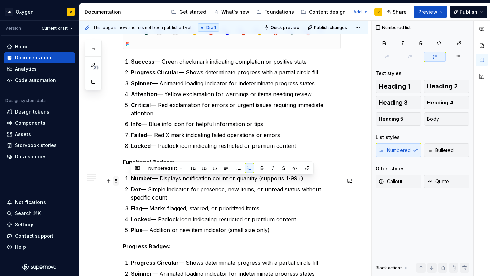
drag, startPoint x: 310, startPoint y: 180, endPoint x: 118, endPoint y: 181, distance: 192.1
click at [301, 147] on p "Locked — Padlock icon indicating restricted or premium content" at bounding box center [235, 146] width 209 height 8
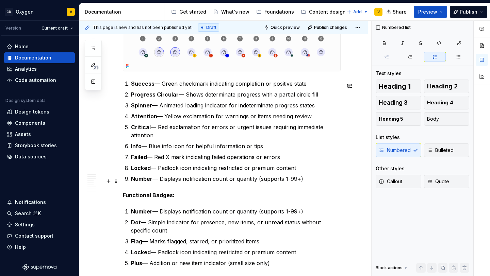
scroll to position [675, 0]
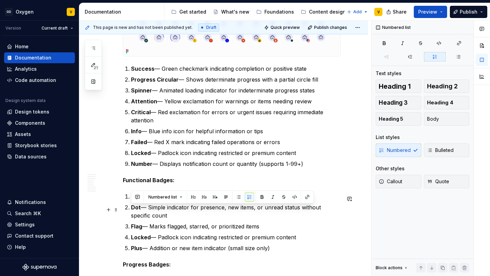
drag, startPoint x: 148, startPoint y: 219, endPoint x: 125, endPoint y: 208, distance: 25.9
click at [131, 208] on li "Dot — Simple indicator for presence, new items, or unread status without specif…" at bounding box center [235, 211] width 209 height 16
click at [322, 168] on p "Number — Displays notification count or quantity (supports 1-99+)" at bounding box center [235, 164] width 209 height 8
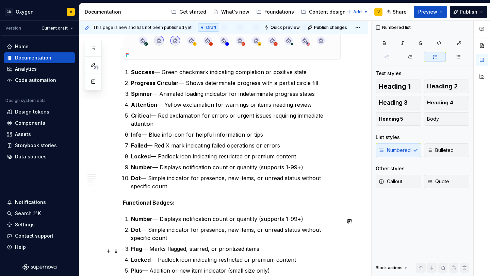
scroll to position [700, 0]
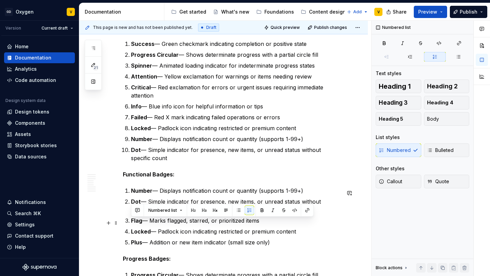
drag, startPoint x: 273, startPoint y: 221, endPoint x: 101, endPoint y: 225, distance: 172.4
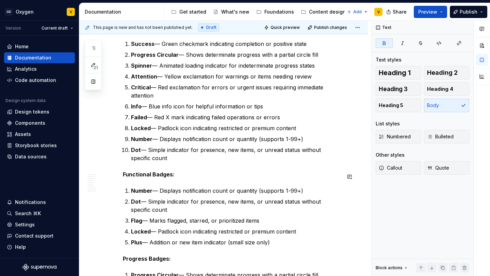
click at [169, 158] on p "Dot — Simple indicator for presence, new items, or unread status without specif…" at bounding box center [235, 154] width 209 height 16
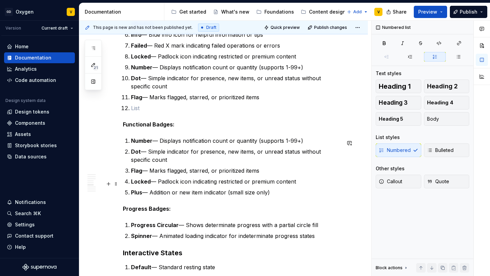
scroll to position [836, 0]
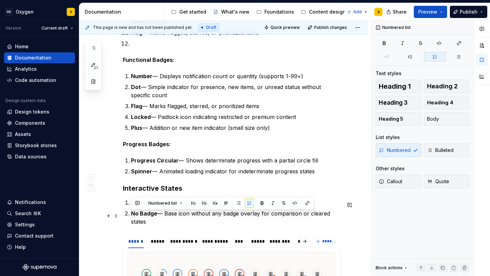
drag, startPoint x: 163, startPoint y: 222, endPoint x: 127, endPoint y: 212, distance: 36.8
click at [131, 212] on li "No Badge — Base icon without any badge overlay for comparison or cleared states" at bounding box center [235, 217] width 209 height 16
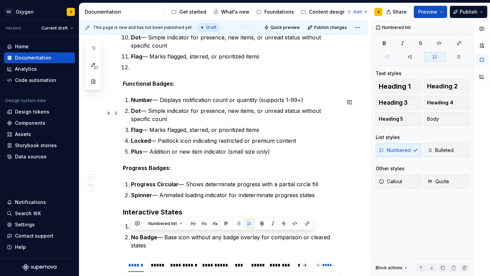
scroll to position [810, 0]
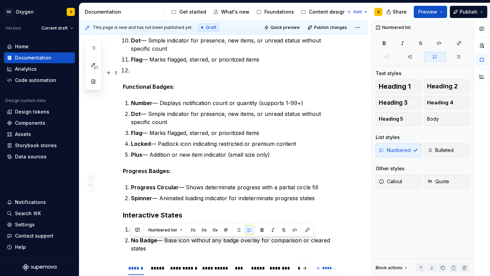
click at [145, 72] on p at bounding box center [235, 70] width 209 height 8
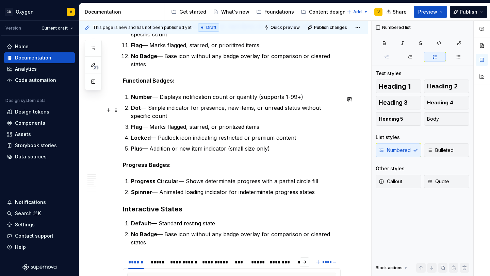
scroll to position [827, 0]
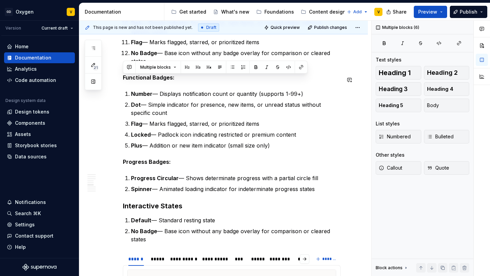
drag, startPoint x: 156, startPoint y: 247, endPoint x: 106, endPoint y: 70, distance: 183.5
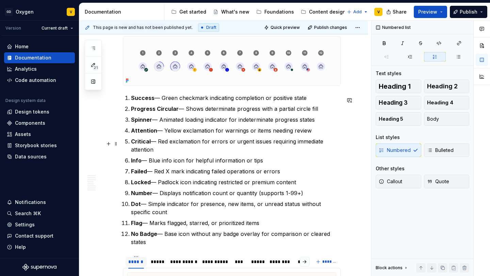
scroll to position [668, 0]
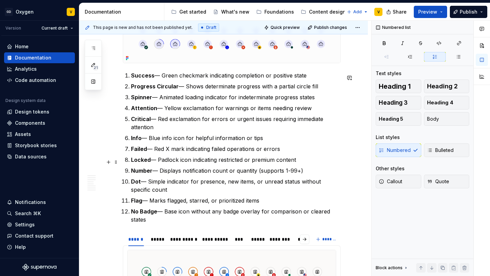
click at [154, 160] on p "Locked — Padlock icon indicating restricted or premium content" at bounding box center [235, 160] width 209 height 8
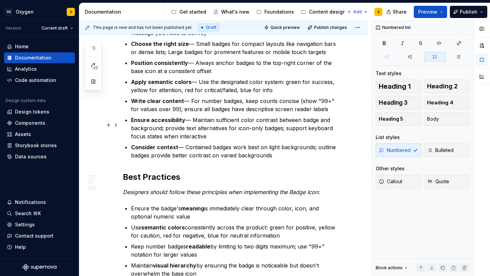
scroll to position [1189, 0]
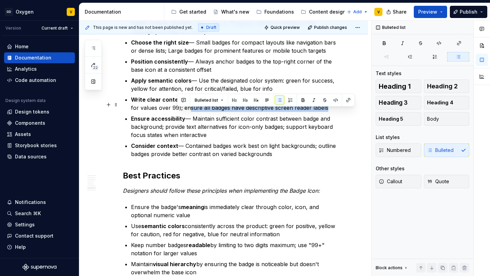
drag, startPoint x: 177, startPoint y: 112, endPoint x: 315, endPoint y: 114, distance: 137.7
click at [315, 112] on p "Write clear content — For number badges, keep counts concise (show "99+" for va…" at bounding box center [235, 104] width 209 height 16
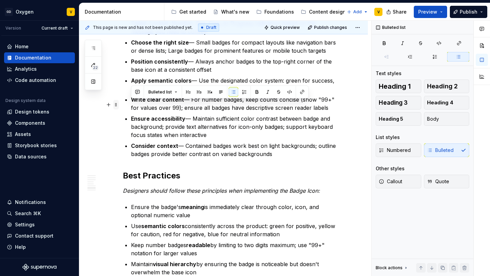
drag, startPoint x: 322, startPoint y: 113, endPoint x: 114, endPoint y: 105, distance: 207.9
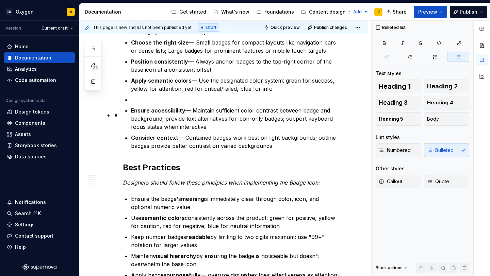
click at [224, 131] on p "Ensure accessibility — Maintain sufficient color contrast between badge and bac…" at bounding box center [235, 118] width 209 height 24
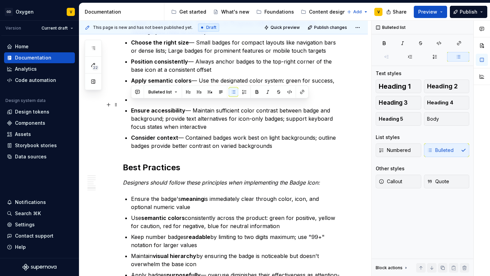
drag, startPoint x: 222, startPoint y: 132, endPoint x: 125, endPoint y: 102, distance: 101.2
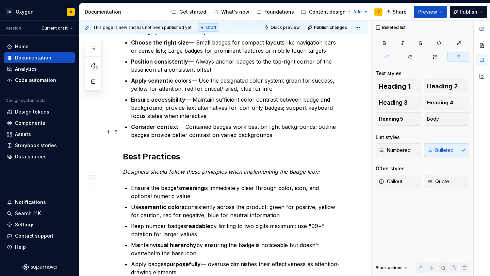
click at [132, 139] on p "Consider context — Contained badges work best on light backgrounds; outline bad…" at bounding box center [235, 131] width 209 height 16
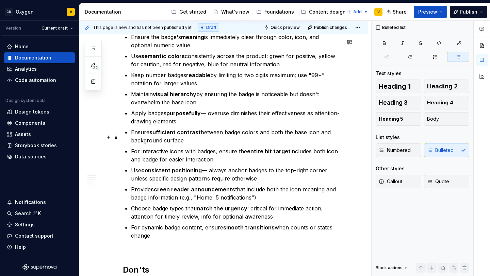
scroll to position [1342, 0]
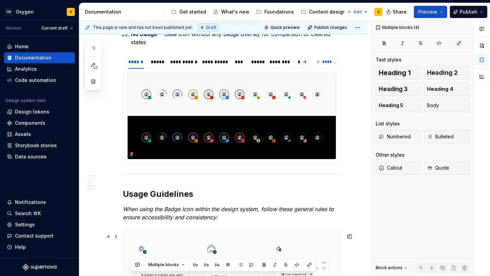
drag, startPoint x: 154, startPoint y: 244, endPoint x: 126, endPoint y: 257, distance: 31.5
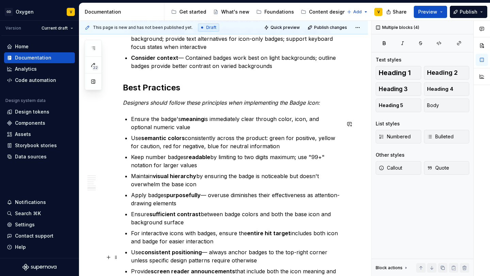
scroll to position [1401, 0]
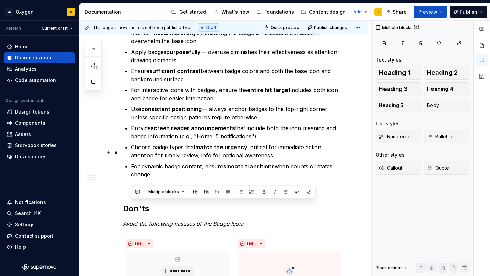
click at [164, 156] on p "Choose badge types that match the urgency : critical for immediate action, atte…" at bounding box center [235, 151] width 209 height 16
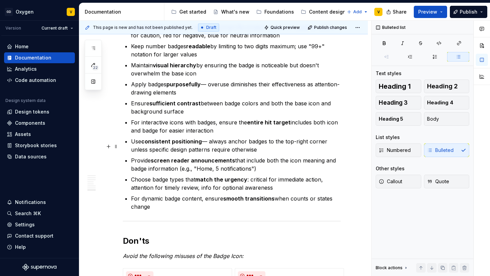
scroll to position [1368, 0]
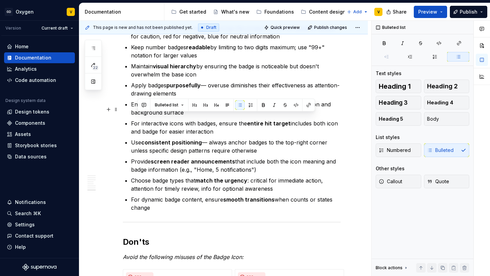
drag, startPoint x: 158, startPoint y: 215, endPoint x: 136, endPoint y: 120, distance: 97.4
click at [136, 120] on ul "Ensure the badge's meaning is immediately clear through color, icon, and option…" at bounding box center [235, 108] width 209 height 207
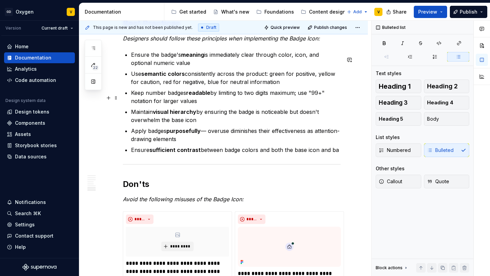
scroll to position [1301, 0]
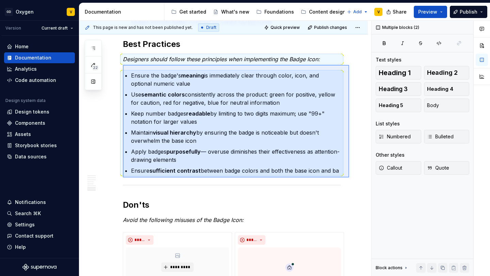
drag, startPoint x: 349, startPoint y: 177, endPoint x: 123, endPoint y: 65, distance: 252.5
click at [123, 65] on div "**********" at bounding box center [225, 149] width 292 height 256
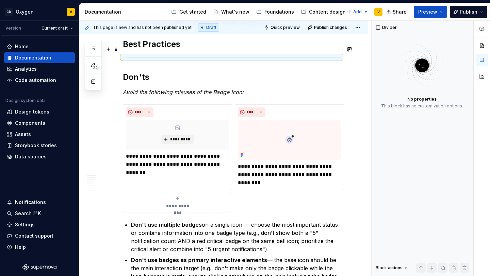
click at [130, 48] on h2 "Best Practices" at bounding box center [232, 44] width 218 height 11
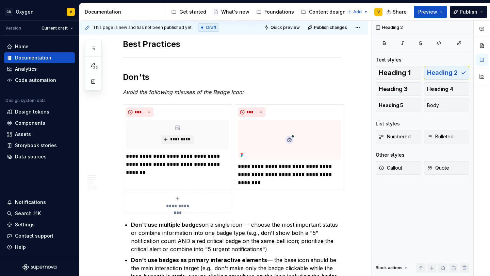
scroll to position [1225, 0]
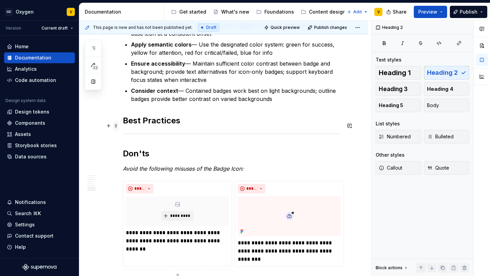
click at [114, 128] on span at bounding box center [115, 126] width 5 height 10
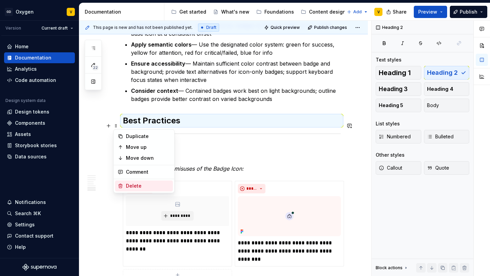
click at [133, 187] on div "Delete" at bounding box center [148, 186] width 44 height 7
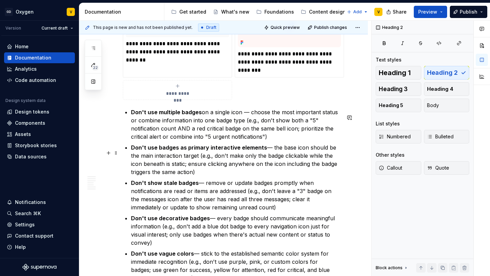
scroll to position [1402, 0]
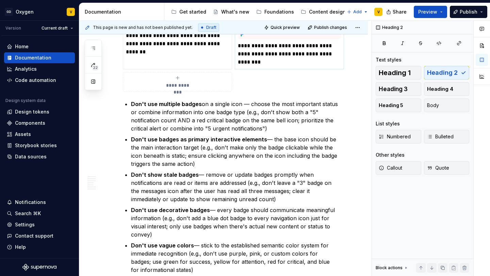
click at [282, 57] on p "**********" at bounding box center [289, 54] width 103 height 24
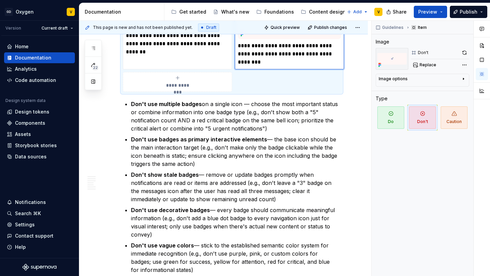
click at [262, 58] on p "**********" at bounding box center [289, 54] width 103 height 24
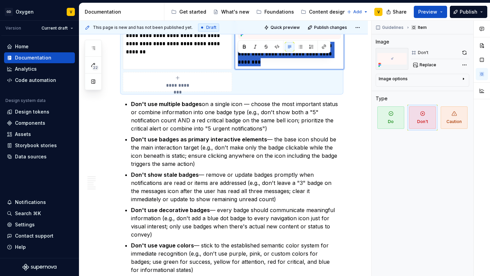
drag, startPoint x: 256, startPoint y: 68, endPoint x: 234, endPoint y: 59, distance: 24.1
click at [234, 59] on div "**********" at bounding box center [232, 38] width 218 height 108
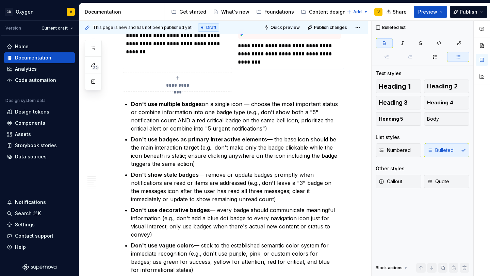
click at [272, 61] on p "**********" at bounding box center [289, 54] width 103 height 24
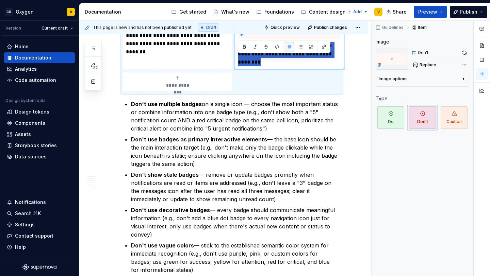
drag, startPoint x: 238, startPoint y: 59, endPoint x: 255, endPoint y: 68, distance: 18.7
click at [255, 66] on p "**********" at bounding box center [289, 54] width 103 height 24
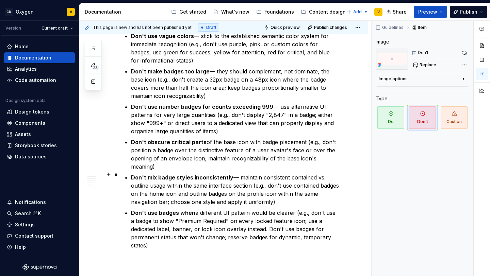
scroll to position [1605, 0]
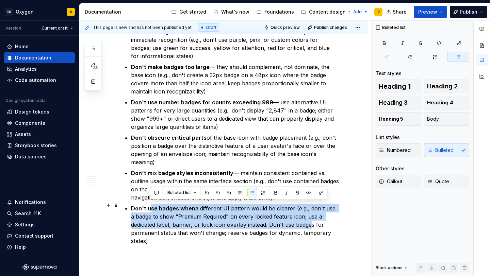
drag, startPoint x: 149, startPoint y: 204, endPoint x: 282, endPoint y: 225, distance: 133.9
click at [282, 225] on p "Don't use badges when a different UI pattern would be clearer (e.g., don't use …" at bounding box center [235, 224] width 209 height 41
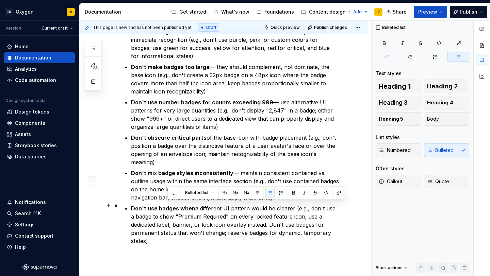
drag, startPoint x: 305, startPoint y: 227, endPoint x: 166, endPoint y: 203, distance: 141.5
click at [166, 204] on p "Don't use badges when a different UI pattern would be clearer (e.g., don't use …" at bounding box center [235, 224] width 209 height 41
click at [181, 228] on p "Don't use badges when a different UI pattern would be clearer (e.g., don't use …" at bounding box center [235, 224] width 209 height 41
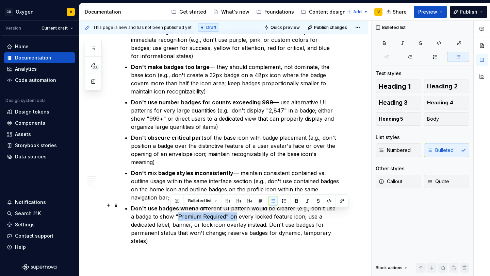
drag, startPoint x: 170, startPoint y: 214, endPoint x: 227, endPoint y: 215, distance: 56.4
click at [227, 215] on p "Don't use badges when a different UI pattern would be clearer (e.g., don't use …" at bounding box center [235, 224] width 209 height 41
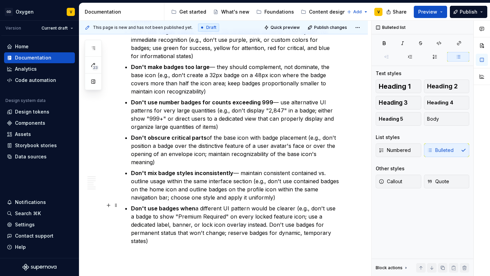
scroll to position [1604, 0]
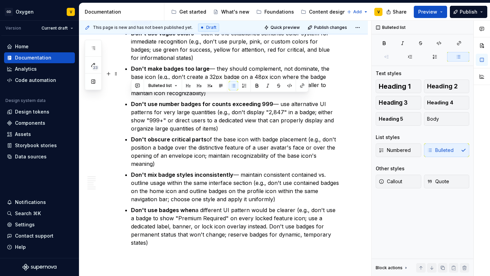
drag, startPoint x: 313, startPoint y: 234, endPoint x: 130, endPoint y: 96, distance: 229.2
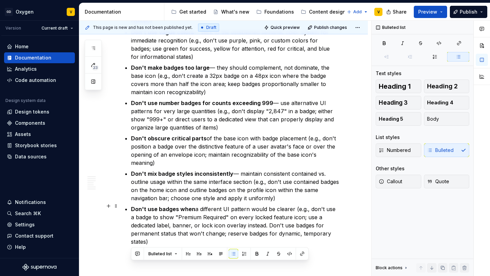
scroll to position [1654, 0]
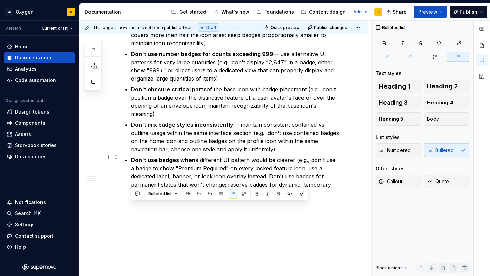
drag, startPoint x: 131, startPoint y: 126, endPoint x: 306, endPoint y: 179, distance: 182.5
click at [306, 179] on ul "Don't use multiple badges on a single icon — choose the most important status o…" at bounding box center [235, 17] width 209 height 359
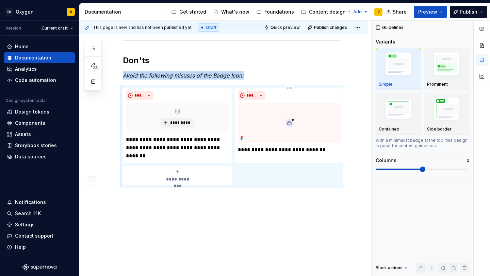
scroll to position [1303, 0]
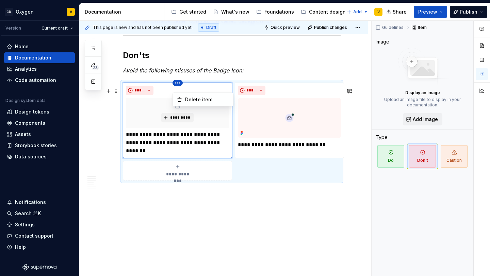
click at [177, 90] on html "GD Oxygen V Version Current draft Home Documentation Analytics Code automation …" at bounding box center [245, 138] width 490 height 276
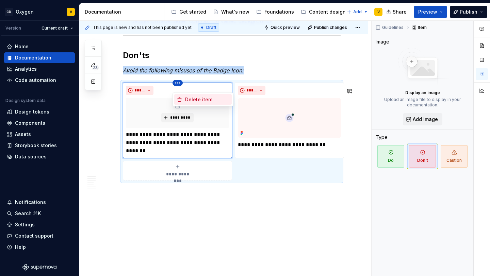
click at [191, 99] on div "Delete item" at bounding box center [207, 99] width 44 height 7
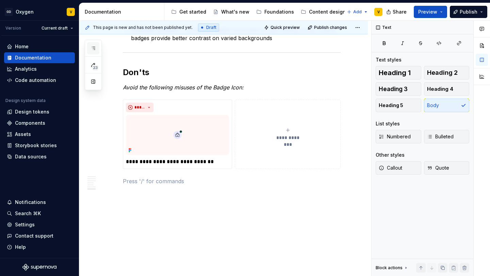
click at [96, 46] on button "button" at bounding box center [93, 48] width 12 height 12
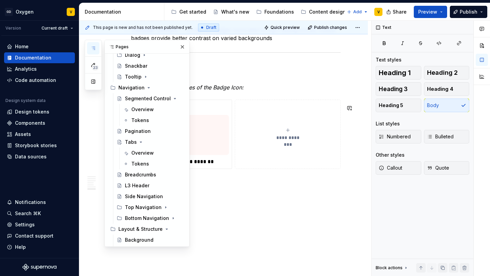
scroll to position [531, 0]
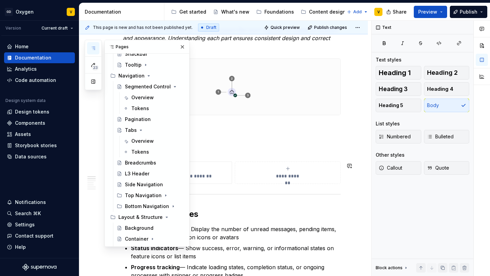
scroll to position [121, 0]
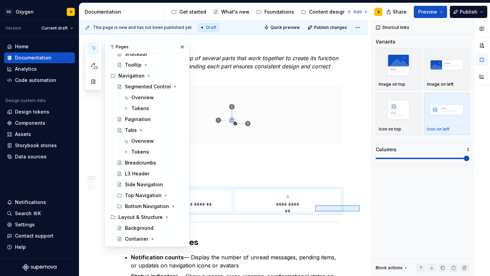
drag, startPoint x: 359, startPoint y: 211, endPoint x: 315, endPoint y: 205, distance: 45.0
click at [315, 205] on div "**********" at bounding box center [225, 149] width 292 height 256
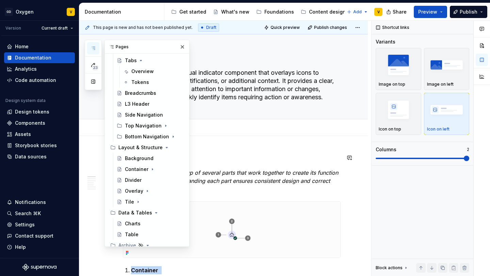
scroll to position [0, 0]
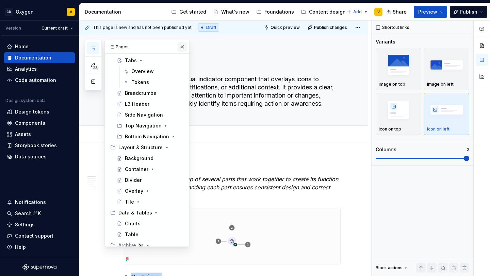
click at [180, 47] on button "button" at bounding box center [182, 47] width 10 height 10
click at [93, 47] on icon "button" at bounding box center [92, 48] width 5 height 5
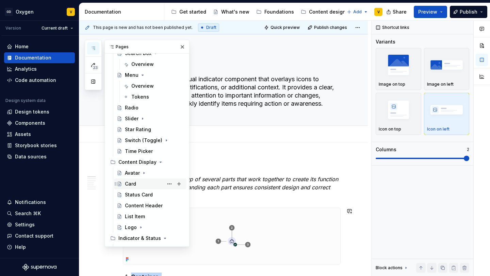
scroll to position [222, 0]
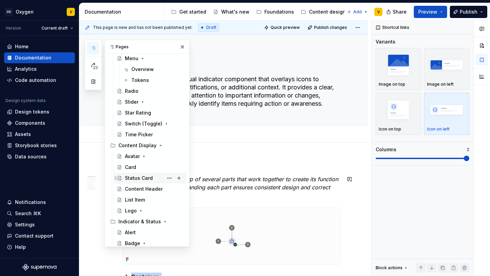
click at [139, 176] on div "Status Card" at bounding box center [139, 178] width 28 height 7
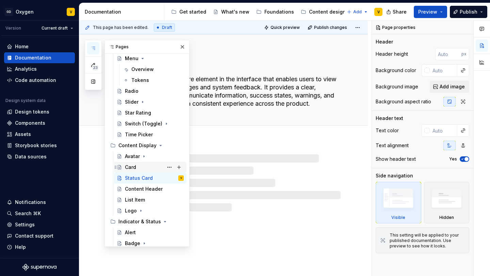
type textarea "*"
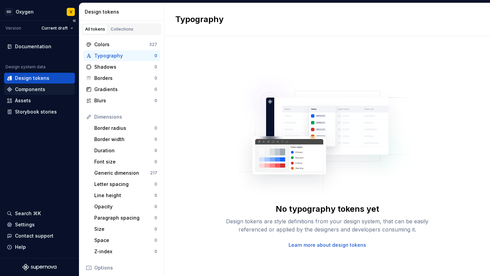
click at [34, 90] on div "Components" at bounding box center [30, 89] width 30 height 7
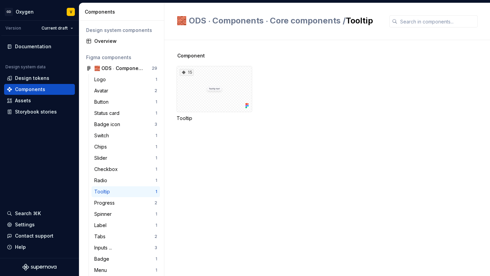
scroll to position [40, 0]
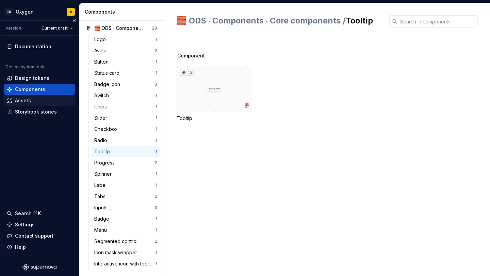
click at [33, 101] on div "Assets" at bounding box center [39, 100] width 65 height 7
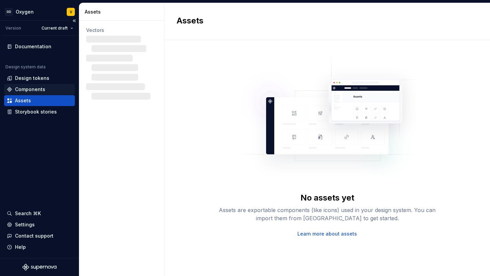
click at [31, 90] on div "Components" at bounding box center [30, 89] width 30 height 7
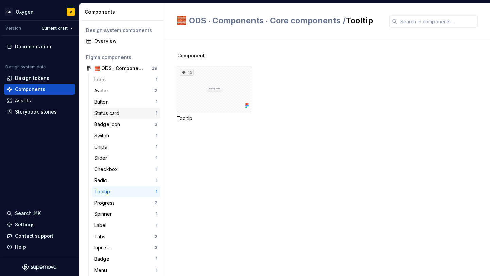
click at [104, 116] on div "Status card" at bounding box center [108, 113] width 28 height 7
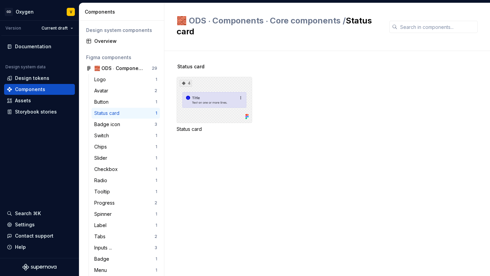
click at [209, 120] on div "4" at bounding box center [213, 100] width 75 height 46
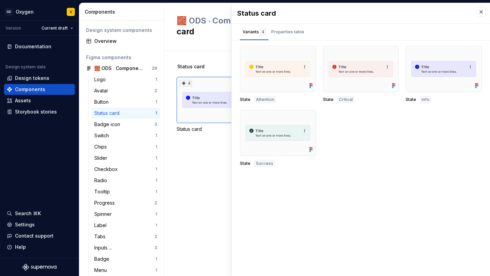
click at [207, 174] on div "Status card 4 Status card" at bounding box center [332, 163] width 313 height 225
click at [191, 64] on span "Status card" at bounding box center [190, 66] width 27 height 7
click at [193, 67] on span "Status card" at bounding box center [190, 66] width 27 height 7
click at [222, 51] on div "Status card 4 Status card" at bounding box center [332, 163] width 313 height 225
click at [23, 52] on div "Documentation" at bounding box center [39, 46] width 71 height 11
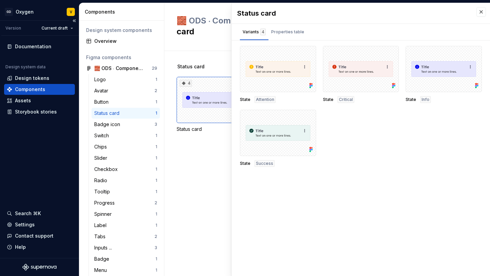
click at [28, 170] on div "Documentation Design system data Design tokens Components Assets Storybook stor…" at bounding box center [39, 147] width 79 height 222
click at [481, 13] on button "button" at bounding box center [481, 12] width 10 height 10
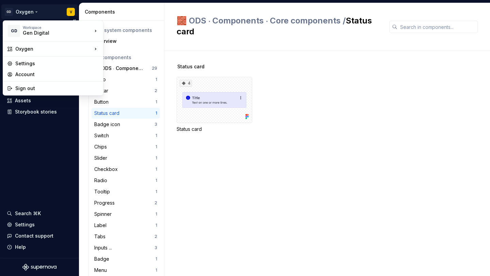
click at [24, 12] on html "GD Oxygen V Version Current draft Documentation Design system data Design token…" at bounding box center [245, 138] width 490 height 276
click at [22, 88] on div "Sign out" at bounding box center [57, 88] width 84 height 7
